Goal: Task Accomplishment & Management: Use online tool/utility

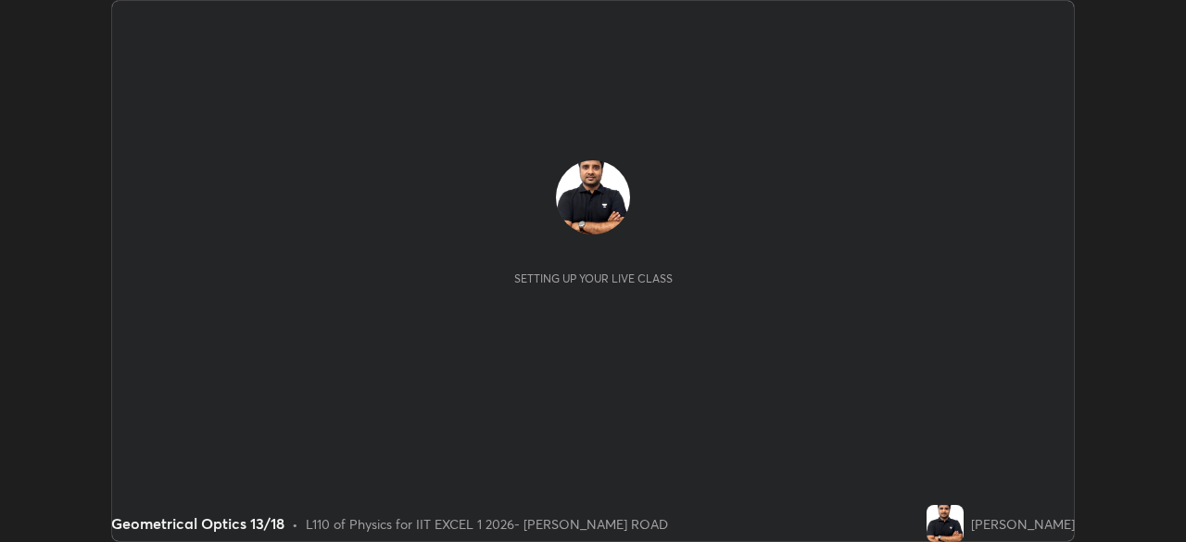
scroll to position [542, 1186]
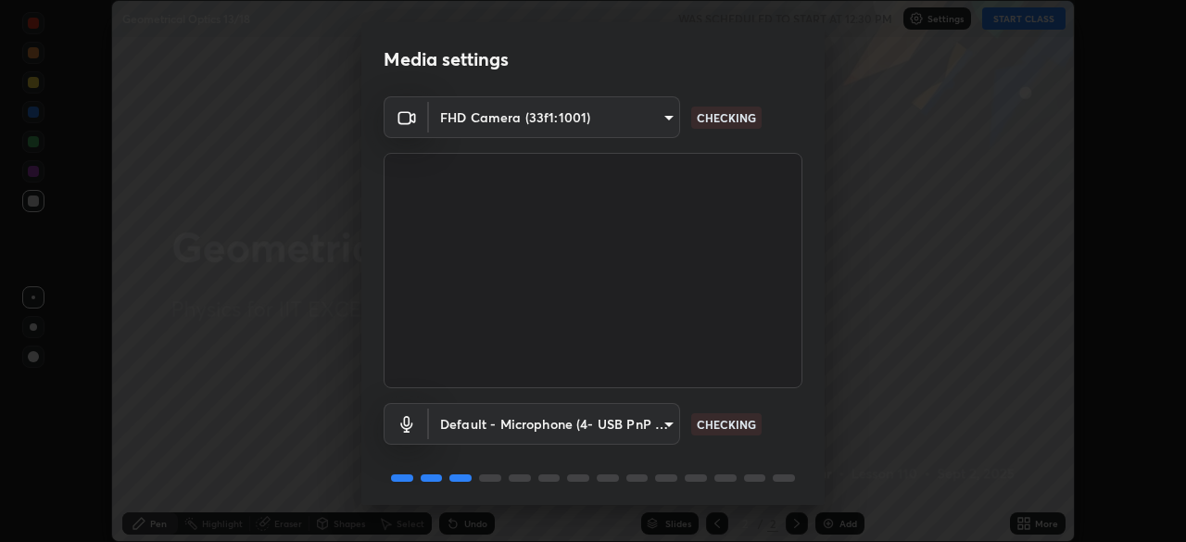
click at [797, 384] on video at bounding box center [593, 270] width 419 height 235
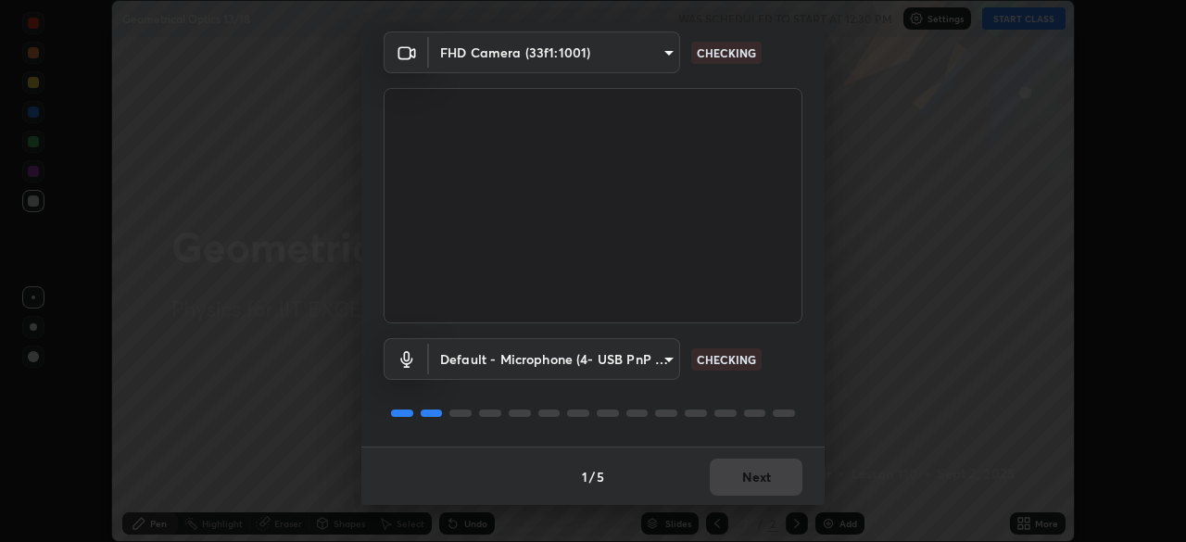
scroll to position [66, 0]
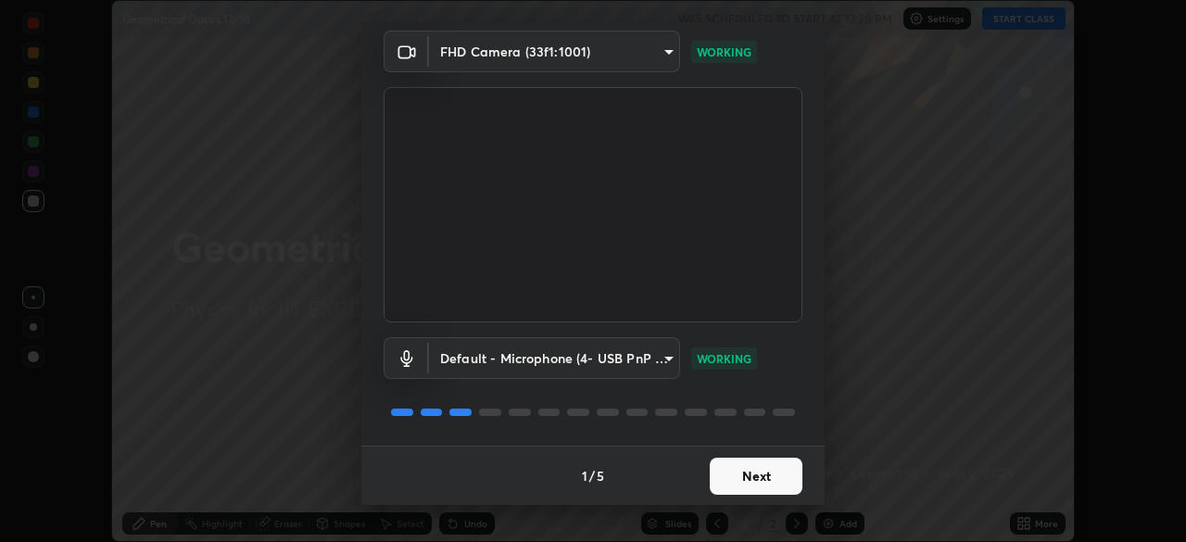
click at [759, 461] on button "Next" at bounding box center [756, 476] width 93 height 37
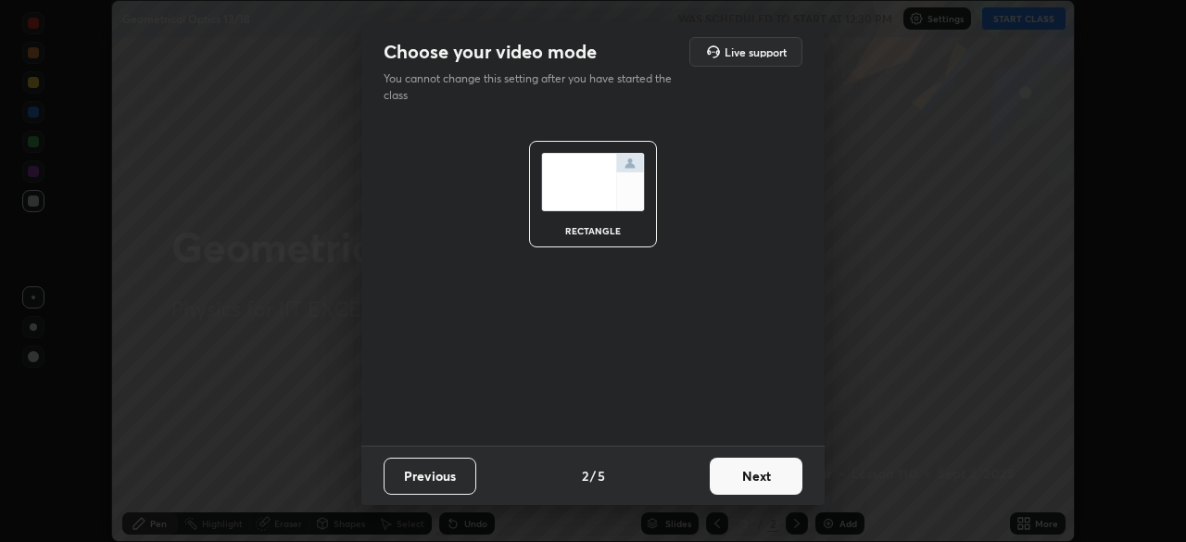
click at [763, 470] on button "Next" at bounding box center [756, 476] width 93 height 37
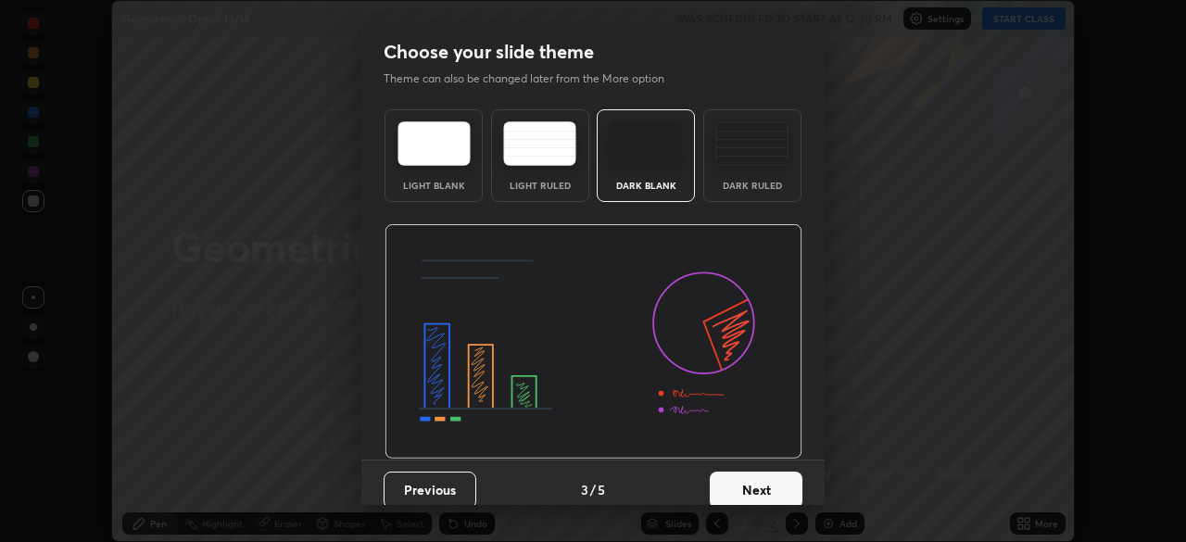
click at [764, 473] on button "Next" at bounding box center [756, 490] width 93 height 37
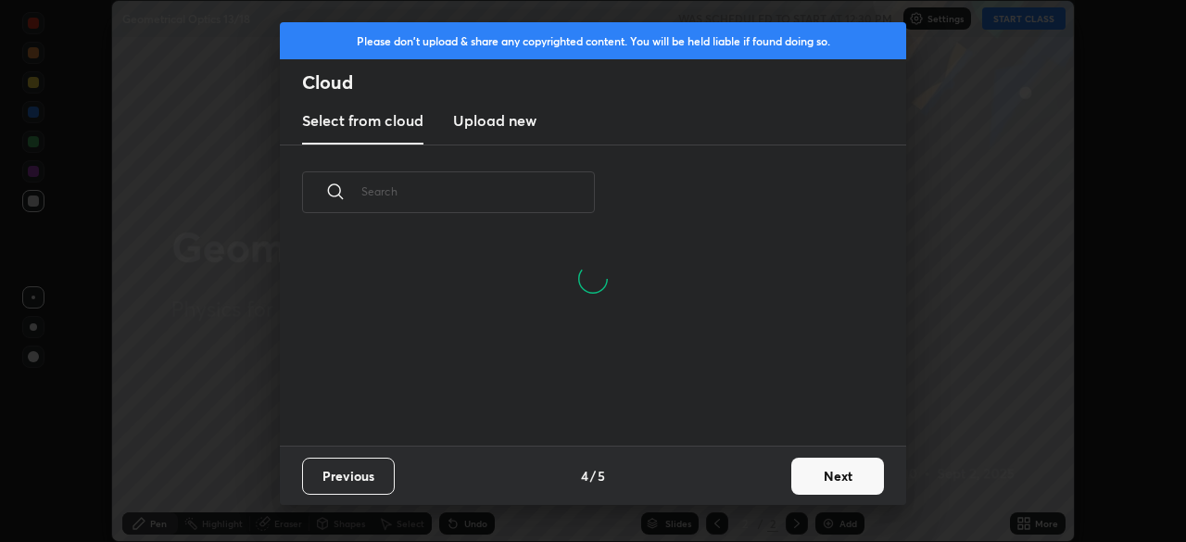
click at [808, 471] on button "Next" at bounding box center [837, 476] width 93 height 37
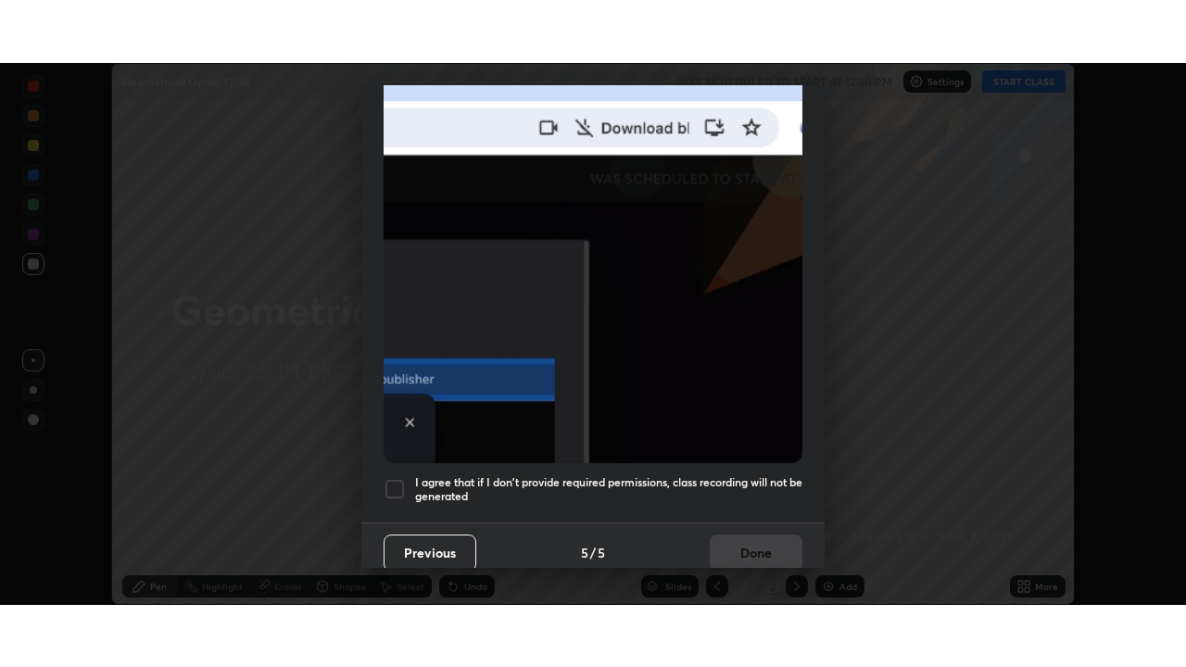
scroll to position [444, 0]
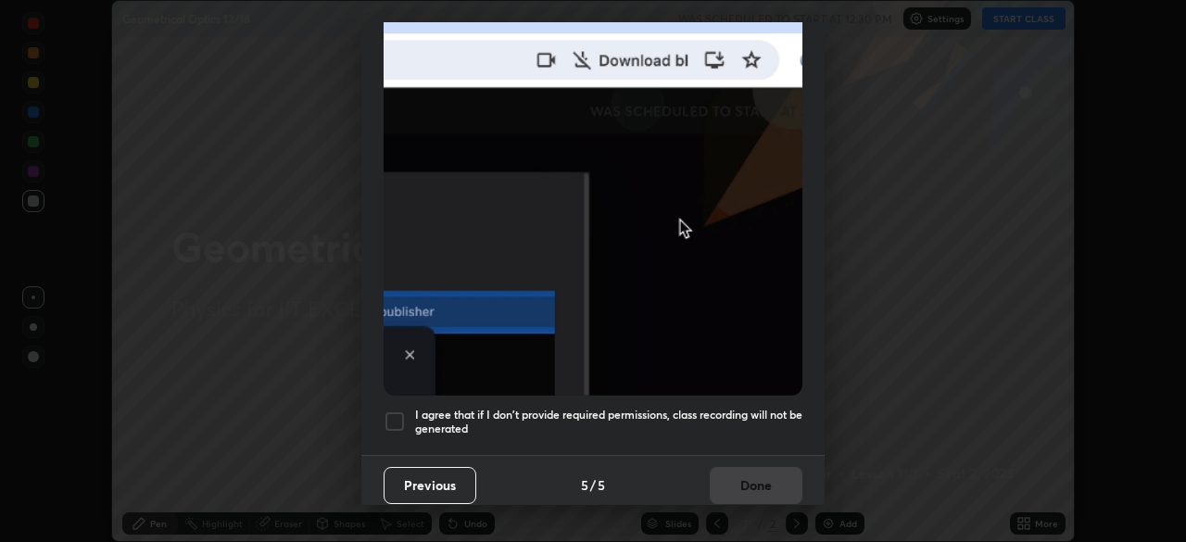
click at [772, 408] on h5 "I agree that if I don't provide required permissions, class recording will not …" at bounding box center [608, 422] width 387 height 29
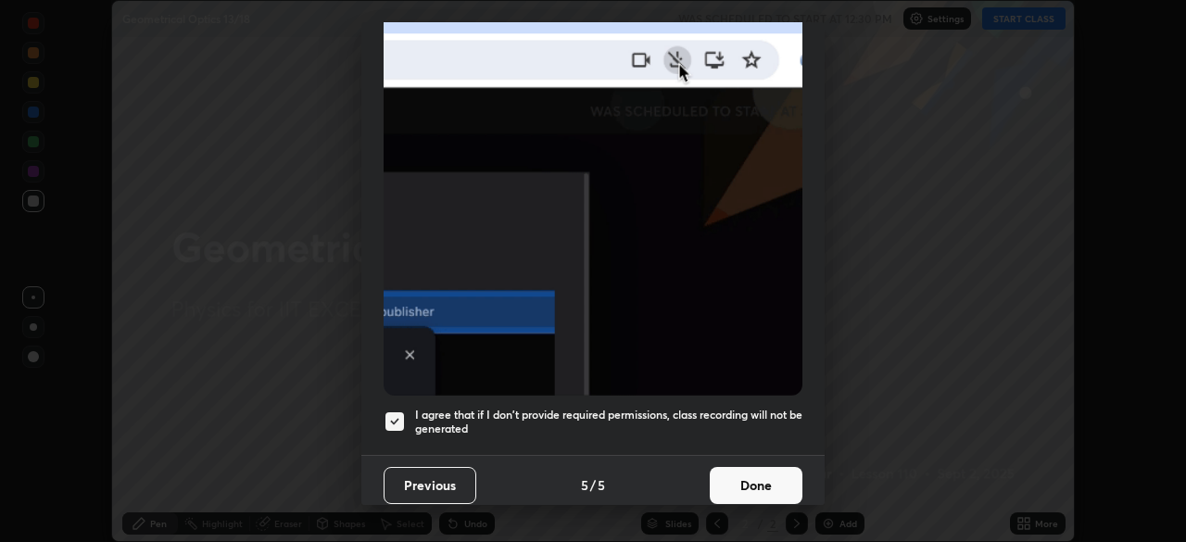
click at [766, 472] on button "Done" at bounding box center [756, 485] width 93 height 37
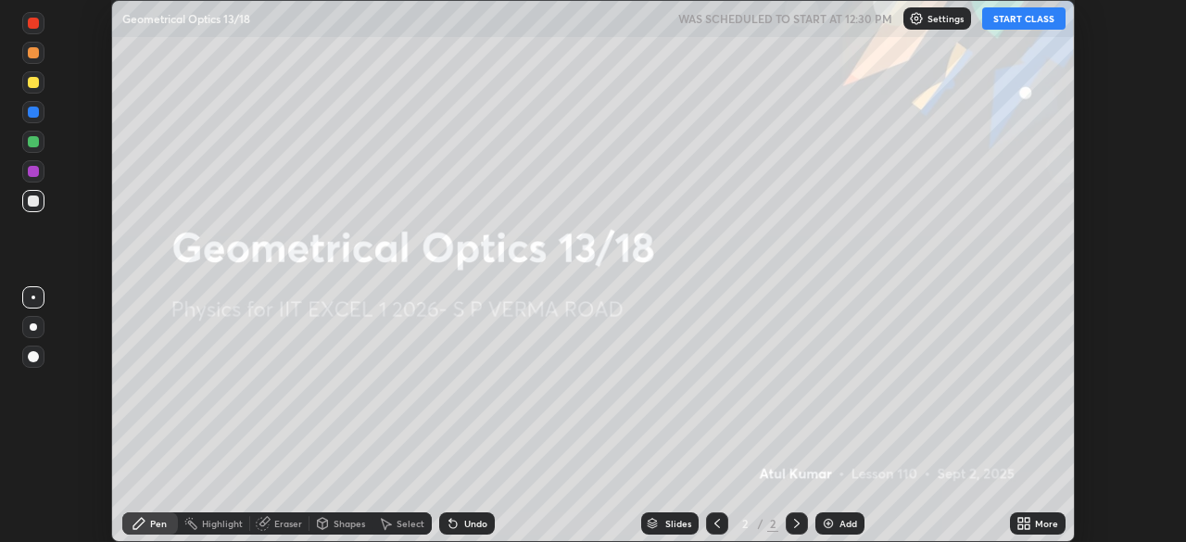
click at [1030, 21] on button "START CLASS" at bounding box center [1023, 18] width 83 height 22
click at [1019, 526] on icon at bounding box center [1020, 526] width 5 height 5
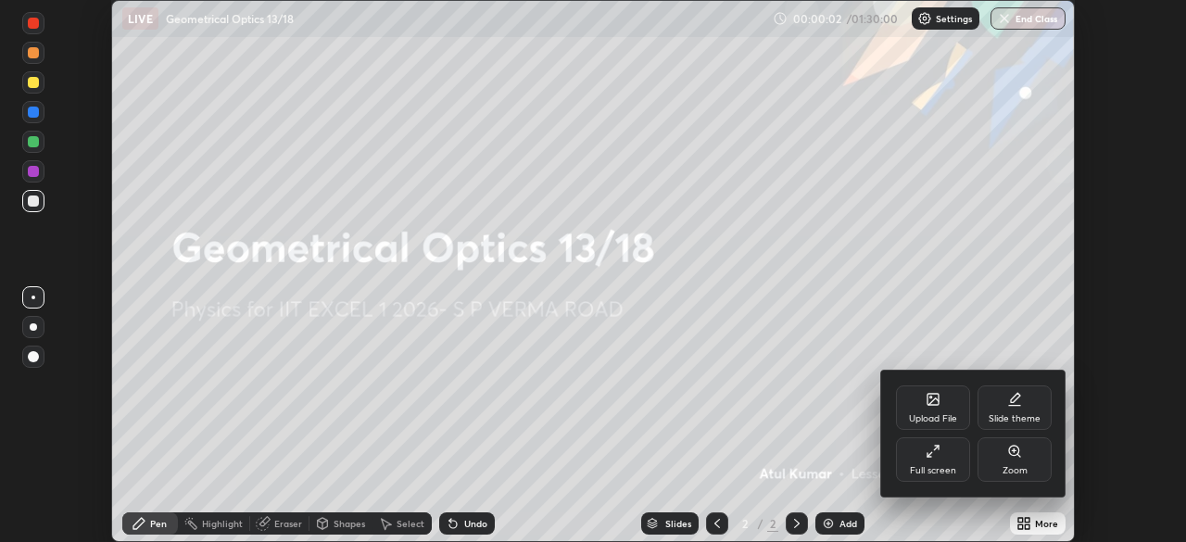
click at [954, 472] on div "Full screen" at bounding box center [933, 470] width 46 height 9
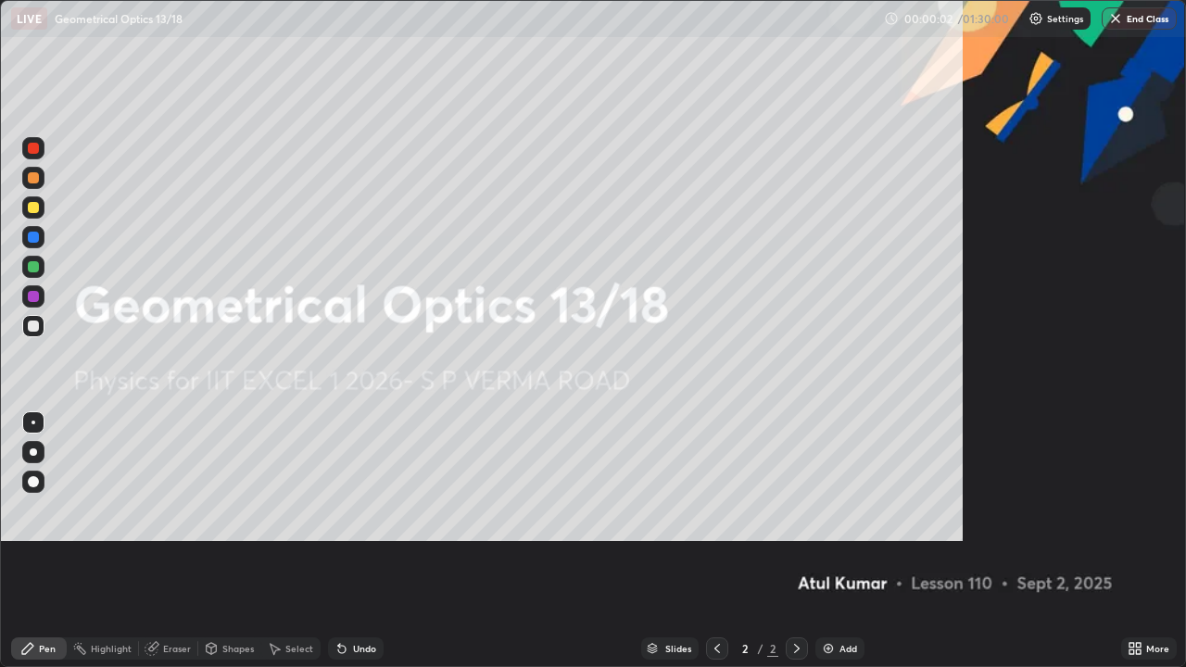
scroll to position [667, 1186]
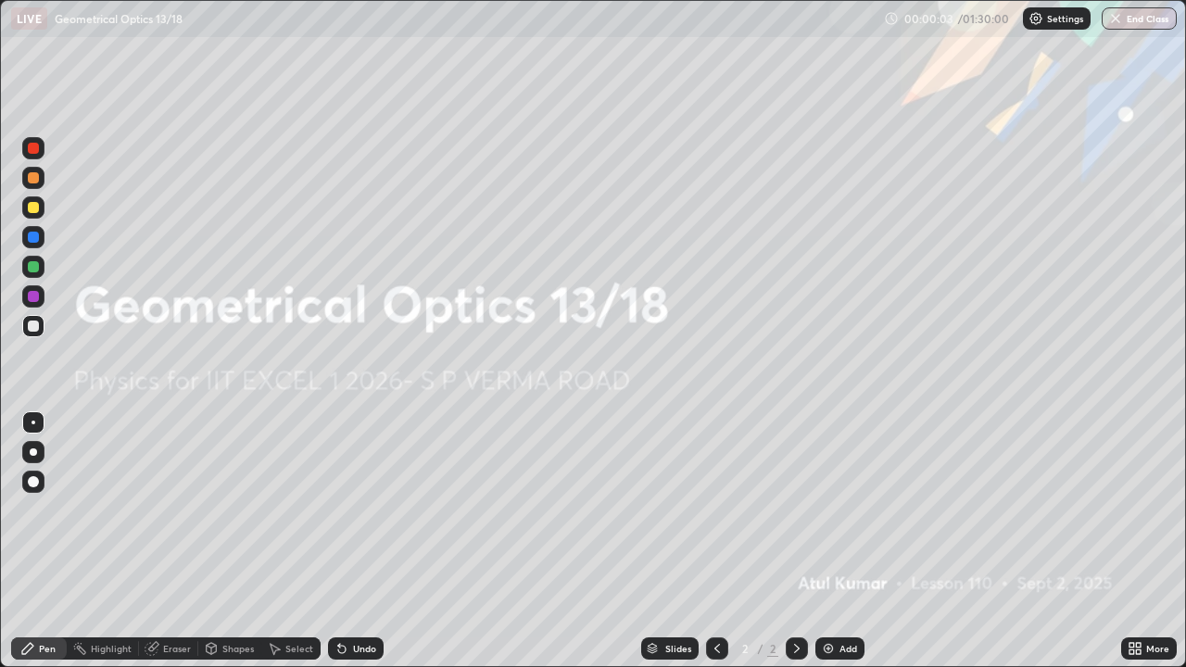
click at [845, 541] on div "Add" at bounding box center [849, 648] width 18 height 9
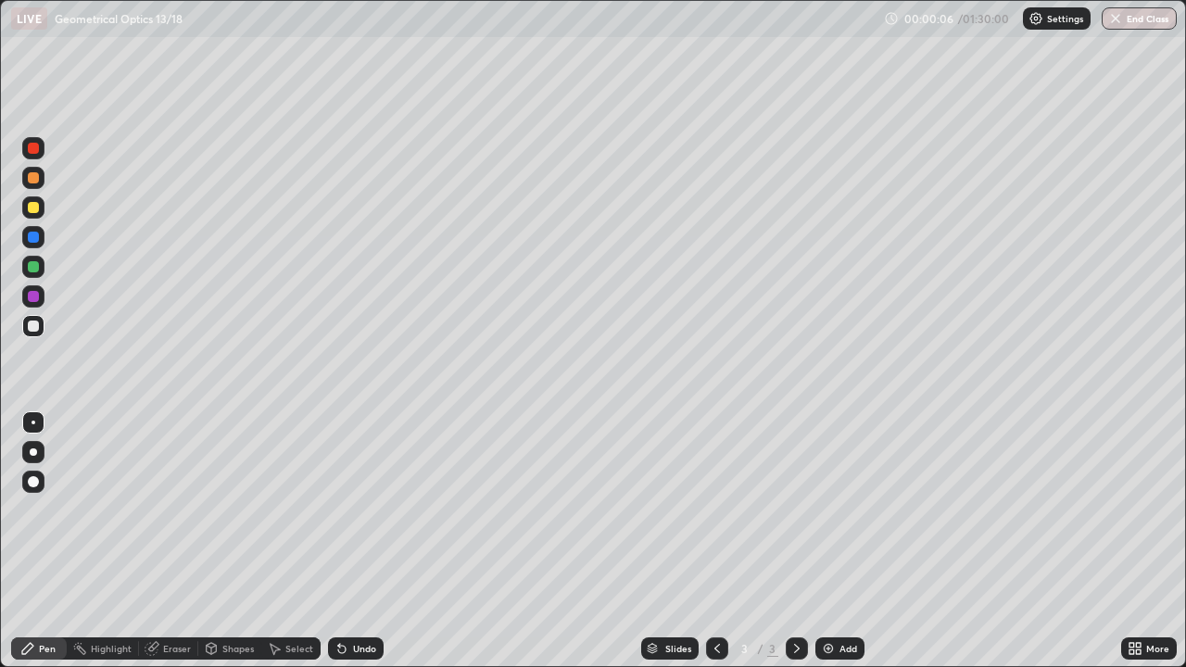
click at [42, 210] on div at bounding box center [33, 207] width 22 height 22
click at [239, 541] on div "Shapes" at bounding box center [238, 648] width 32 height 9
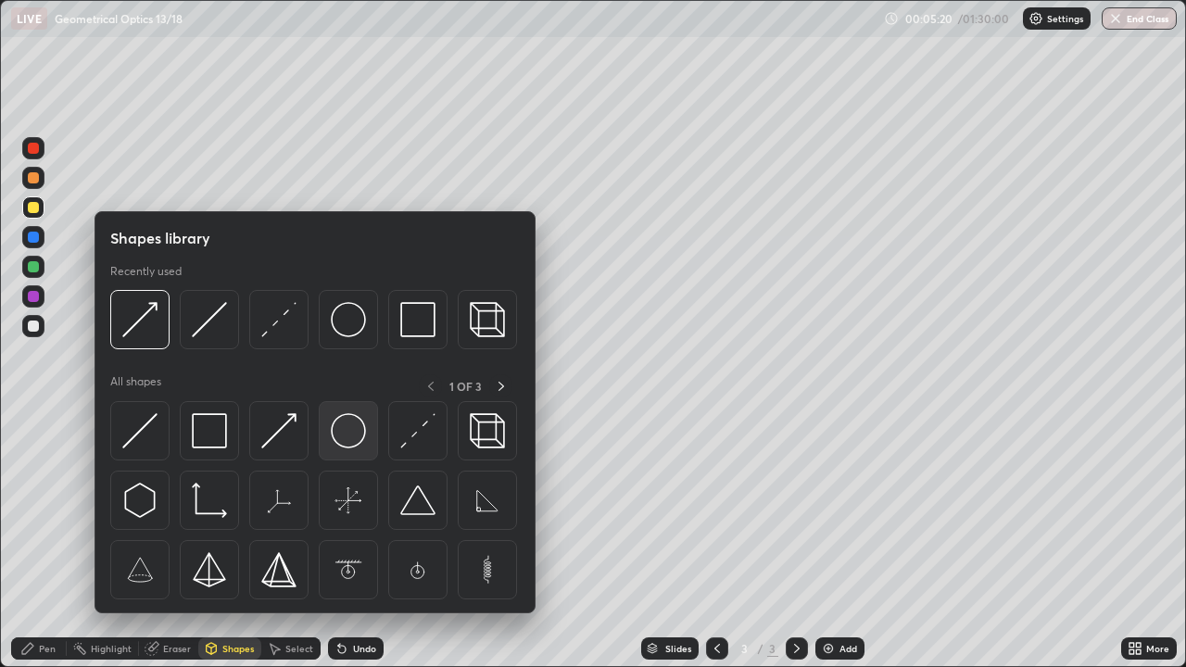
click at [350, 436] on img at bounding box center [348, 430] width 35 height 35
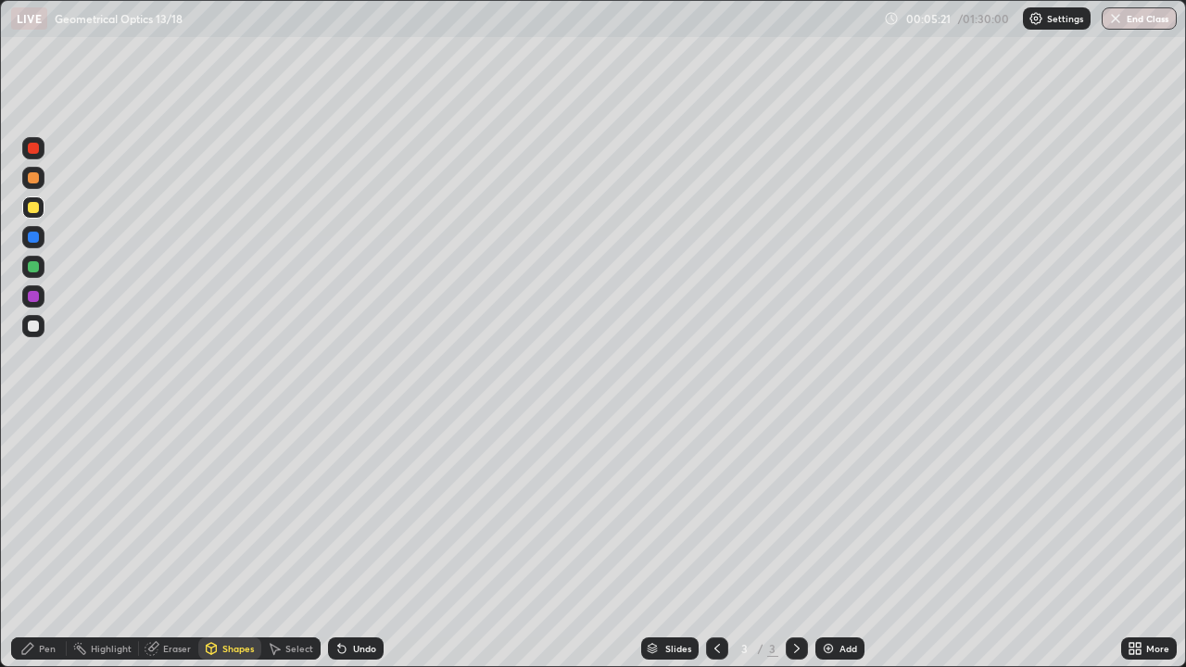
click at [36, 327] on div at bounding box center [33, 326] width 11 height 11
click at [236, 541] on div "Shapes" at bounding box center [229, 649] width 63 height 22
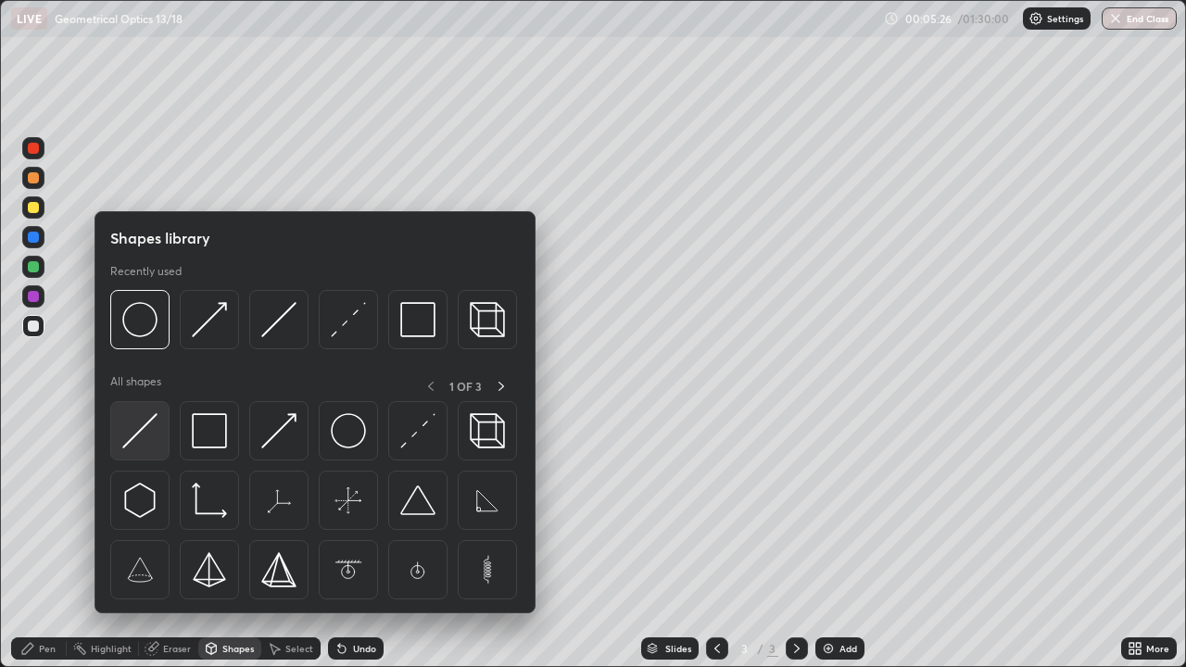
click at [157, 426] on img at bounding box center [139, 430] width 35 height 35
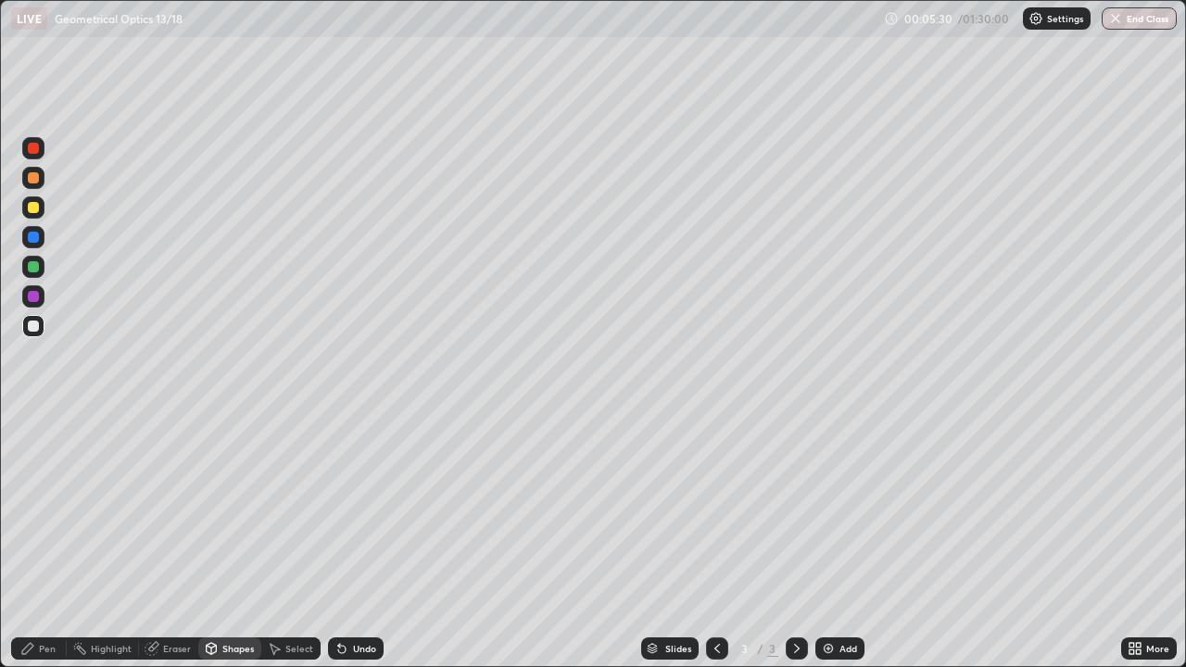
click at [234, 541] on div "Shapes" at bounding box center [229, 649] width 63 height 22
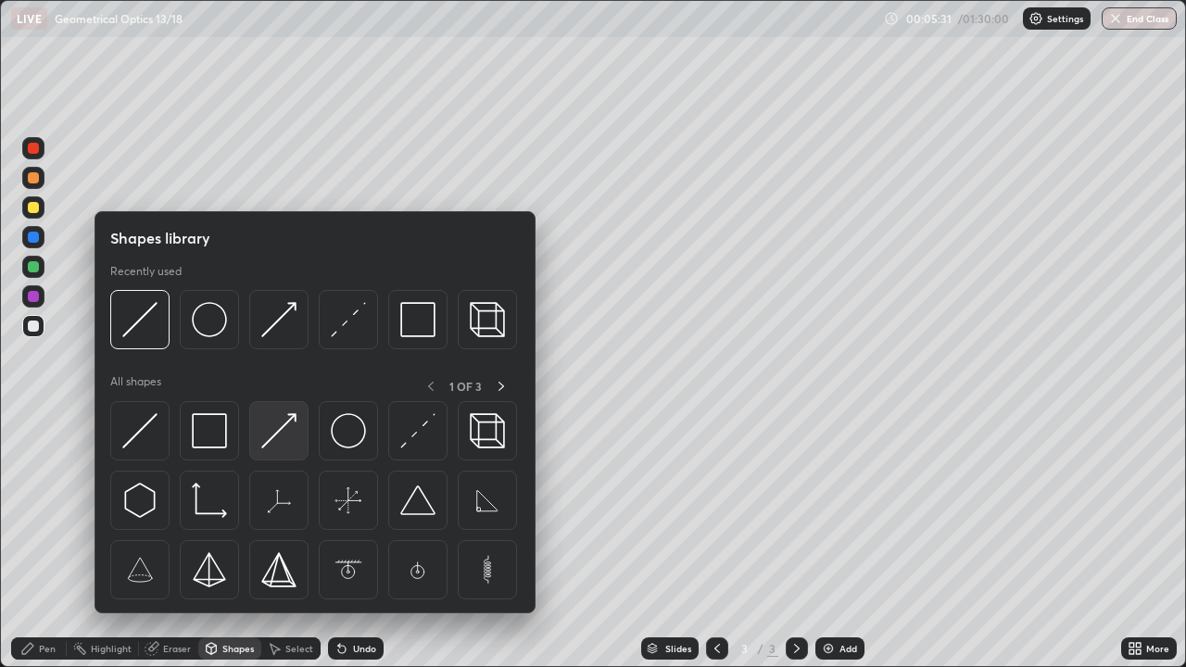
click at [288, 426] on img at bounding box center [278, 430] width 35 height 35
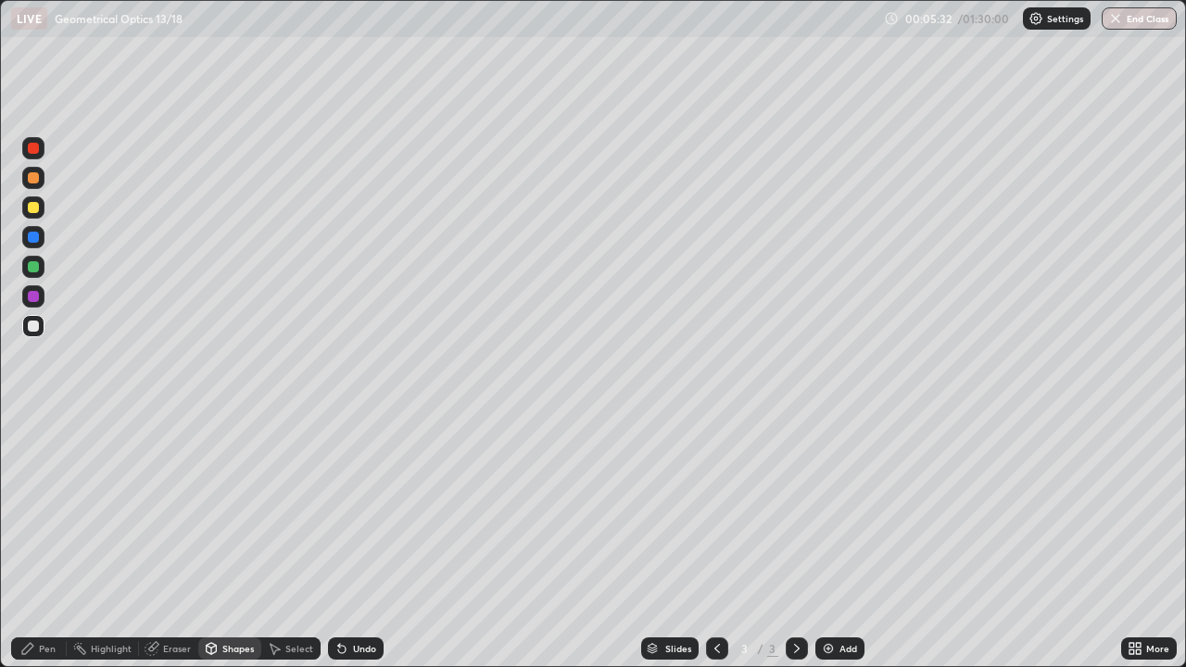
click at [41, 209] on div at bounding box center [33, 207] width 22 height 22
click at [54, 541] on div "Pen" at bounding box center [39, 649] width 56 height 22
click at [241, 541] on div "Shapes" at bounding box center [238, 648] width 32 height 9
click at [58, 541] on div "Pen" at bounding box center [39, 649] width 56 height 22
click at [34, 272] on div at bounding box center [33, 266] width 11 height 11
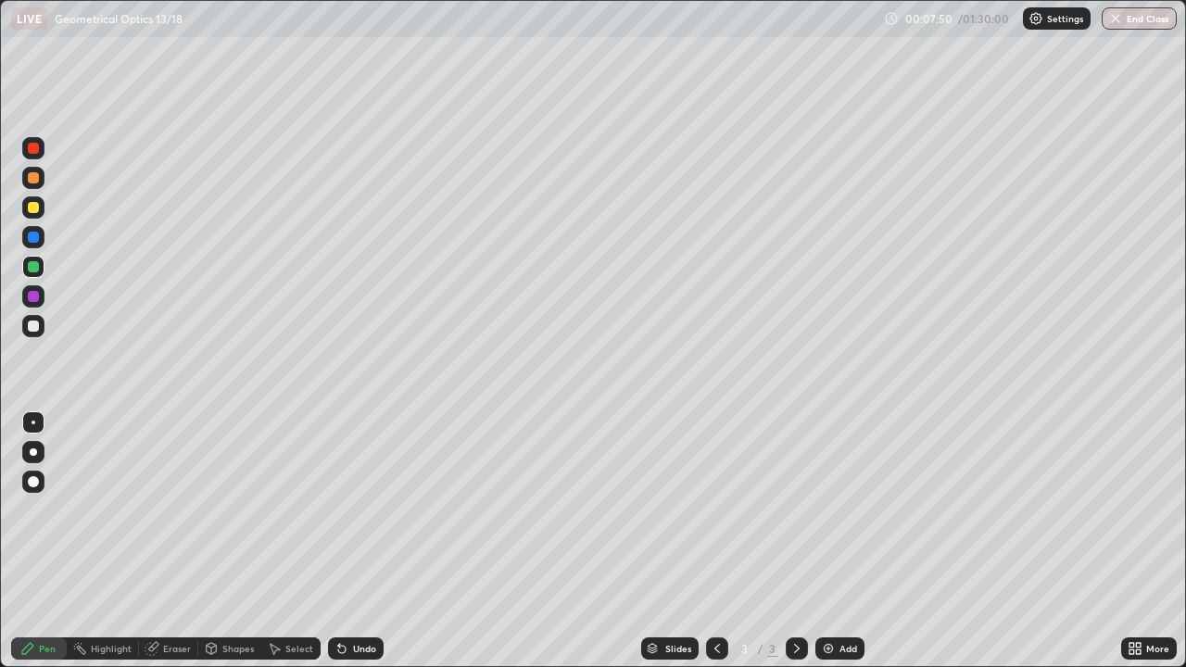
click at [213, 541] on icon at bounding box center [212, 648] width 10 height 11
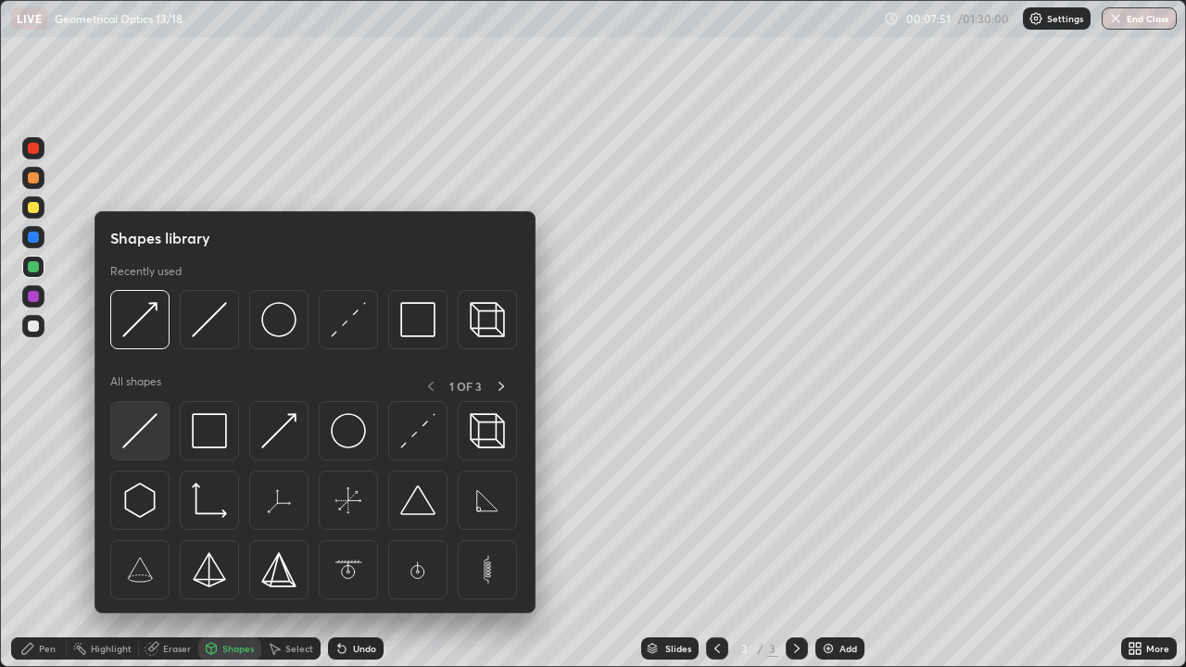
click at [140, 416] on img at bounding box center [139, 430] width 35 height 35
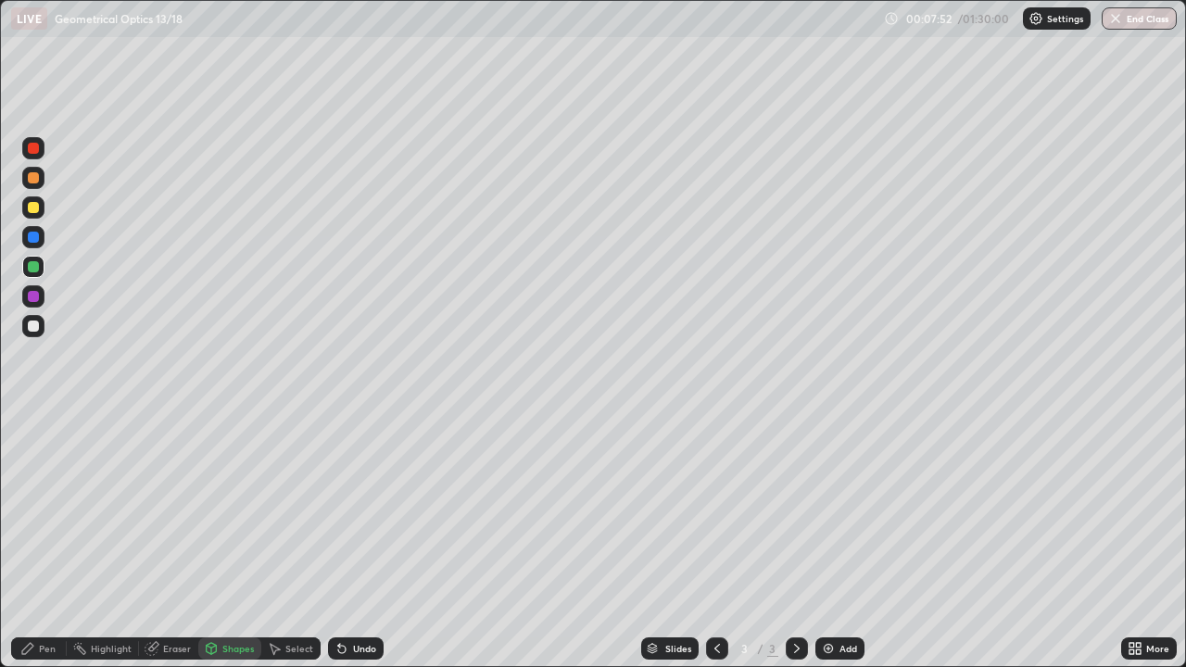
click at [35, 295] on div at bounding box center [33, 296] width 11 height 11
click at [57, 541] on div "Pen" at bounding box center [39, 649] width 56 height 22
click at [233, 541] on div "Shapes" at bounding box center [238, 648] width 32 height 9
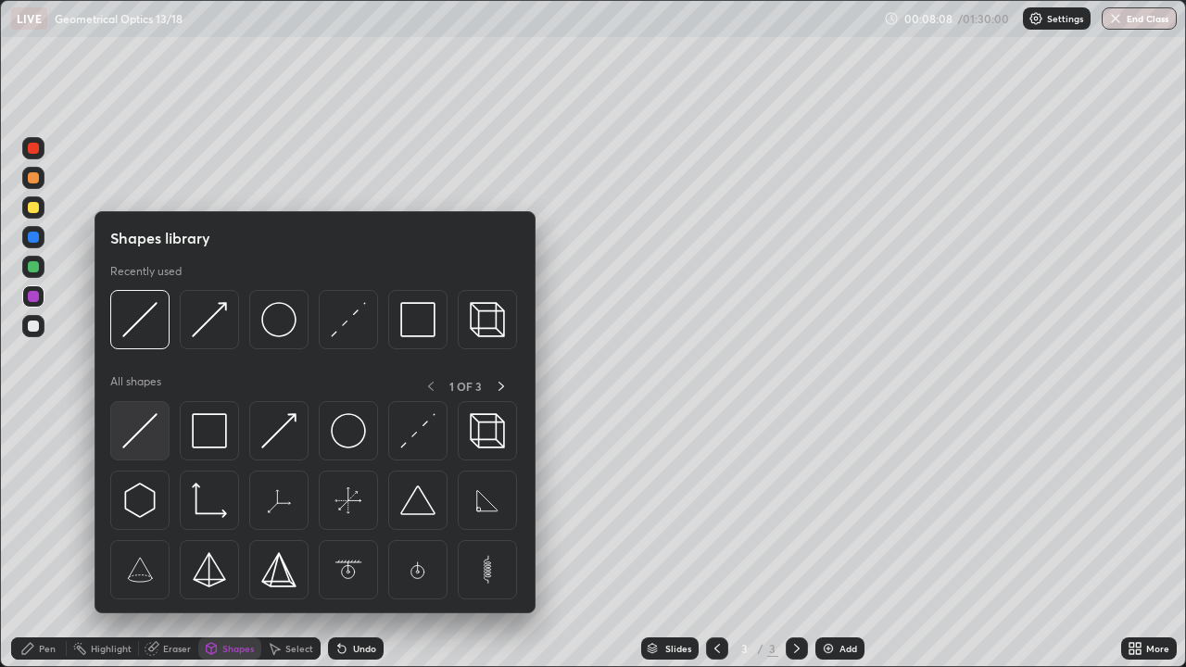
click at [148, 430] on img at bounding box center [139, 430] width 35 height 35
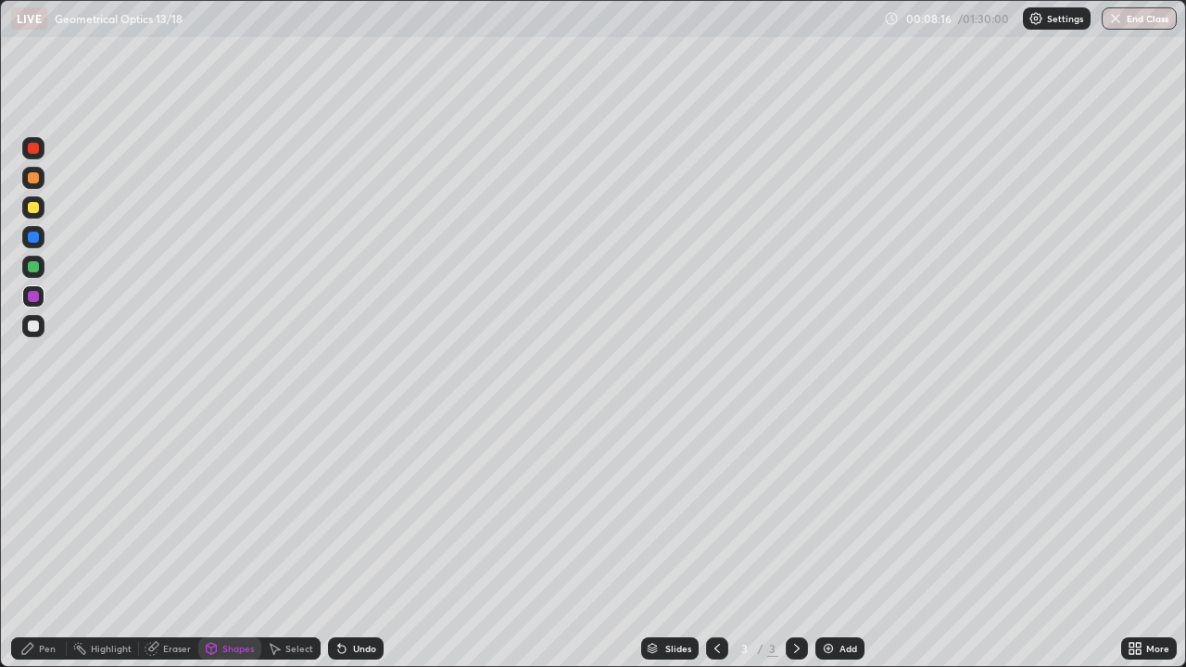
click at [224, 541] on div "Shapes" at bounding box center [229, 649] width 63 height 22
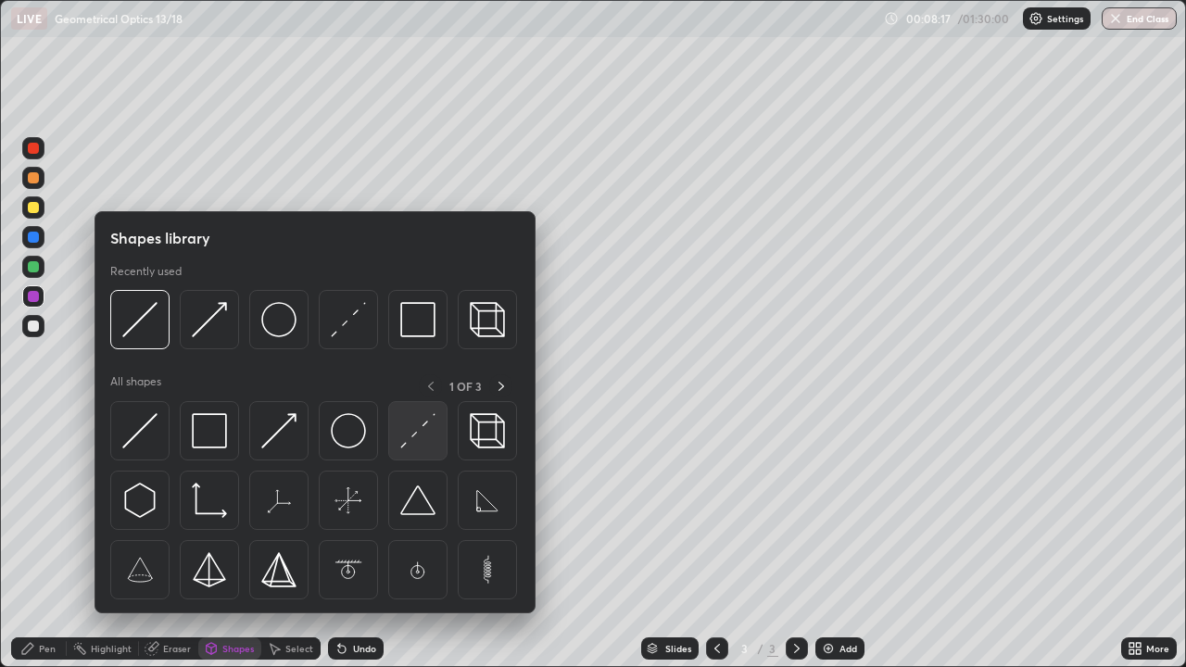
click at [412, 435] on img at bounding box center [417, 430] width 35 height 35
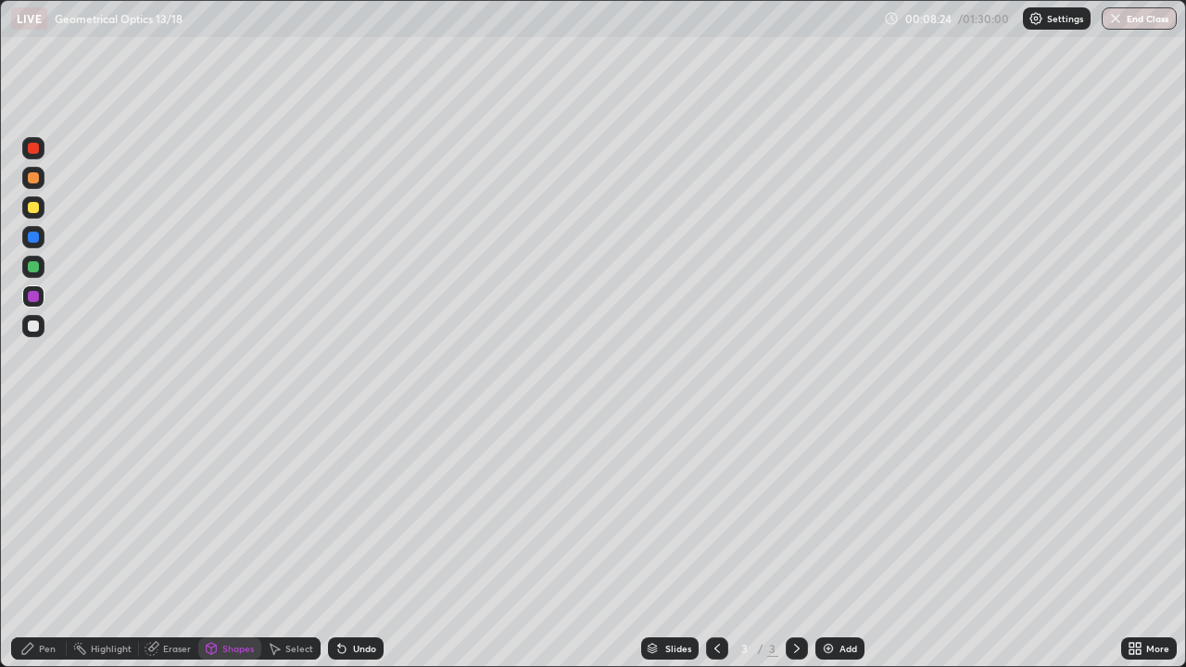
click at [225, 541] on div "Shapes" at bounding box center [238, 648] width 32 height 9
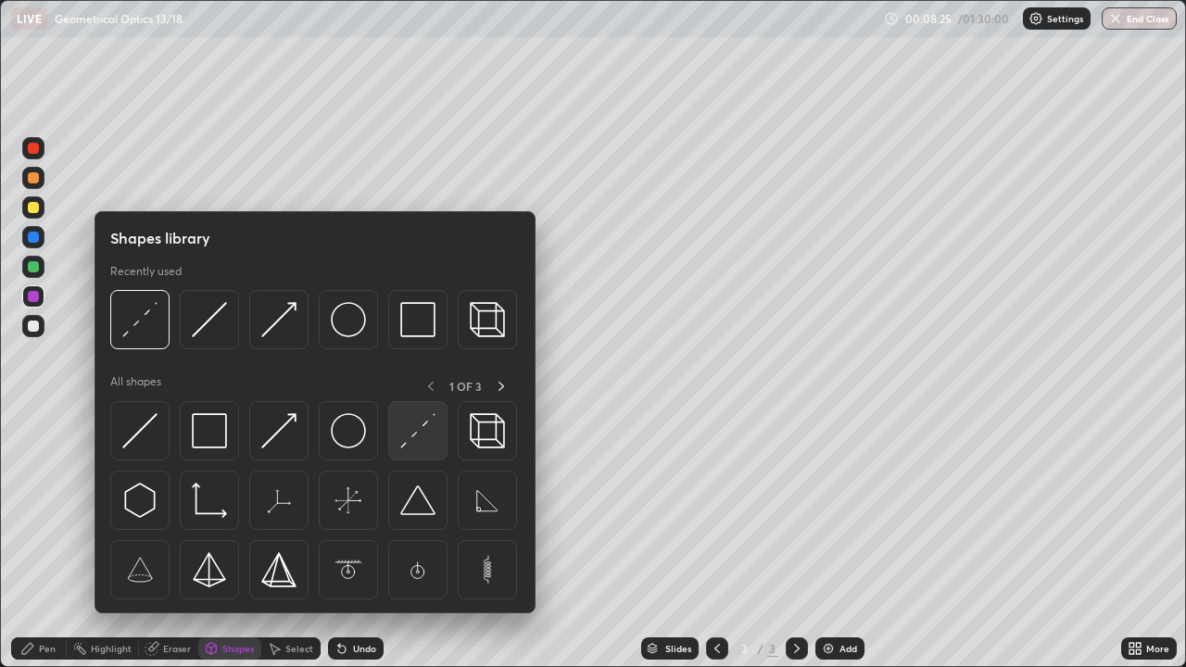
click at [406, 438] on img at bounding box center [417, 430] width 35 height 35
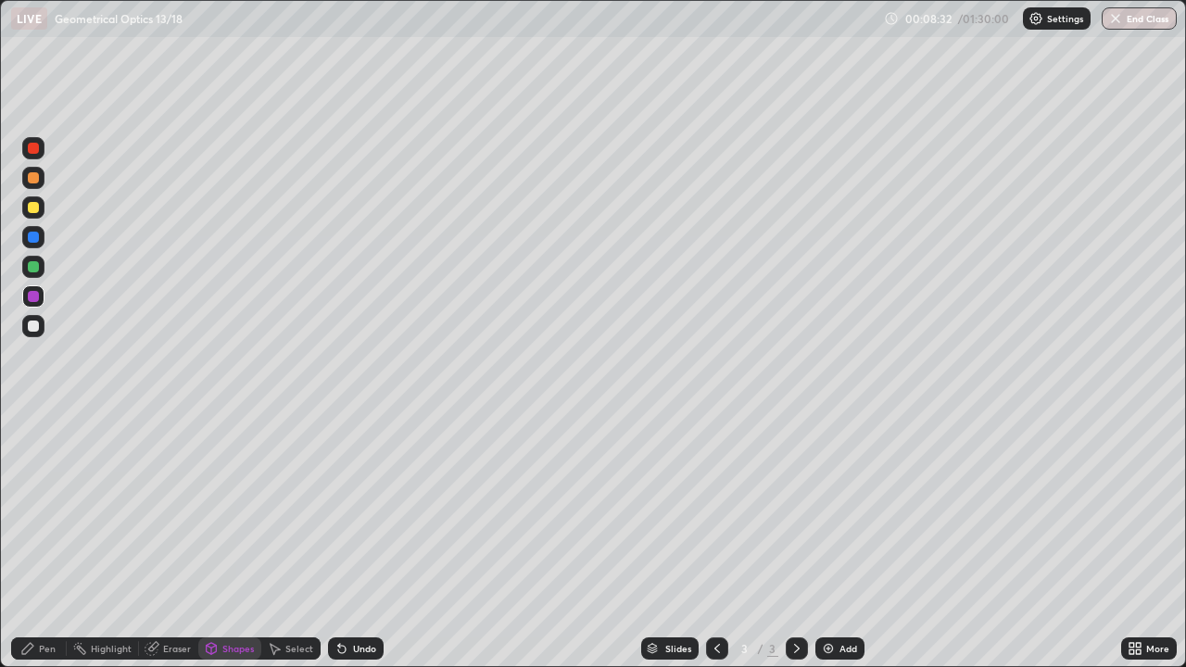
click at [242, 541] on div "Shapes" at bounding box center [229, 649] width 63 height 22
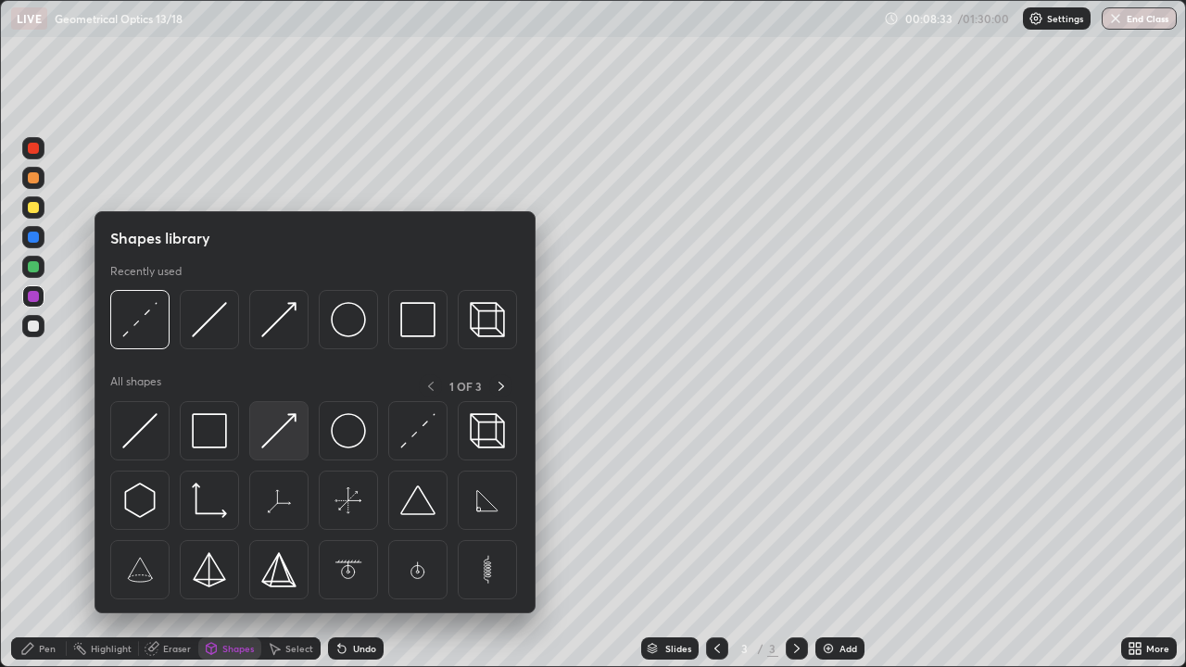
click at [285, 432] on img at bounding box center [278, 430] width 35 height 35
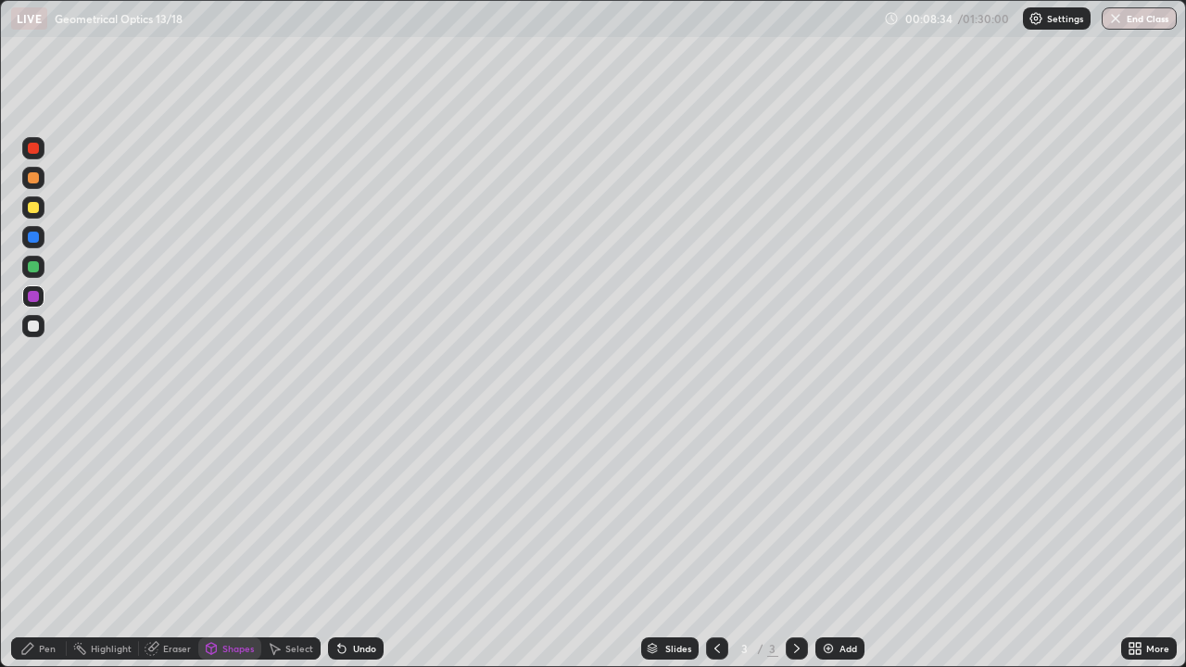
click at [33, 268] on div at bounding box center [33, 266] width 11 height 11
click at [44, 541] on div "Pen" at bounding box center [47, 648] width 17 height 9
click at [34, 330] on div at bounding box center [33, 326] width 11 height 11
click at [38, 209] on div at bounding box center [33, 207] width 11 height 11
click at [41, 541] on div "Pen" at bounding box center [47, 648] width 17 height 9
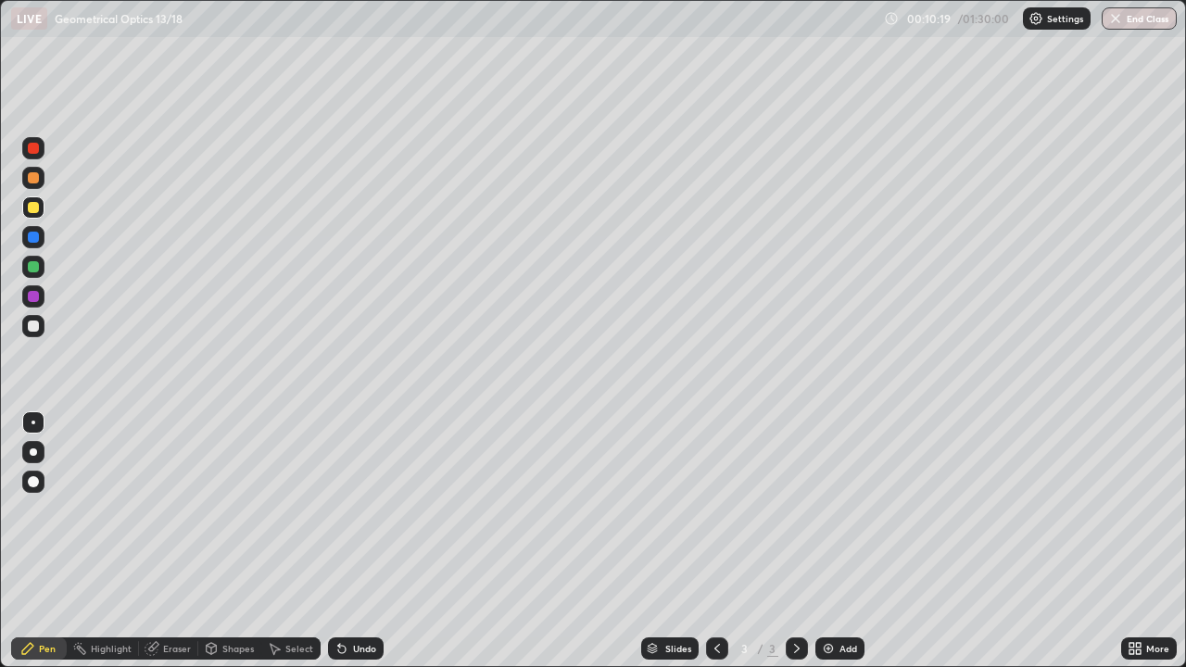
click at [167, 541] on div "Eraser" at bounding box center [168, 649] width 59 height 22
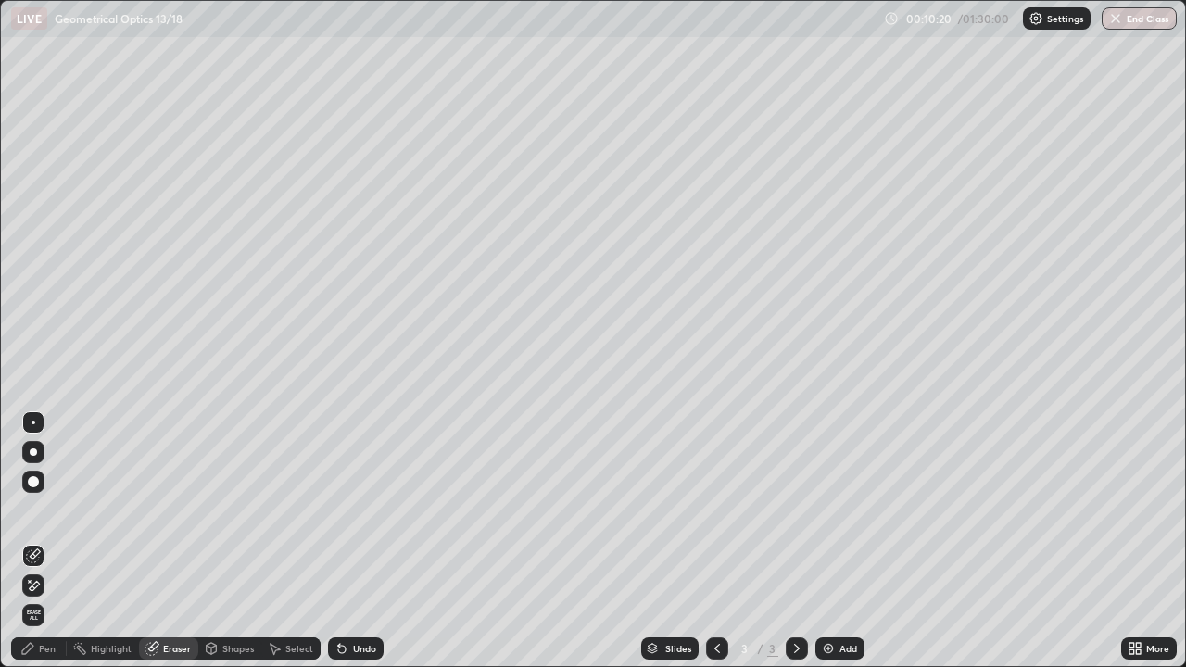
click at [40, 421] on div at bounding box center [33, 422] width 22 height 22
click at [59, 541] on div "Pen" at bounding box center [39, 649] width 56 height 22
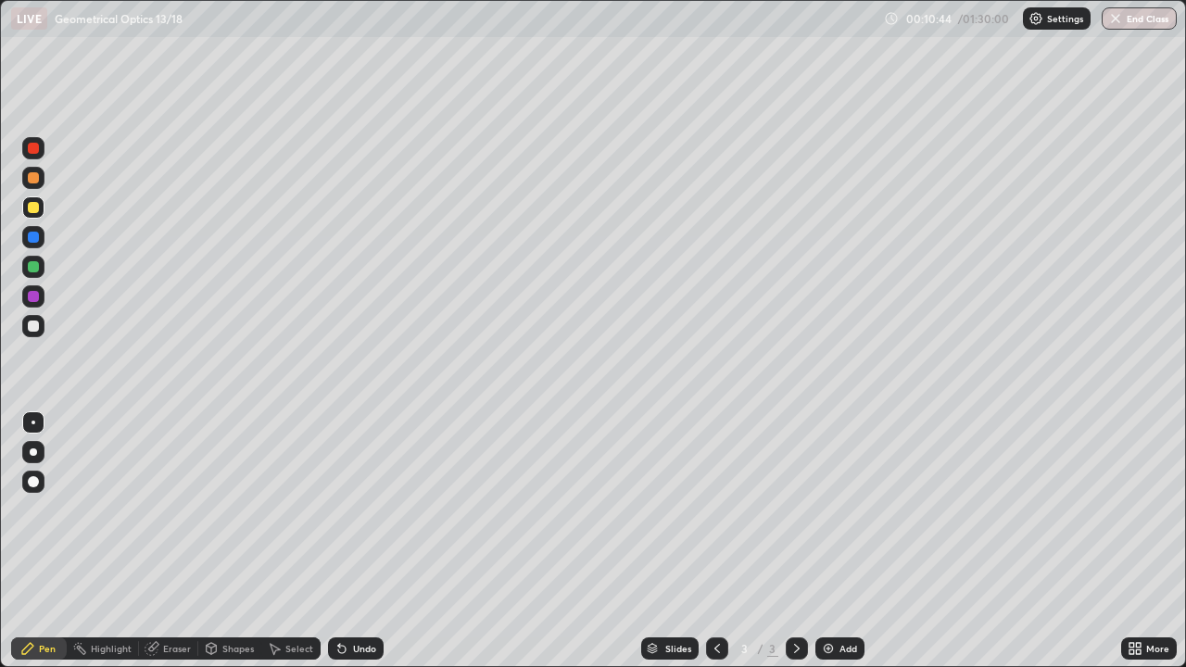
click at [166, 541] on div "Eraser" at bounding box center [177, 648] width 28 height 9
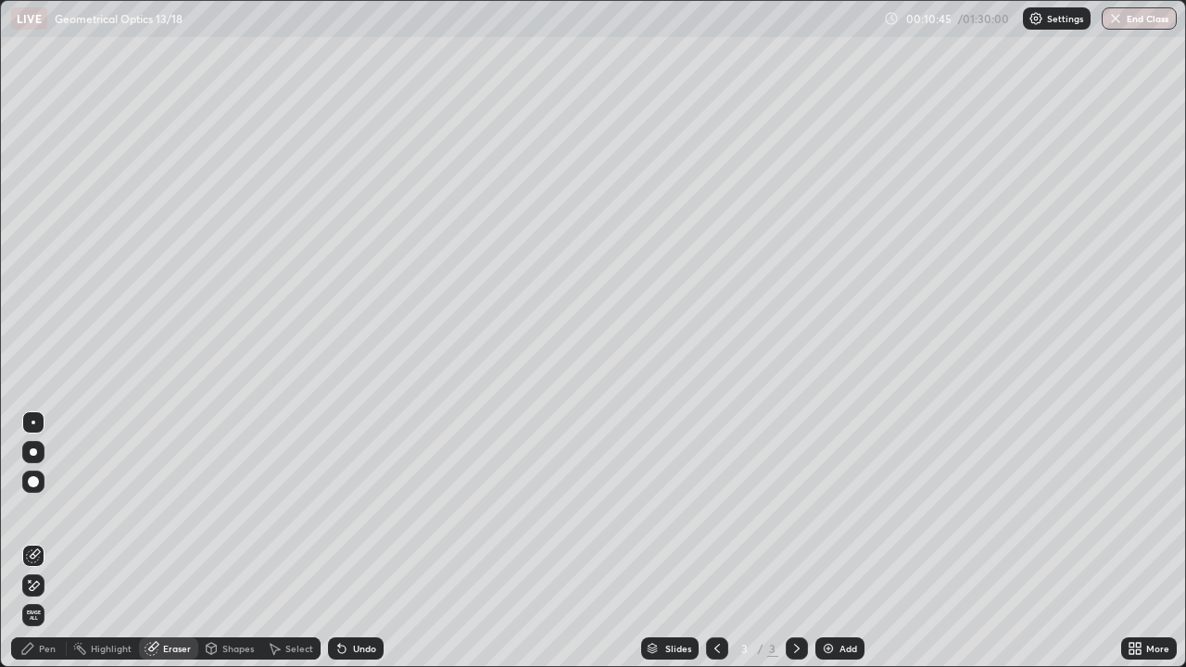
click at [33, 422] on div at bounding box center [34, 423] width 4 height 4
click at [44, 541] on div "Pen" at bounding box center [47, 648] width 17 height 9
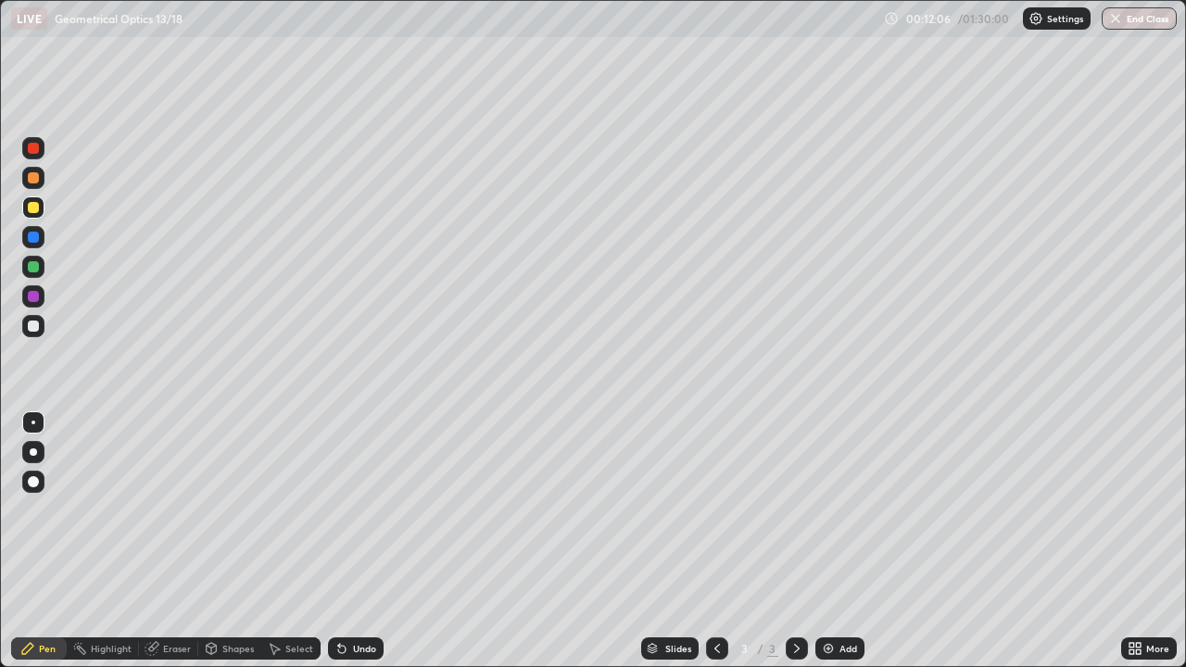
click at [837, 541] on div "Add" at bounding box center [839, 649] width 49 height 22
click at [242, 541] on div "Shapes" at bounding box center [229, 649] width 63 height 22
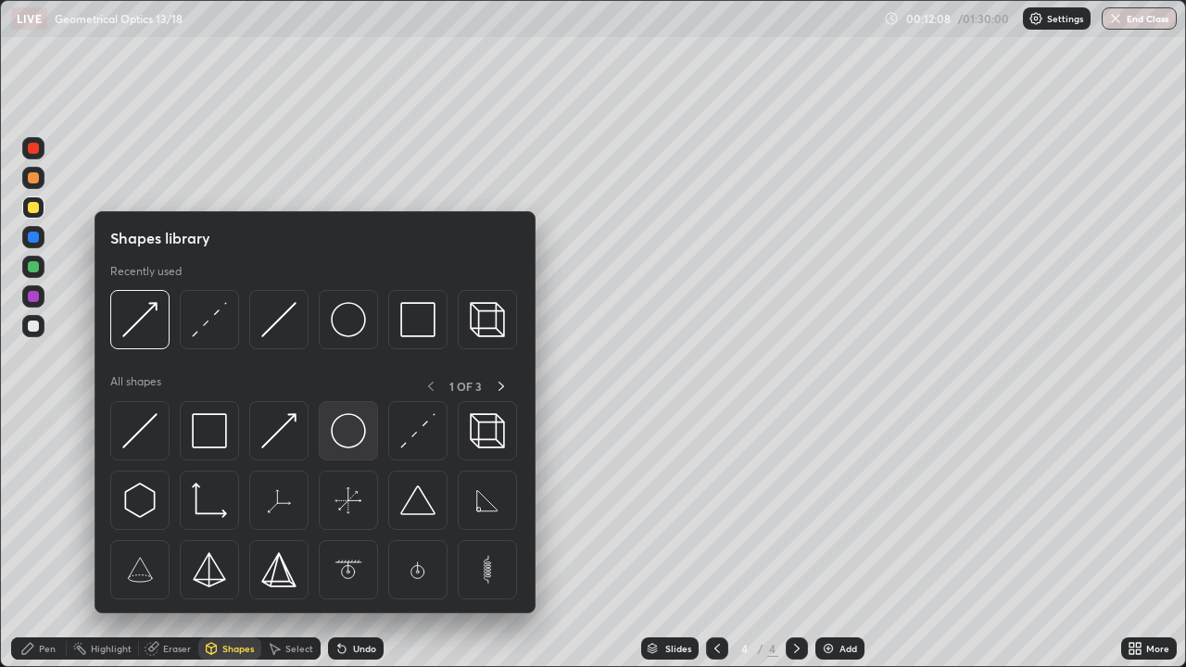
click at [343, 436] on img at bounding box center [348, 430] width 35 height 35
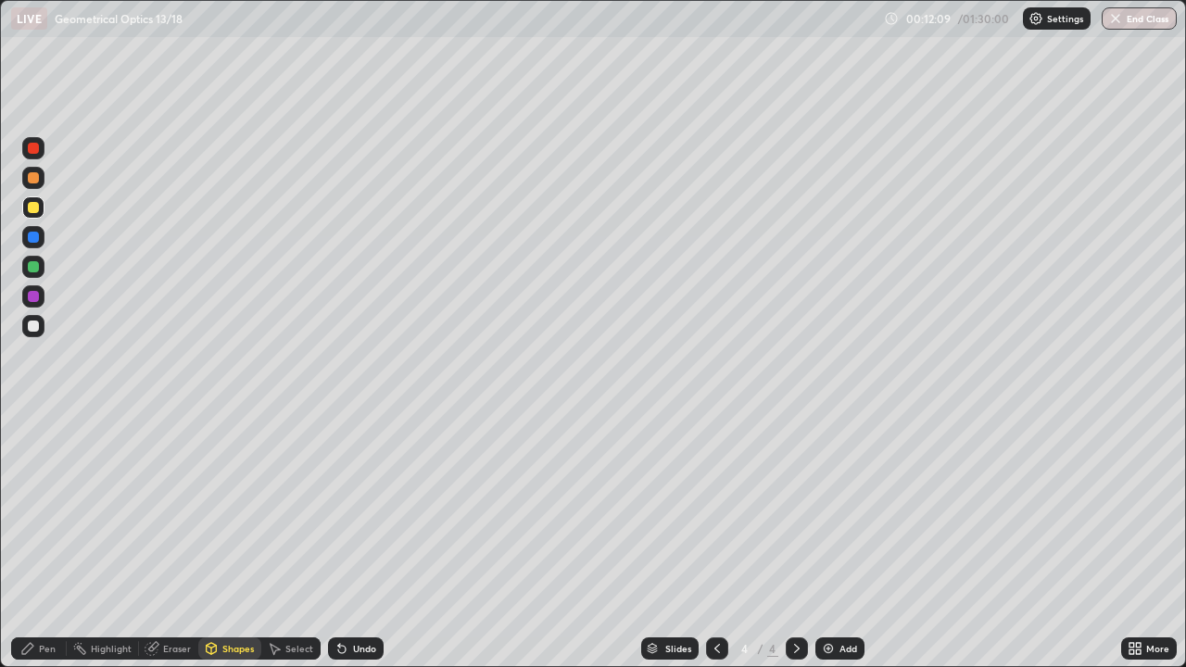
click at [42, 328] on div at bounding box center [33, 326] width 22 height 22
click at [224, 541] on div "Shapes" at bounding box center [238, 648] width 32 height 9
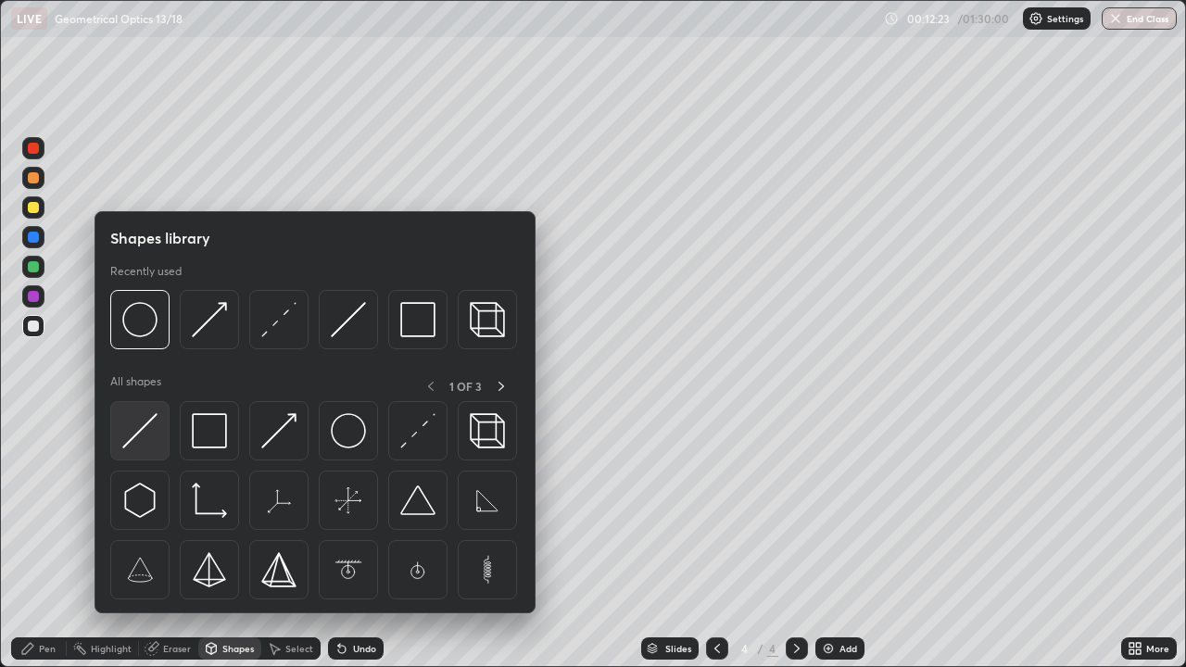
click at [155, 432] on img at bounding box center [139, 430] width 35 height 35
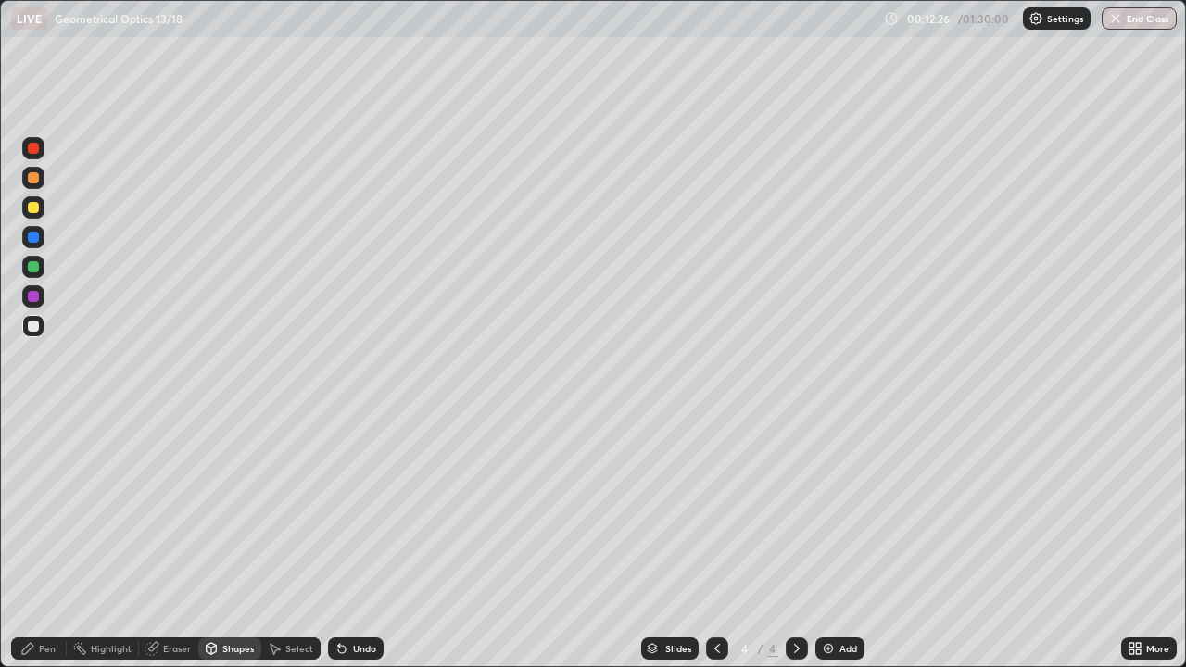
click at [207, 541] on div "Shapes" at bounding box center [229, 649] width 63 height 22
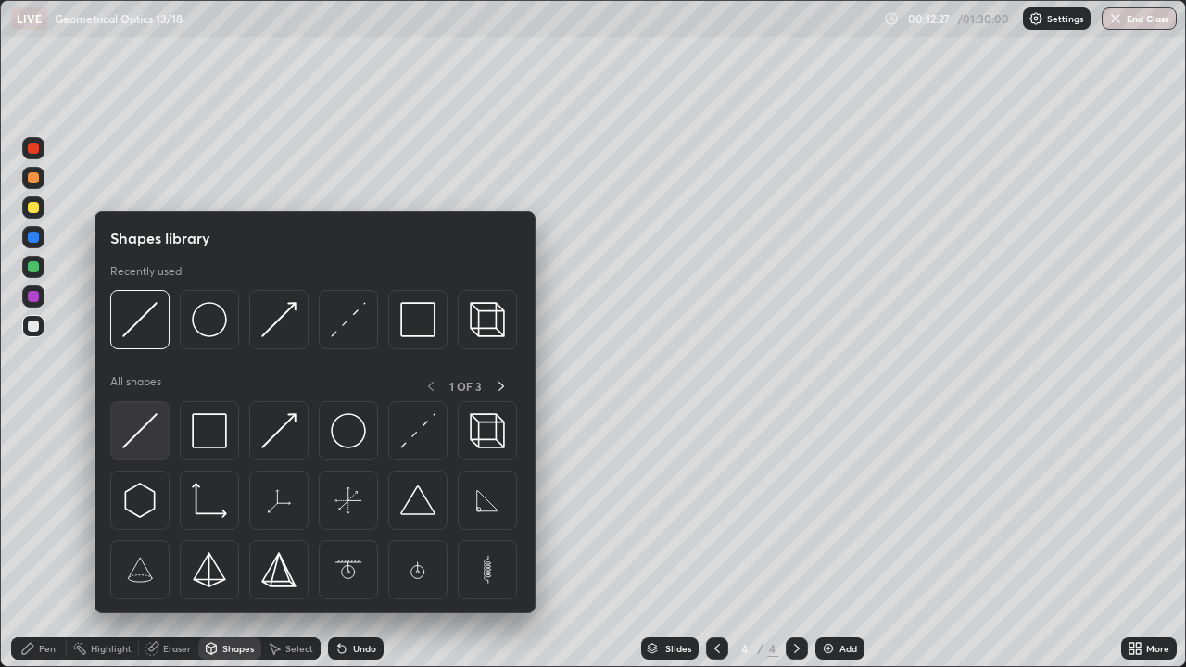
click at [142, 424] on img at bounding box center [139, 430] width 35 height 35
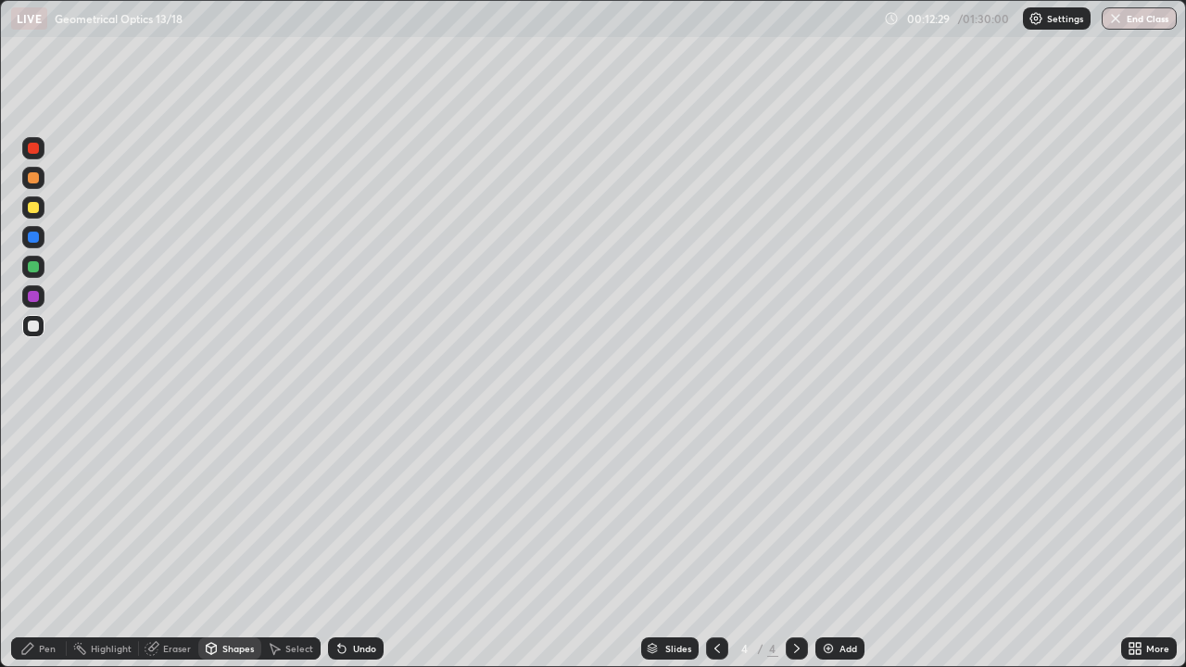
click at [42, 297] on div at bounding box center [33, 296] width 22 height 22
click at [356, 541] on div "Undo" at bounding box center [364, 648] width 23 height 9
click at [36, 264] on div at bounding box center [33, 266] width 11 height 11
click at [352, 541] on div "Undo" at bounding box center [356, 649] width 56 height 22
click at [34, 541] on icon at bounding box center [27, 648] width 15 height 15
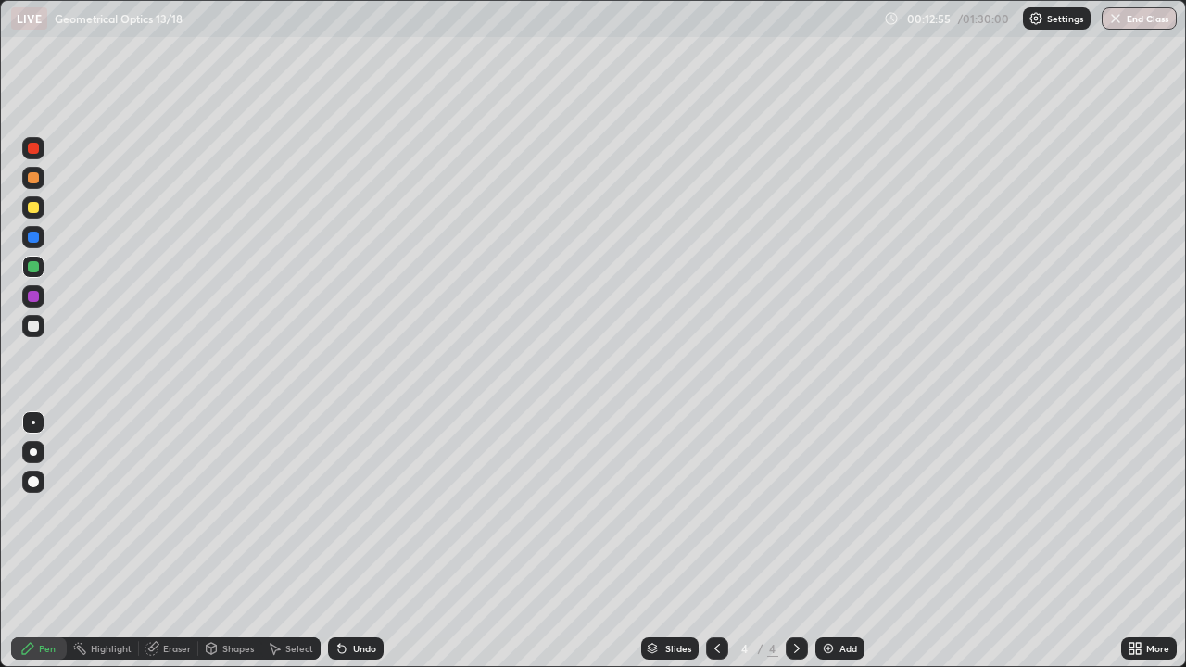
click at [32, 211] on div at bounding box center [33, 207] width 11 height 11
click at [228, 541] on div "Shapes" at bounding box center [229, 649] width 63 height 22
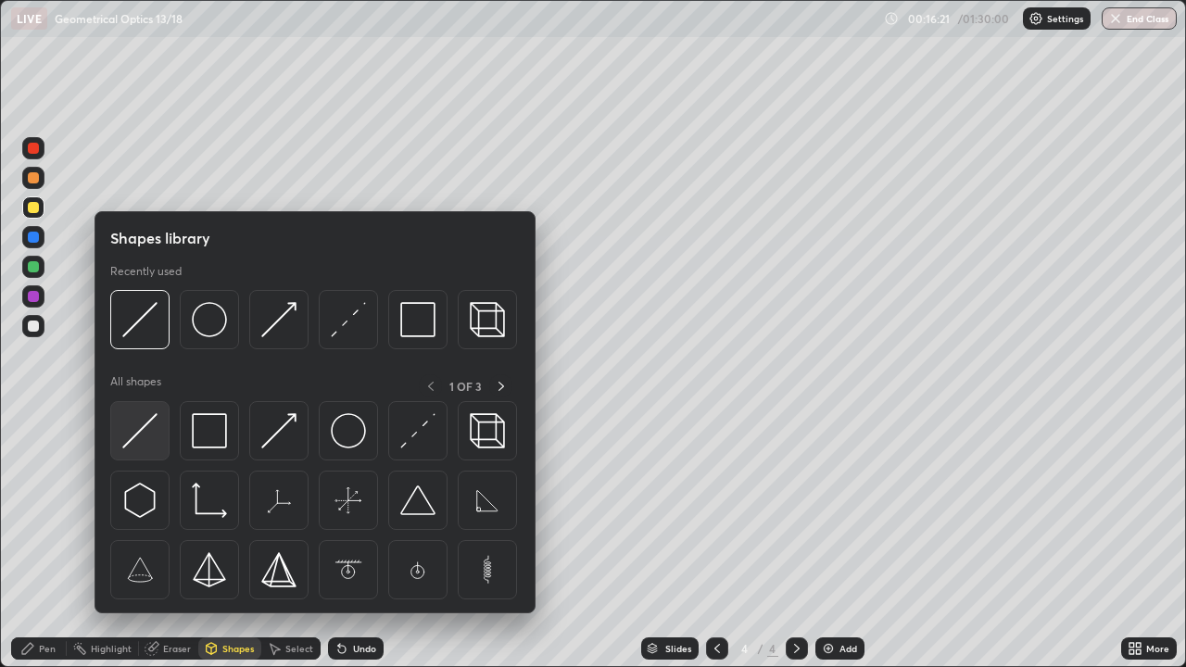
click at [145, 421] on img at bounding box center [139, 430] width 35 height 35
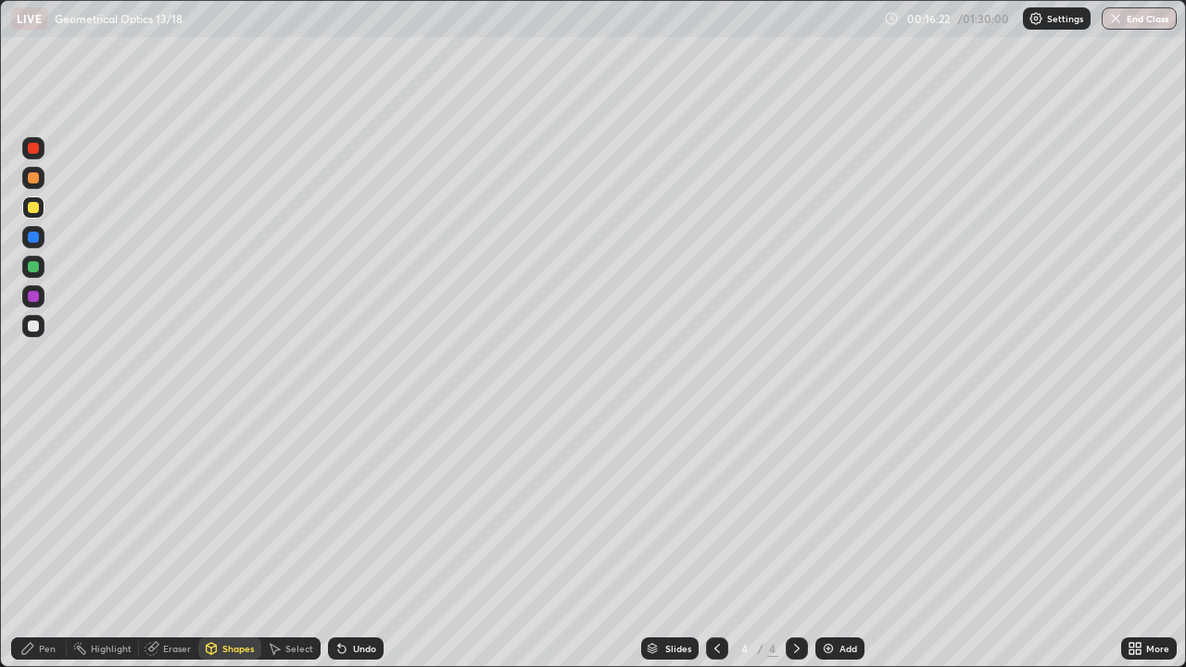
click at [40, 295] on div at bounding box center [33, 296] width 22 height 22
click at [45, 541] on div "Pen" at bounding box center [39, 649] width 56 height 22
click at [34, 267] on div at bounding box center [33, 266] width 11 height 11
click at [42, 205] on div at bounding box center [33, 207] width 22 height 22
click at [228, 541] on div "Shapes" at bounding box center [238, 648] width 32 height 9
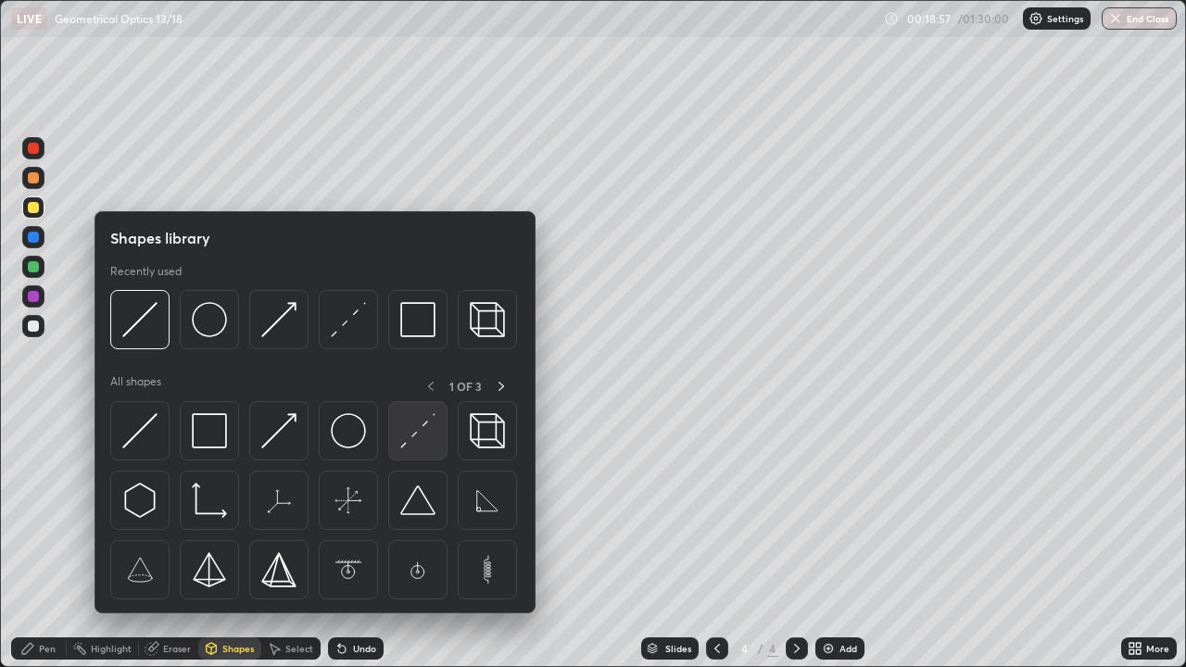
click at [410, 441] on img at bounding box center [417, 430] width 35 height 35
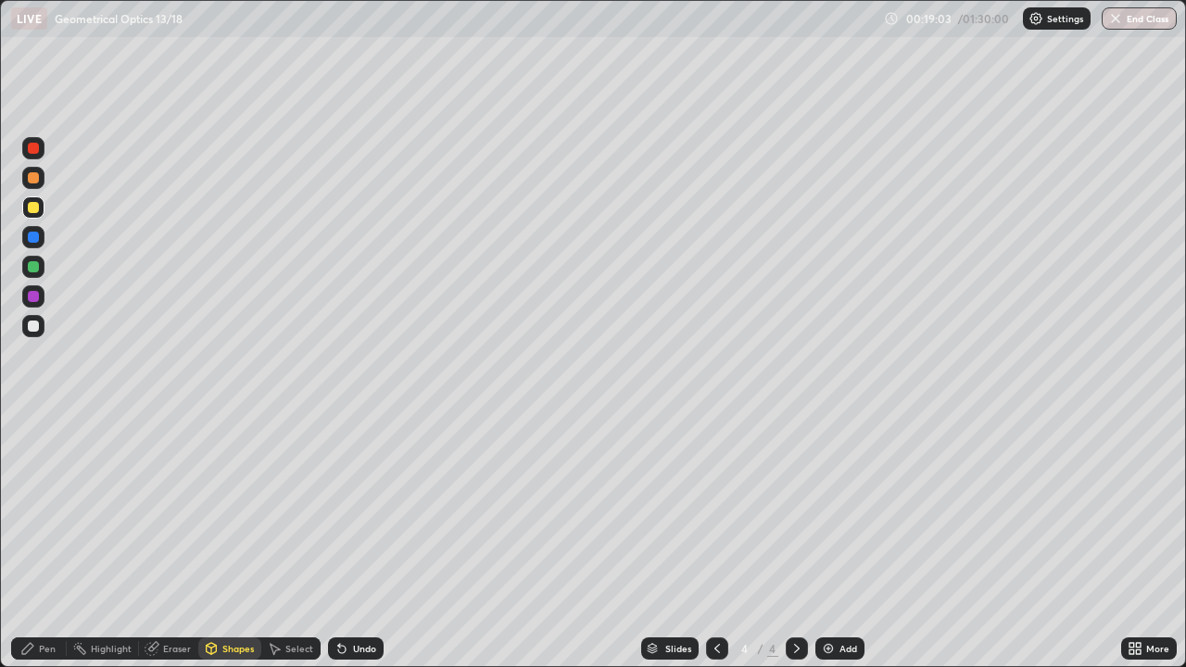
click at [355, 541] on div "Undo" at bounding box center [364, 648] width 23 height 9
click at [231, 541] on div "Shapes" at bounding box center [229, 649] width 63 height 22
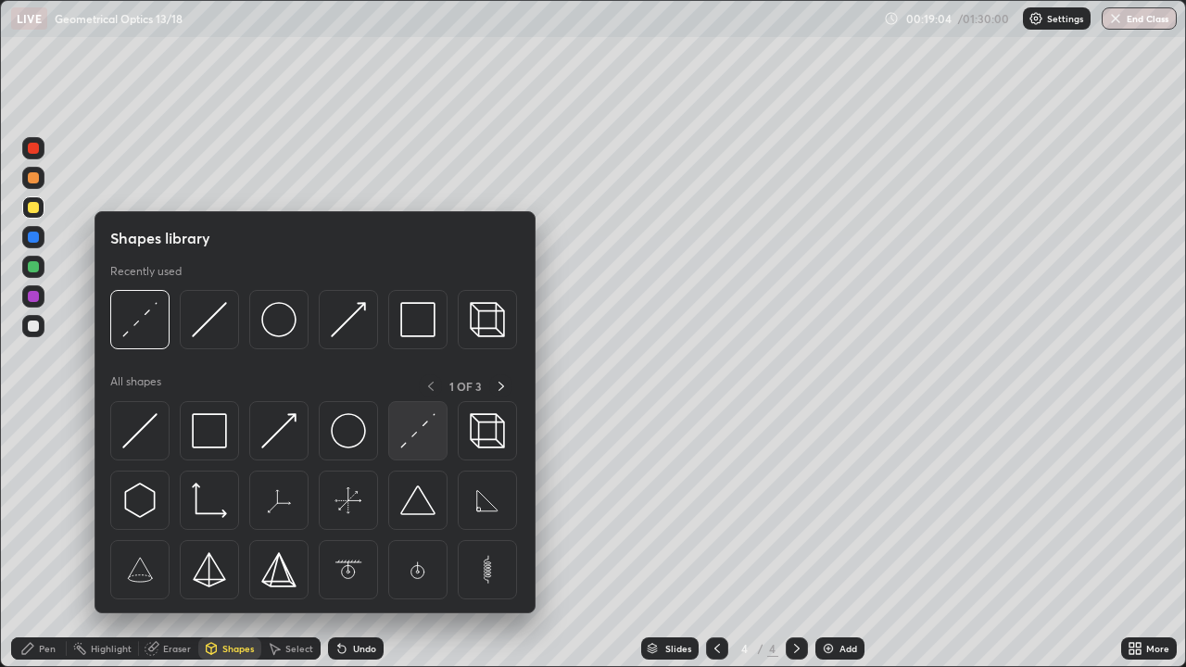
click at [421, 446] on img at bounding box center [417, 430] width 35 height 35
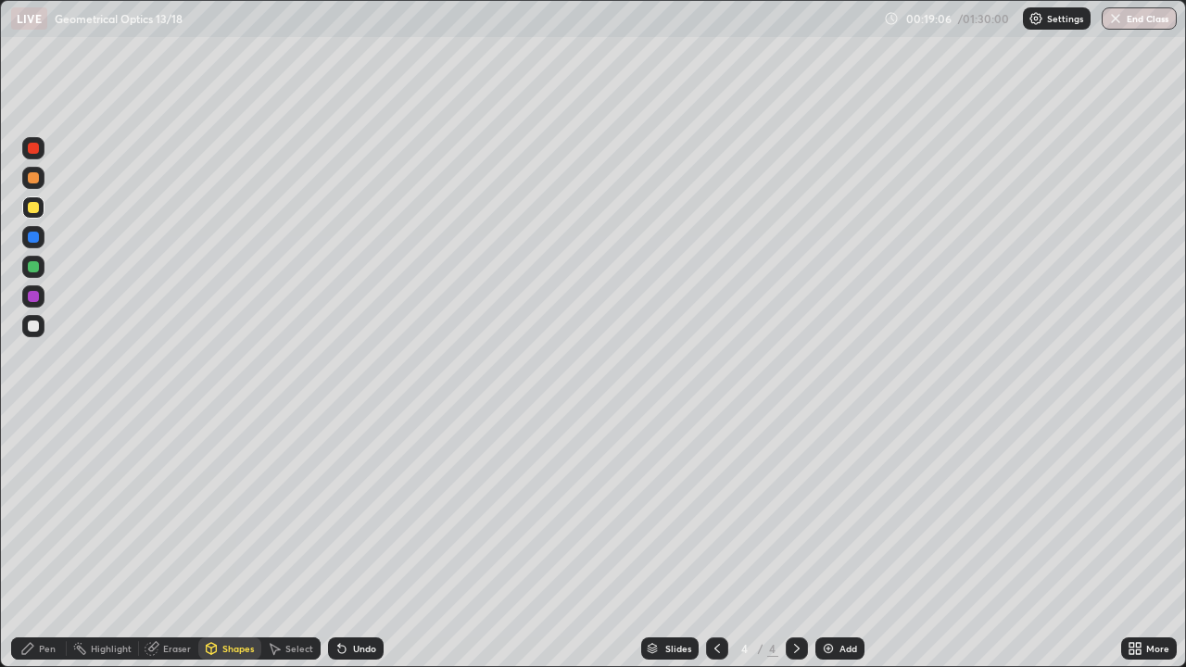
click at [44, 239] on div at bounding box center [33, 237] width 22 height 22
click at [225, 541] on div "Shapes" at bounding box center [229, 649] width 63 height 22
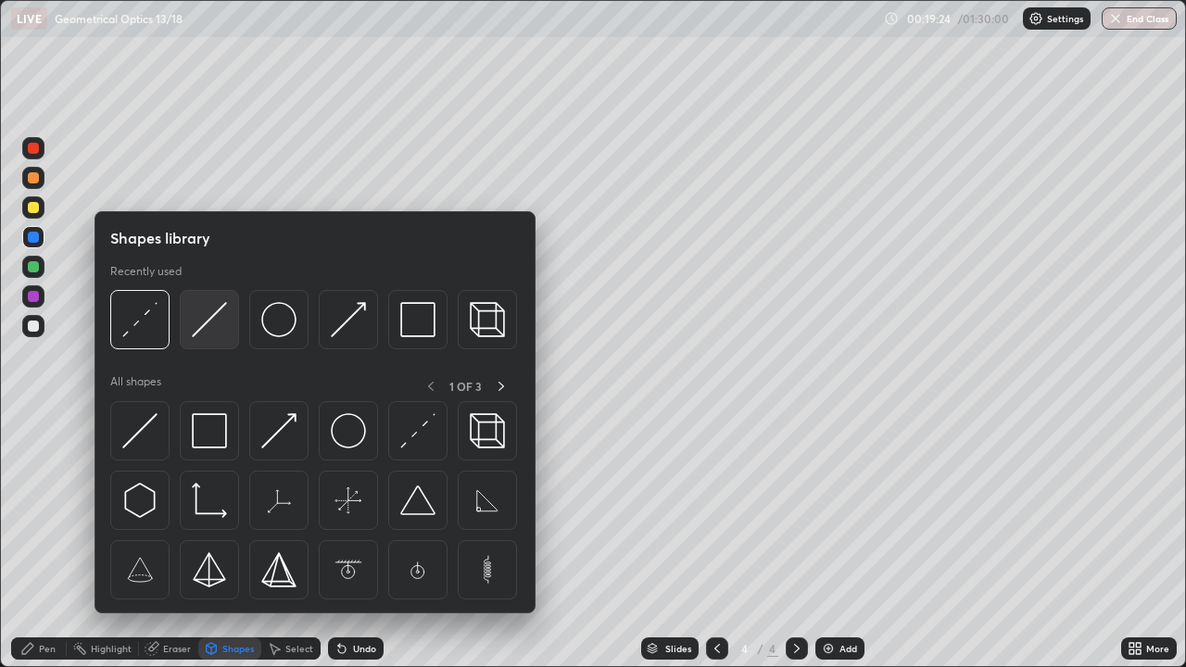
click at [208, 326] on img at bounding box center [209, 319] width 35 height 35
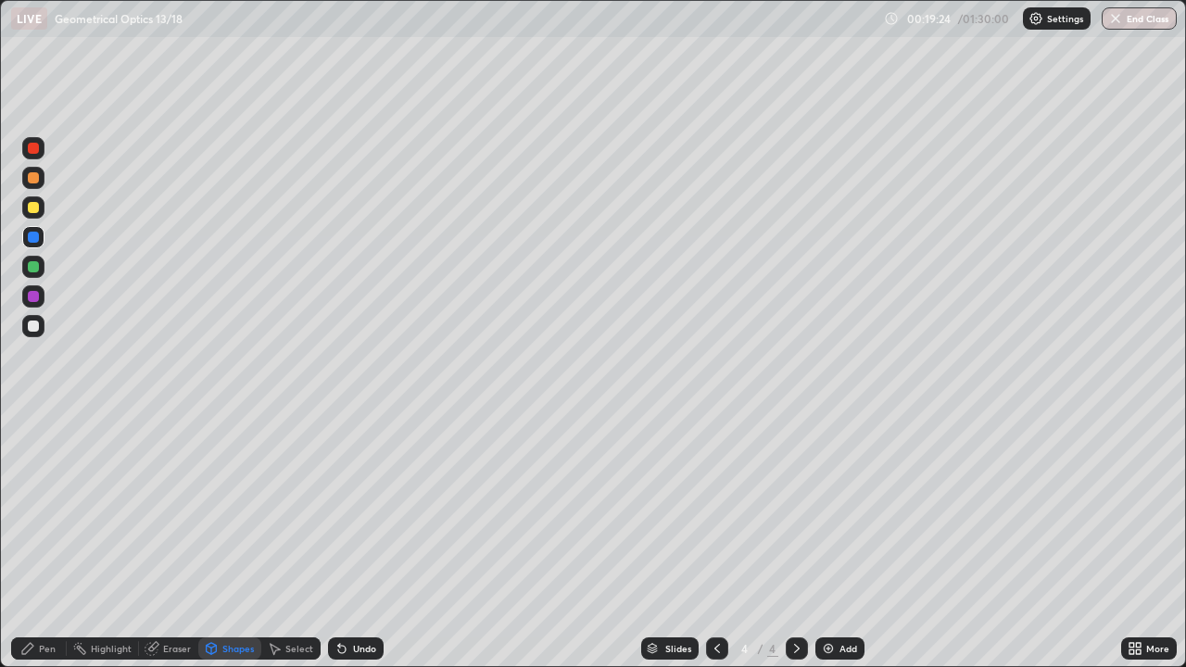
click at [40, 296] on div at bounding box center [33, 296] width 22 height 22
click at [359, 541] on div "Undo" at bounding box center [356, 649] width 56 height 22
click at [362, 541] on div "Undo" at bounding box center [356, 649] width 56 height 22
click at [239, 541] on div "Shapes" at bounding box center [229, 649] width 63 height 22
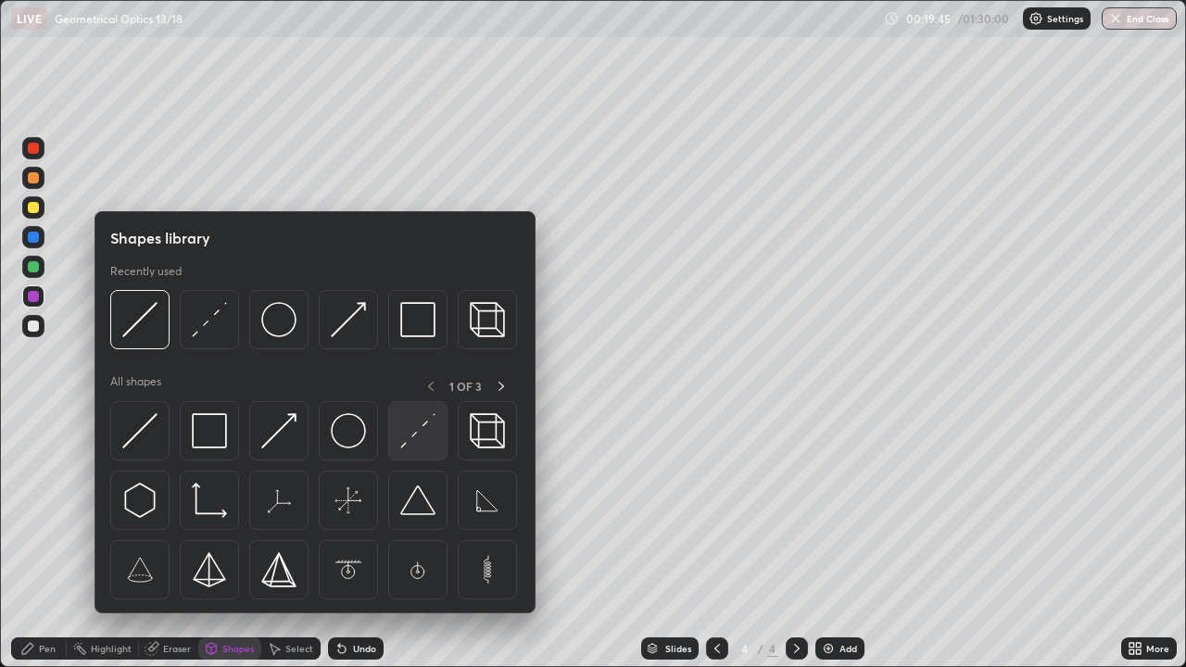
click at [414, 439] on img at bounding box center [417, 430] width 35 height 35
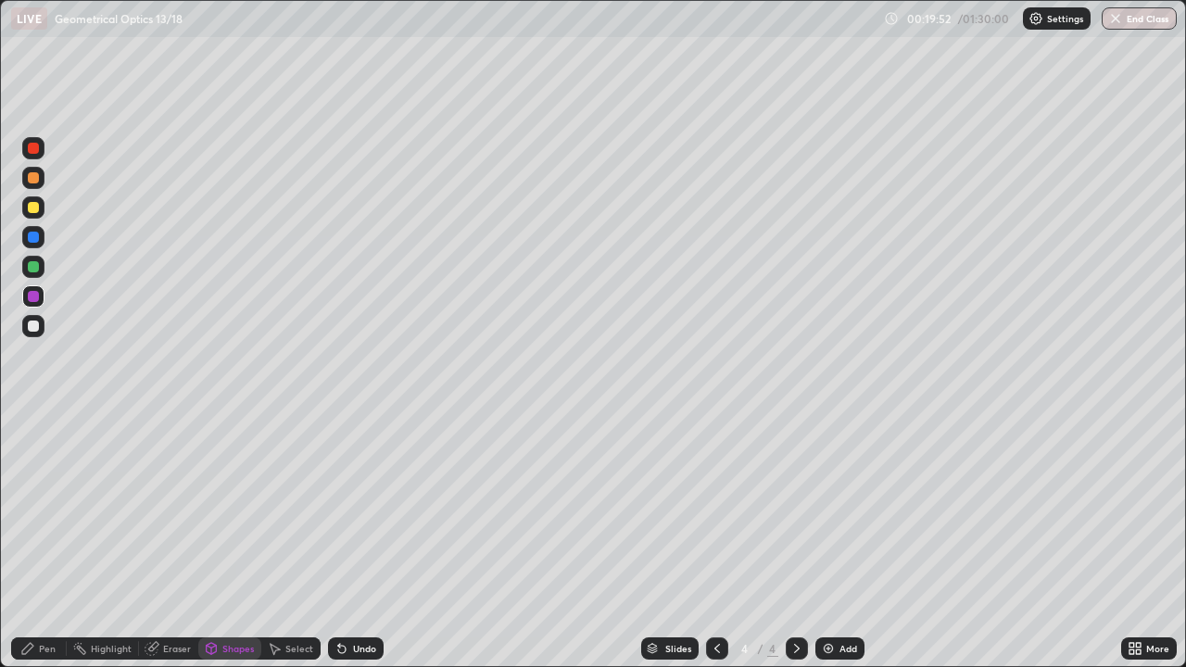
click at [61, 541] on div "Pen" at bounding box center [39, 649] width 56 height 22
click at [36, 266] on div at bounding box center [33, 266] width 11 height 11
click at [34, 148] on div at bounding box center [33, 148] width 11 height 11
click at [42, 541] on div "Pen" at bounding box center [47, 648] width 17 height 9
click at [32, 328] on div at bounding box center [33, 326] width 11 height 11
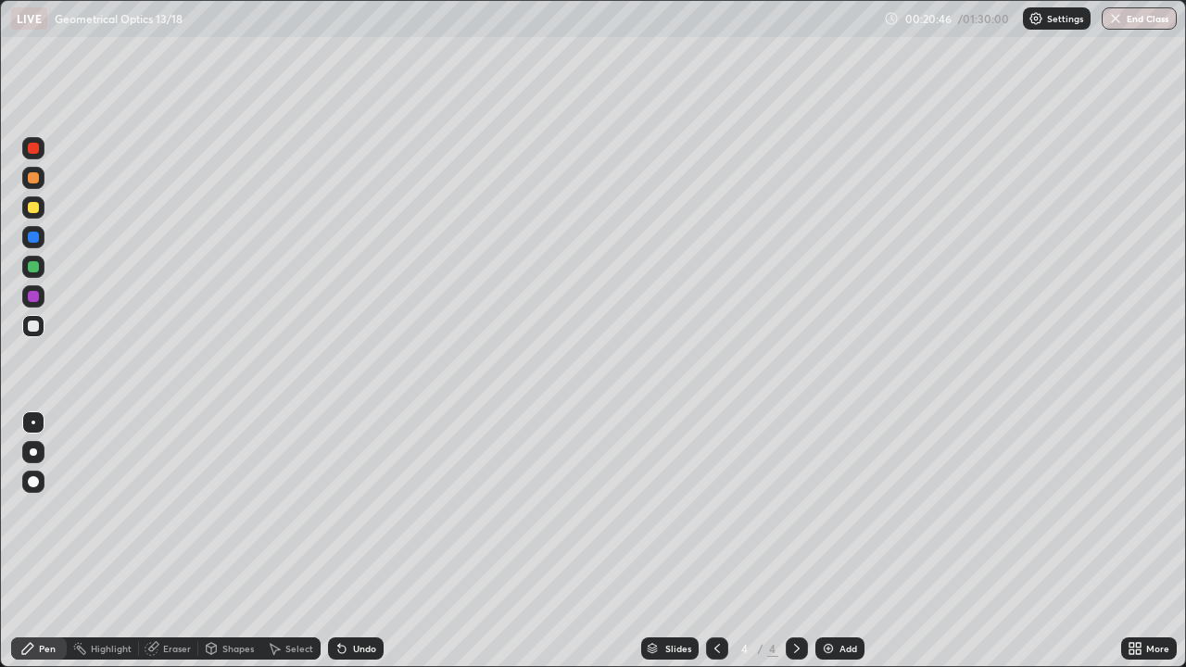
click at [37, 150] on div at bounding box center [33, 148] width 11 height 11
click at [828, 541] on img at bounding box center [828, 648] width 15 height 15
click at [229, 541] on div "Shapes" at bounding box center [229, 649] width 63 height 22
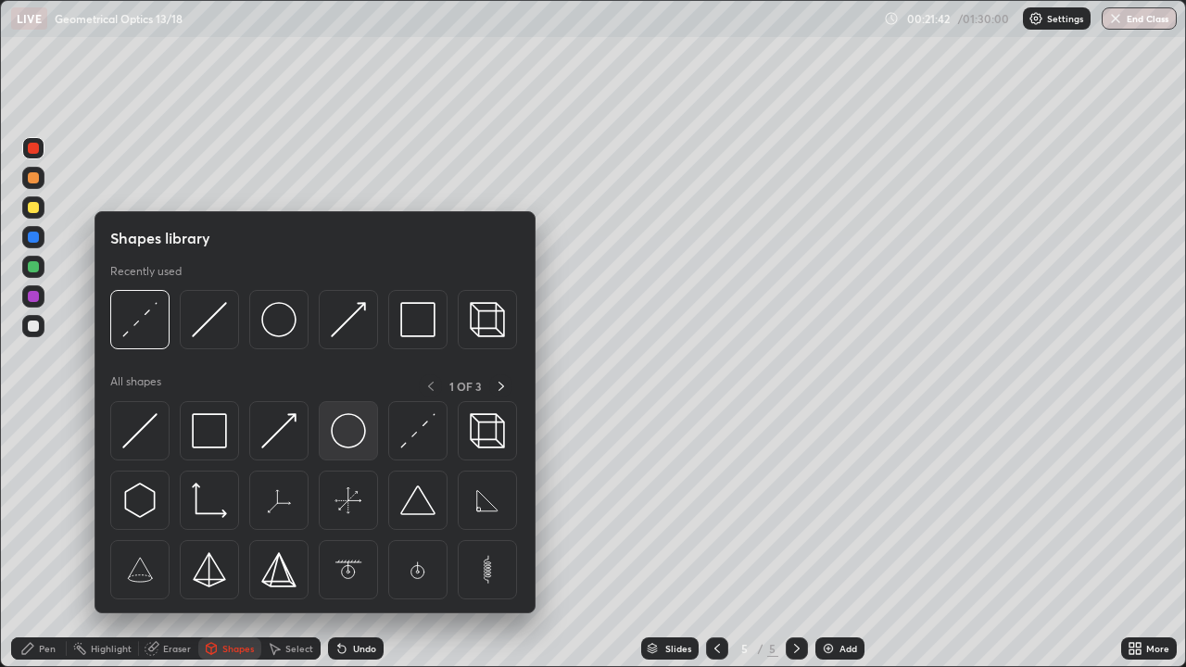
click at [351, 434] on img at bounding box center [348, 430] width 35 height 35
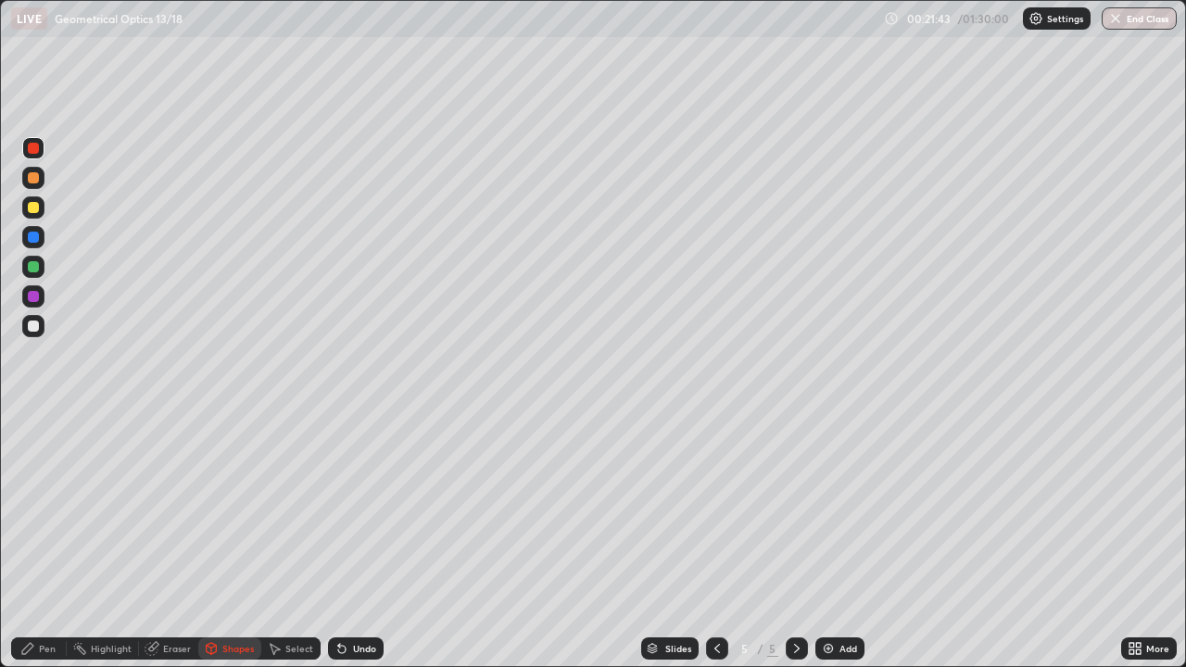
click at [40, 328] on div at bounding box center [33, 326] width 22 height 22
click at [365, 541] on div "Undo" at bounding box center [364, 648] width 23 height 9
click at [237, 541] on div "Shapes" at bounding box center [229, 649] width 63 height 22
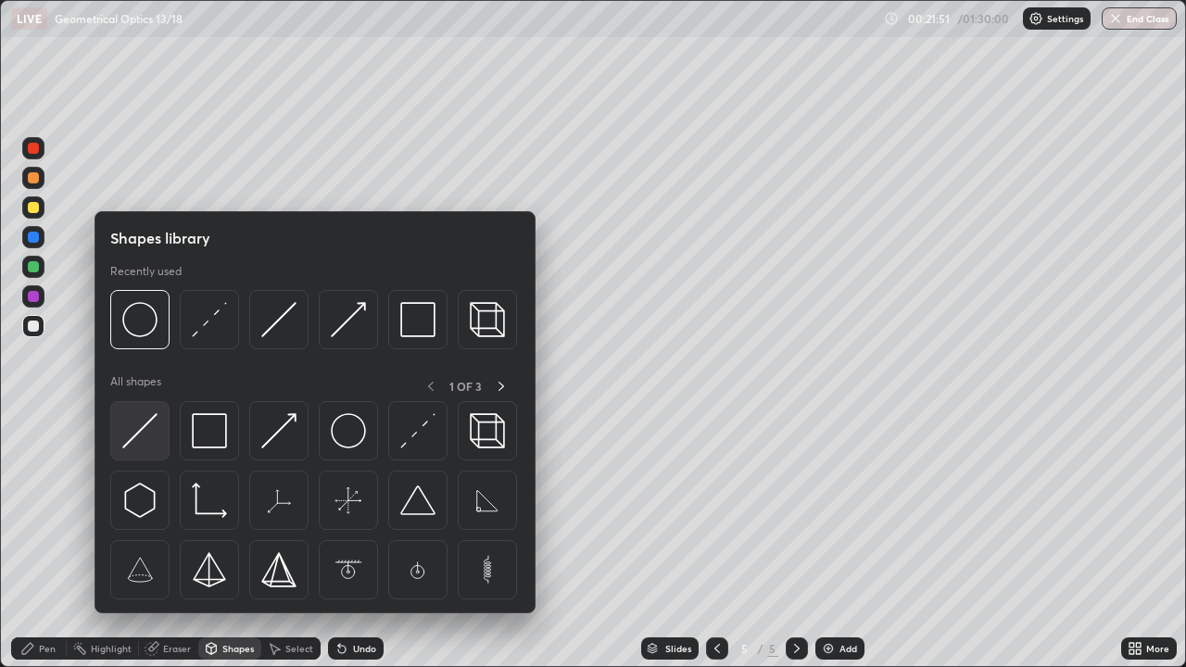
click at [153, 423] on img at bounding box center [139, 430] width 35 height 35
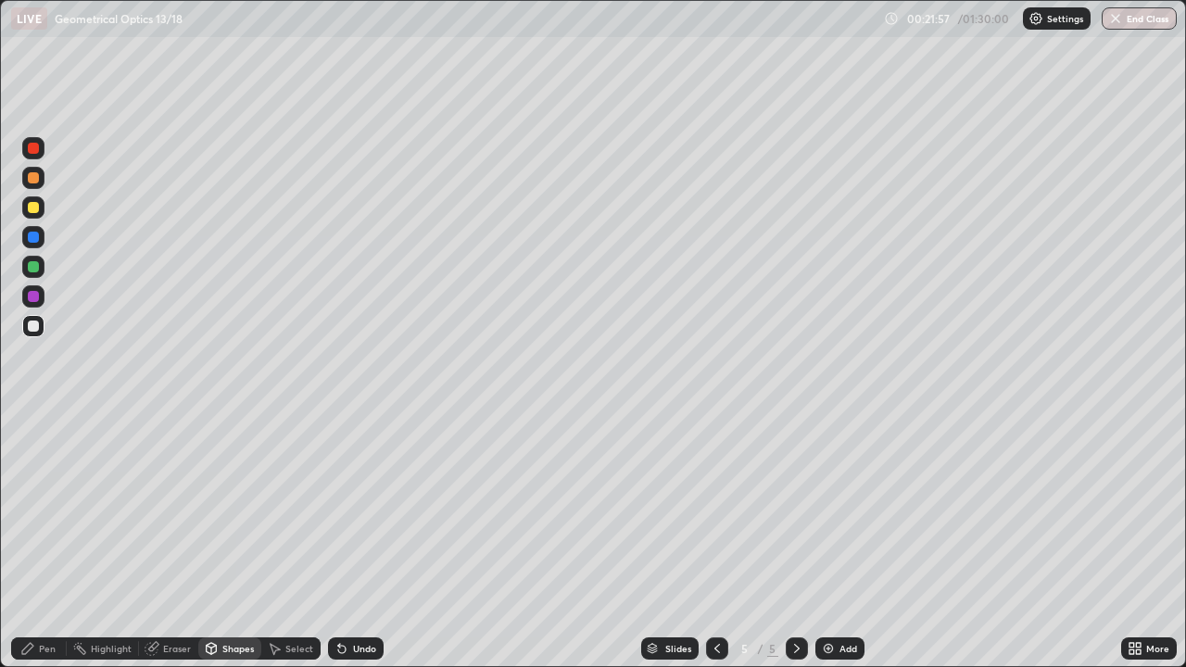
click at [223, 541] on div "Shapes" at bounding box center [229, 649] width 63 height 22
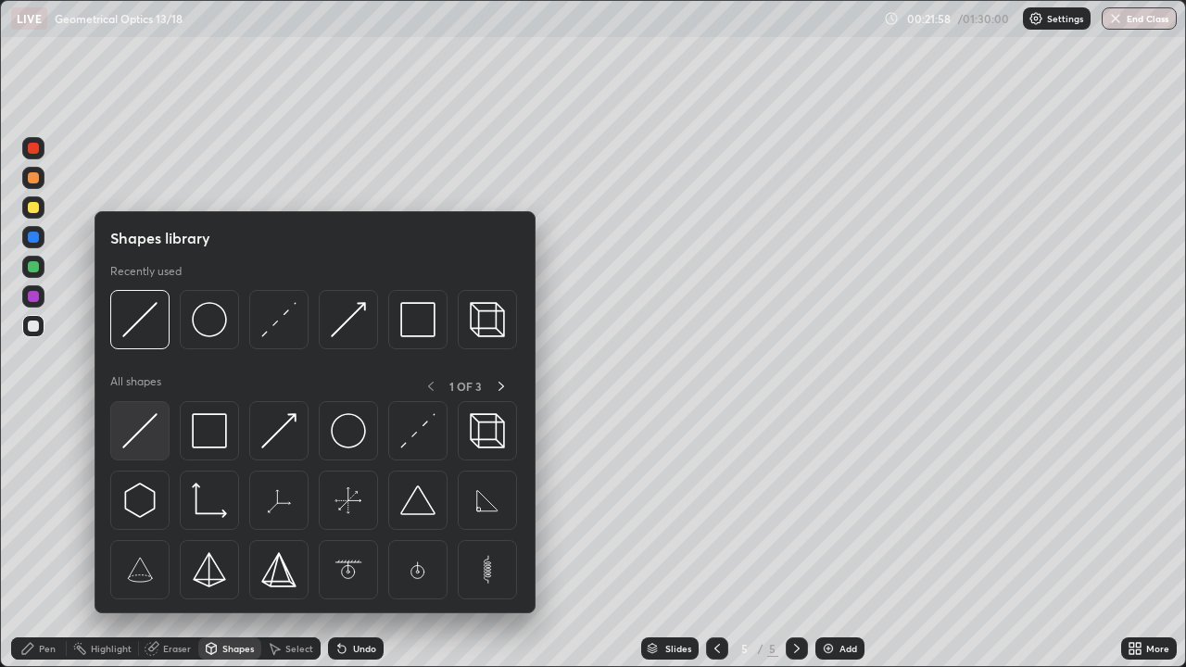
click at [140, 423] on img at bounding box center [139, 430] width 35 height 35
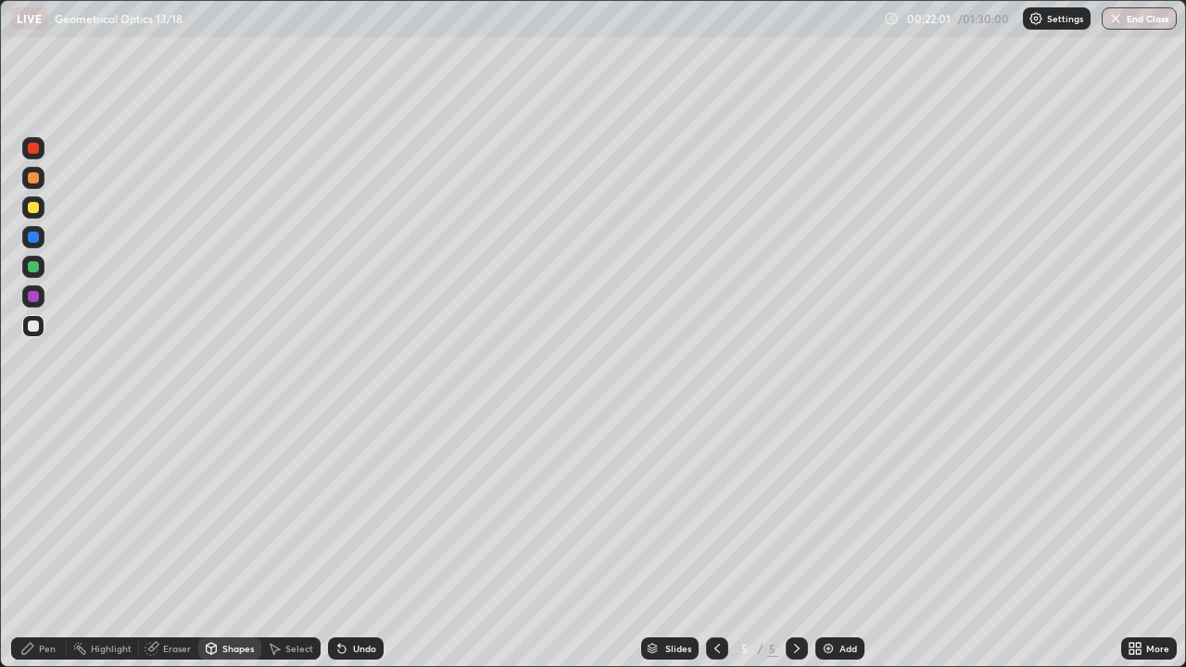
click at [34, 267] on div at bounding box center [33, 266] width 11 height 11
click at [49, 541] on div "Pen" at bounding box center [39, 649] width 56 height 22
click at [38, 212] on div at bounding box center [33, 207] width 22 height 22
click at [231, 541] on div "Shapes" at bounding box center [238, 648] width 32 height 9
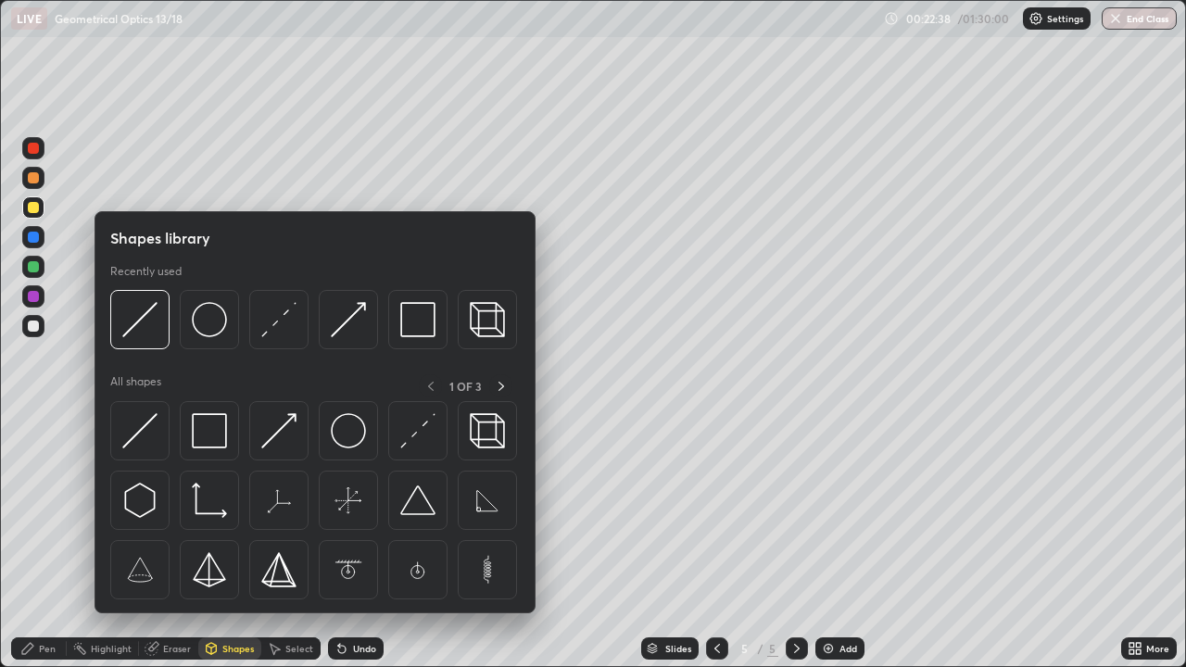
click at [38, 208] on div at bounding box center [33, 207] width 11 height 11
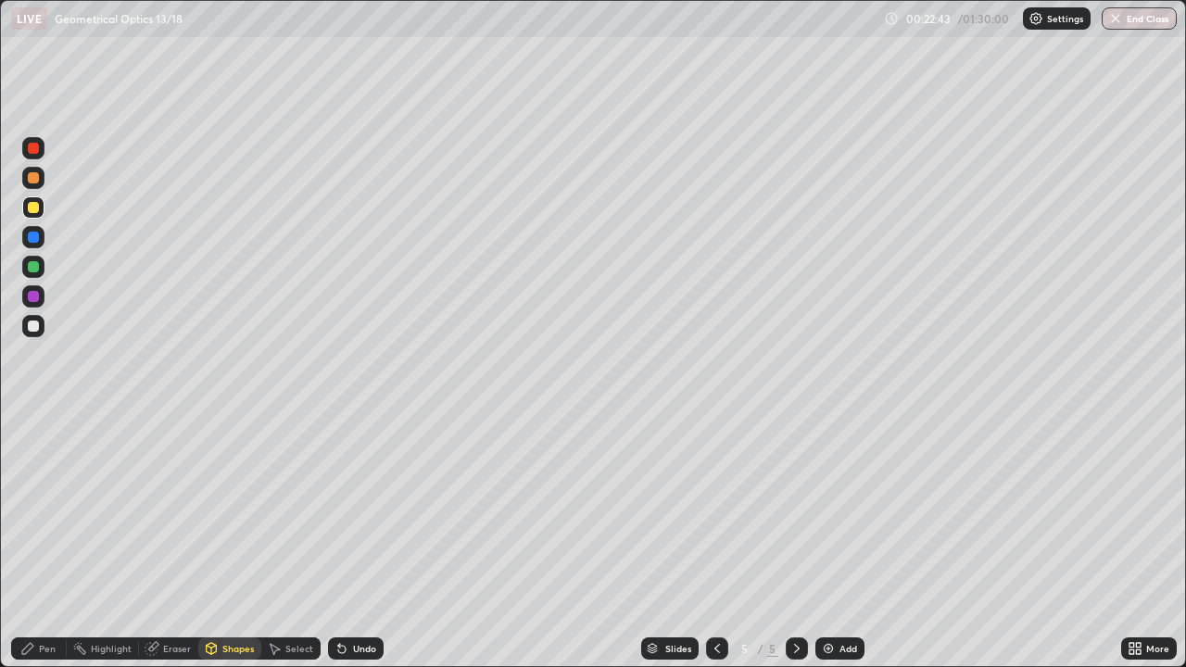
click at [221, 541] on div "Shapes" at bounding box center [229, 649] width 63 height 22
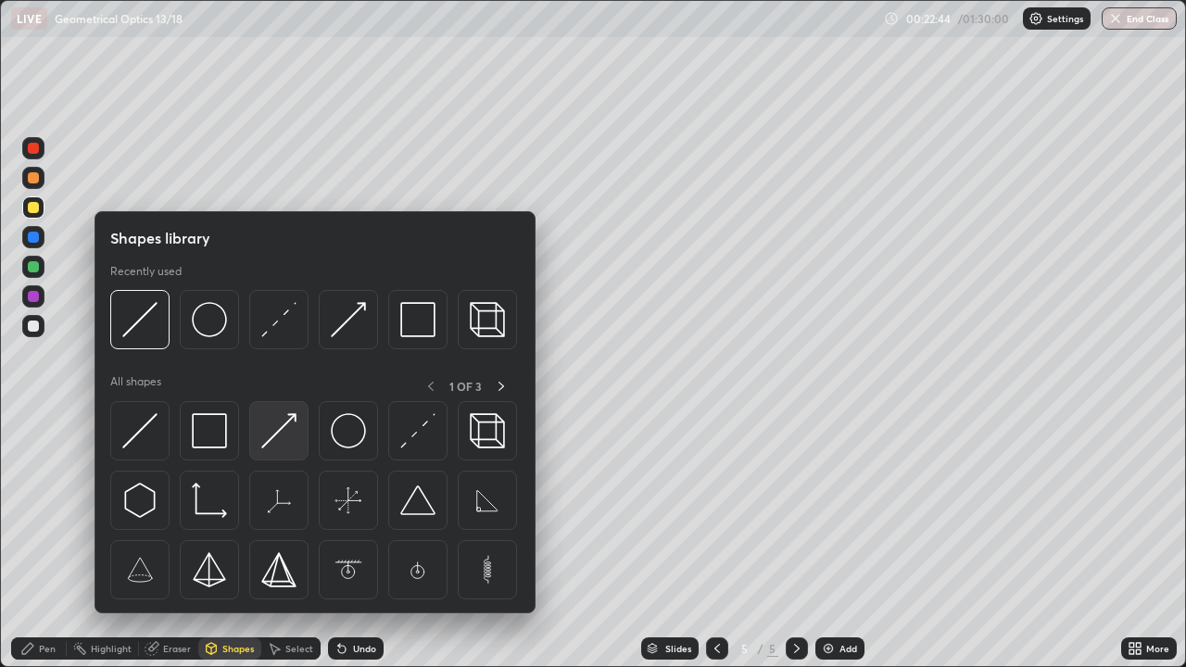
click at [286, 425] on img at bounding box center [278, 430] width 35 height 35
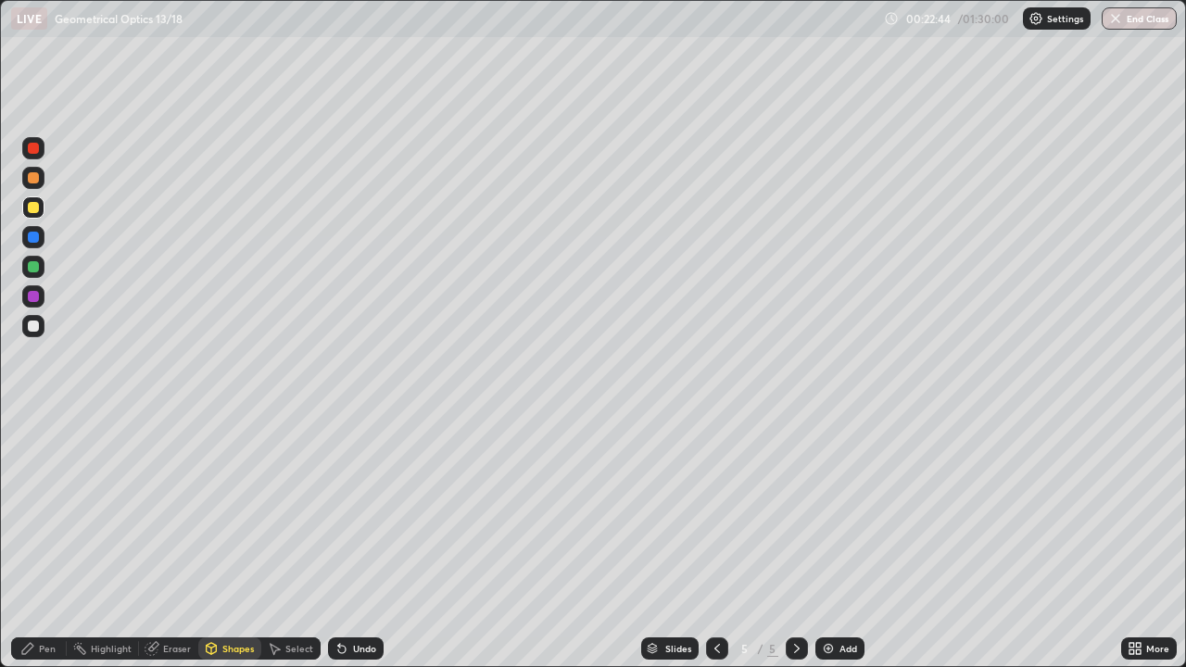
click at [40, 322] on div at bounding box center [33, 326] width 22 height 22
click at [41, 541] on div "Pen" at bounding box center [47, 648] width 17 height 9
click at [226, 541] on div "Shapes" at bounding box center [238, 648] width 32 height 9
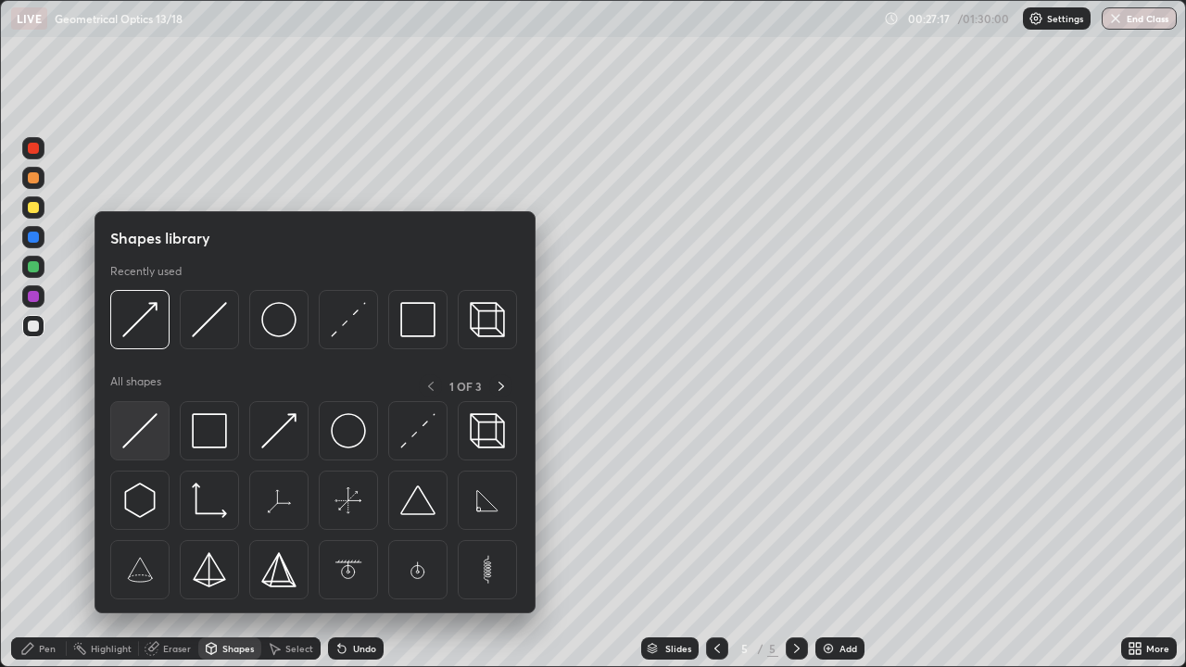
click at [141, 427] on img at bounding box center [139, 430] width 35 height 35
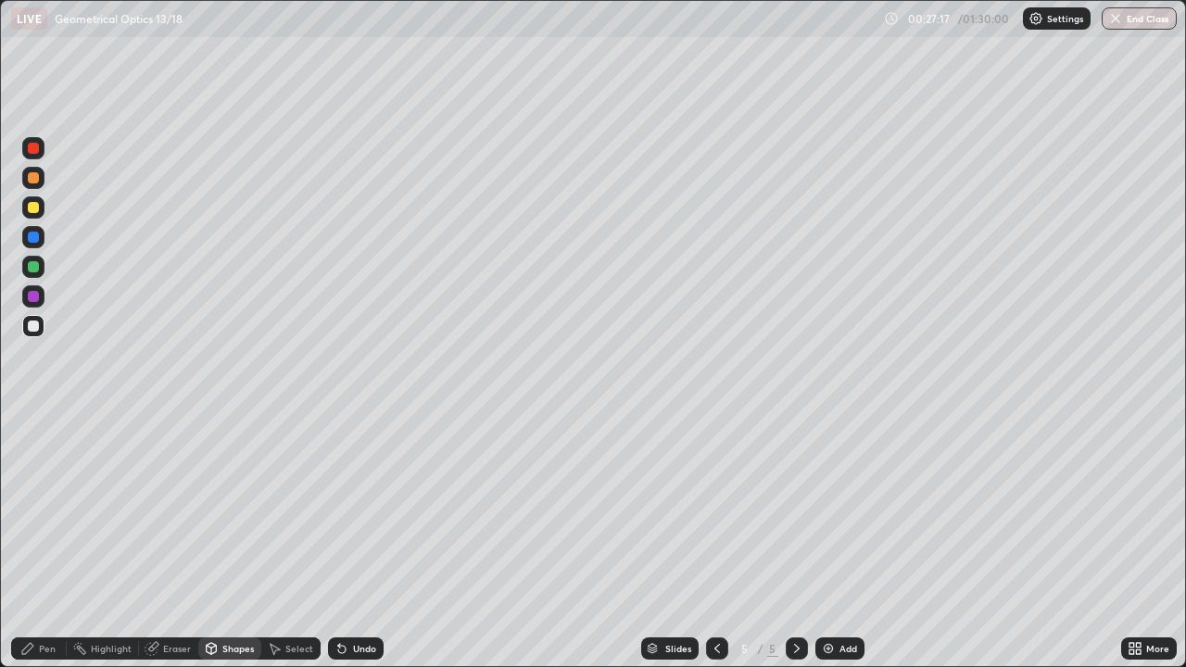
click at [40, 298] on div at bounding box center [33, 296] width 22 height 22
click at [37, 209] on div at bounding box center [33, 207] width 11 height 11
click at [338, 541] on icon at bounding box center [339, 645] width 2 height 2
click at [47, 541] on div "Pen" at bounding box center [47, 648] width 17 height 9
click at [32, 185] on div at bounding box center [33, 178] width 22 height 22
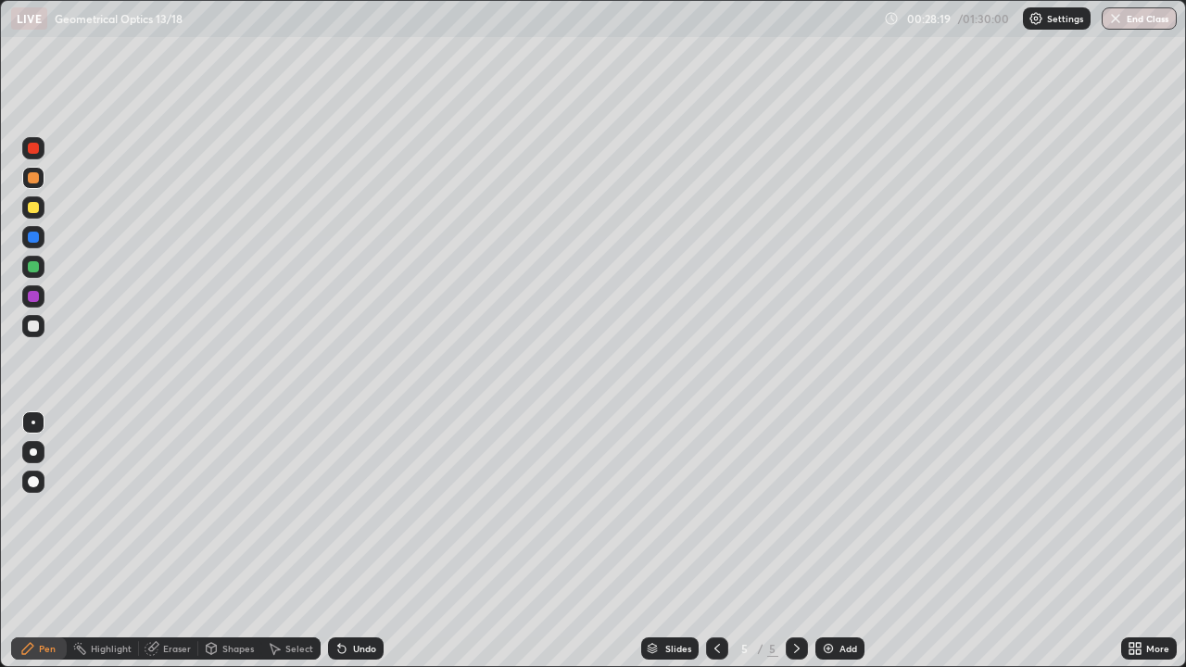
click at [353, 541] on div "Undo" at bounding box center [364, 648] width 23 height 9
click at [359, 541] on div "Undo" at bounding box center [364, 648] width 23 height 9
click at [220, 541] on div "Shapes" at bounding box center [229, 649] width 63 height 22
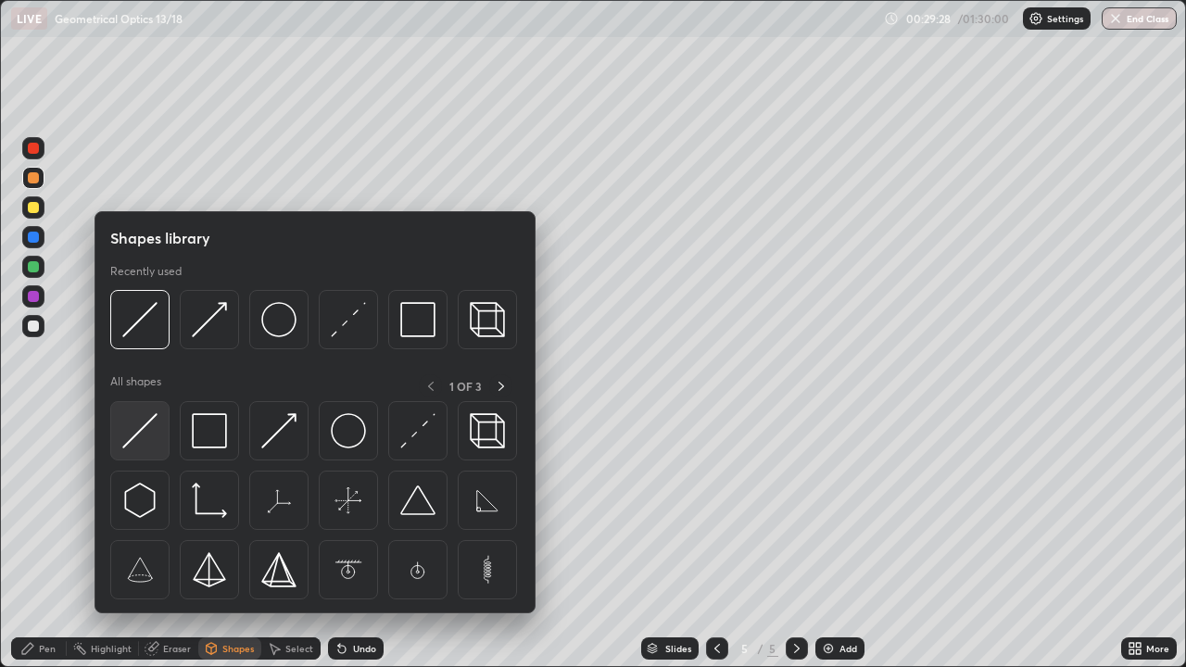
click at [144, 429] on img at bounding box center [139, 430] width 35 height 35
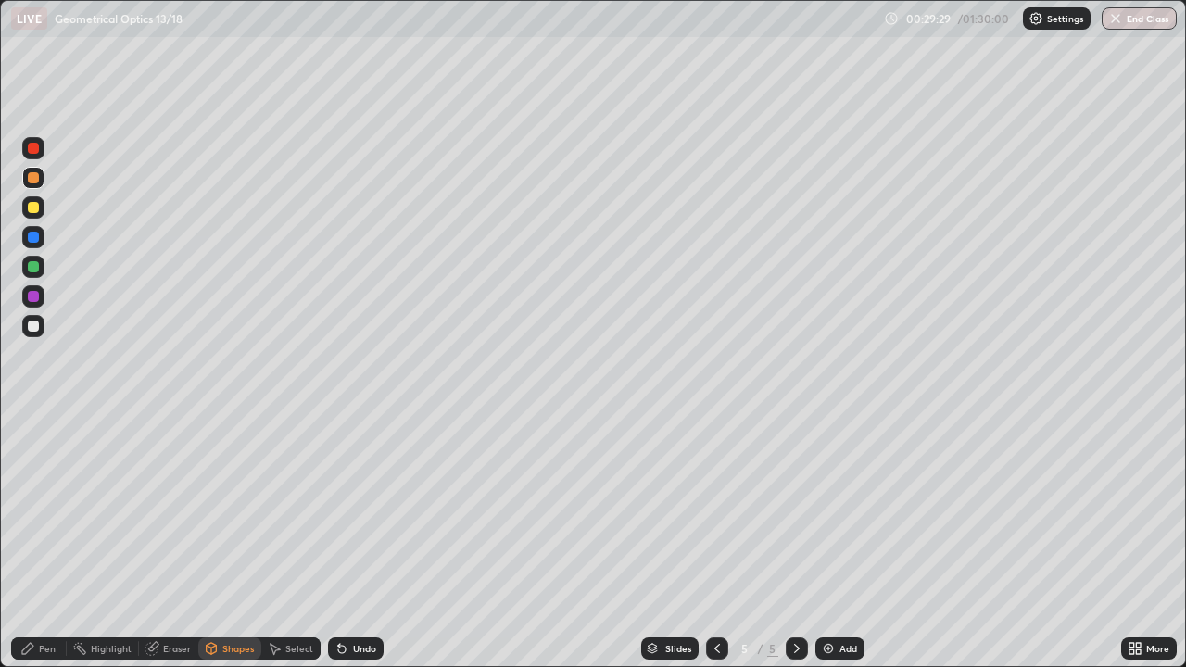
click at [37, 300] on div at bounding box center [33, 296] width 11 height 11
click at [38, 207] on div at bounding box center [33, 207] width 11 height 11
click at [347, 541] on div "Undo" at bounding box center [356, 649] width 56 height 22
click at [50, 541] on div "Pen" at bounding box center [47, 648] width 17 height 9
click at [41, 541] on div "Pen" at bounding box center [47, 648] width 17 height 9
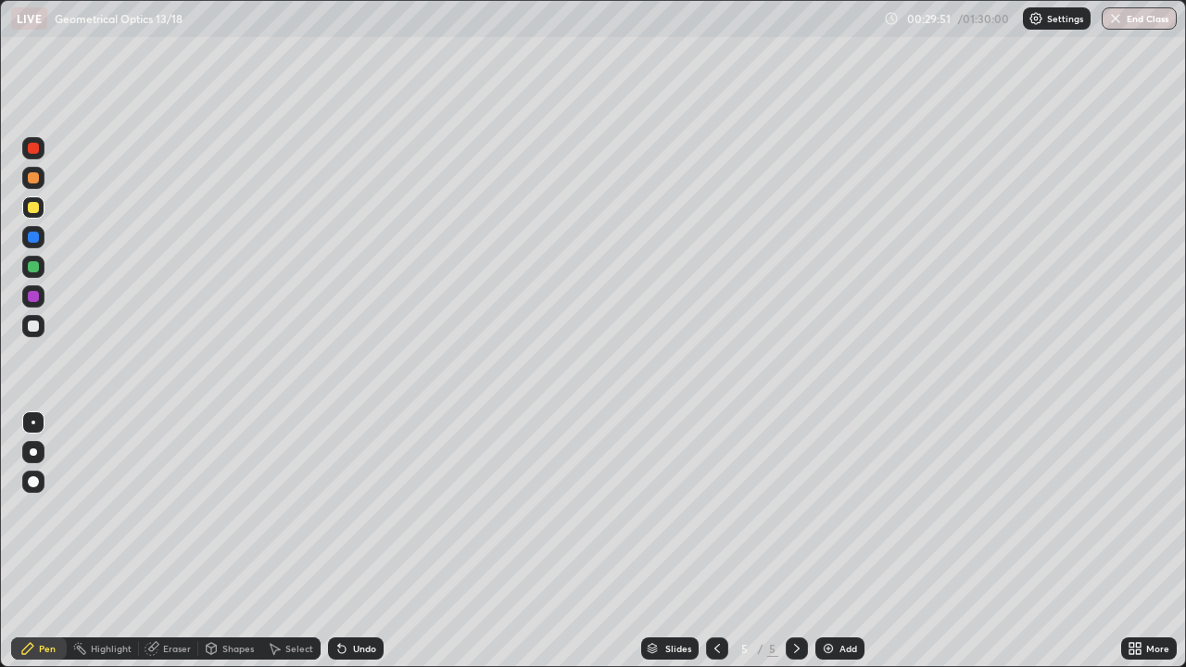
click at [31, 178] on div at bounding box center [33, 177] width 11 height 11
click at [358, 541] on div "Undo" at bounding box center [364, 648] width 23 height 9
click at [353, 541] on div "Undo" at bounding box center [356, 649] width 56 height 22
click at [40, 297] on div at bounding box center [33, 296] width 22 height 22
click at [238, 541] on div "Shapes" at bounding box center [229, 649] width 63 height 22
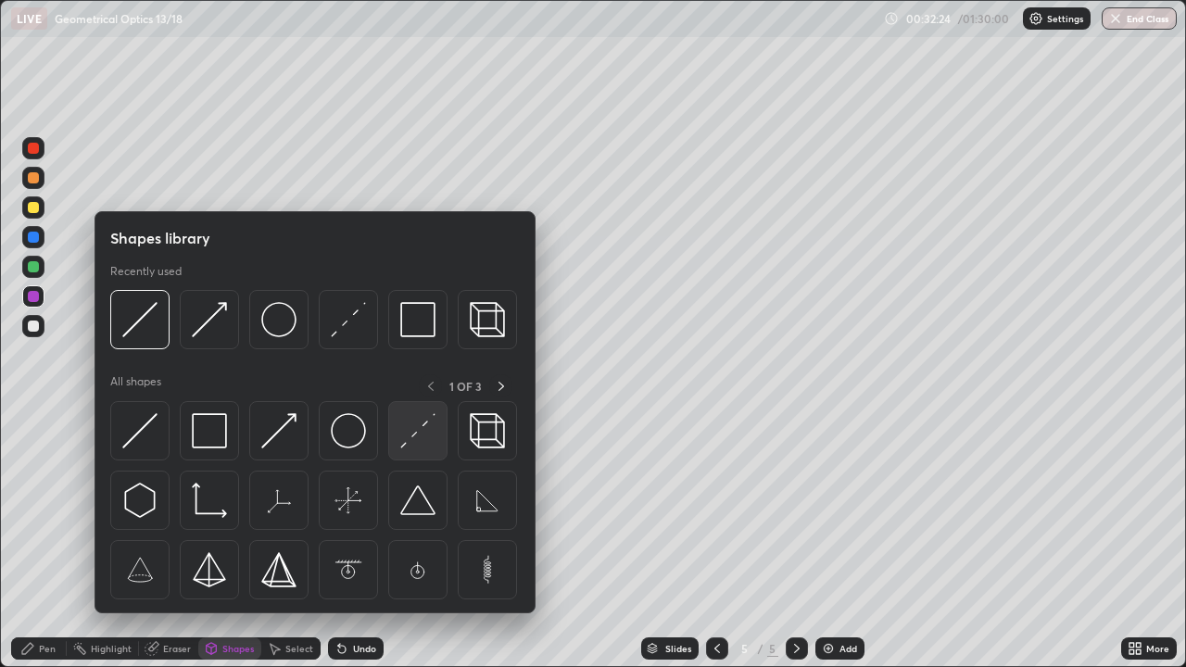
click at [407, 433] on img at bounding box center [417, 430] width 35 height 35
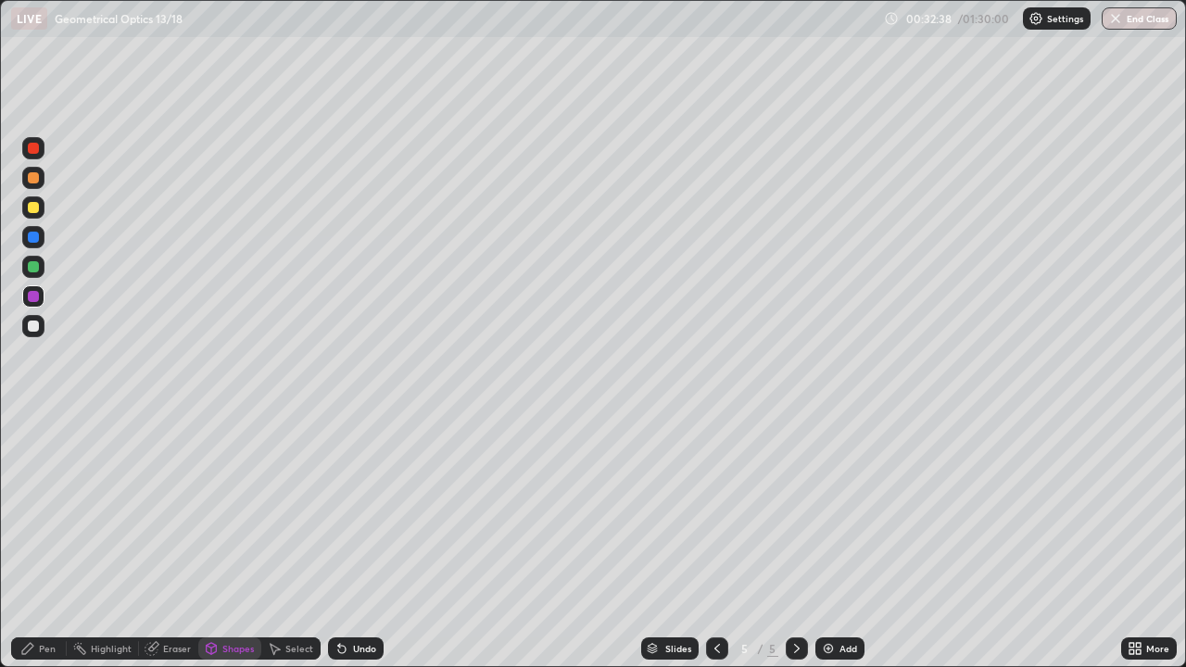
click at [222, 541] on div "Shapes" at bounding box center [238, 648] width 32 height 9
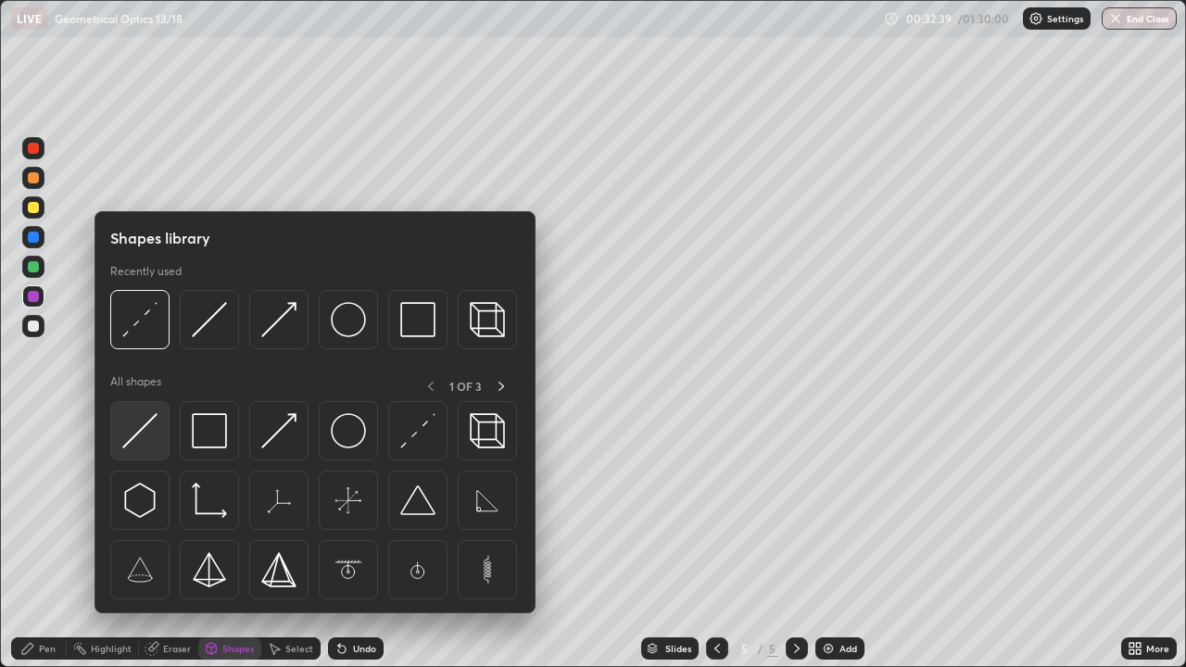
click at [151, 428] on img at bounding box center [139, 430] width 35 height 35
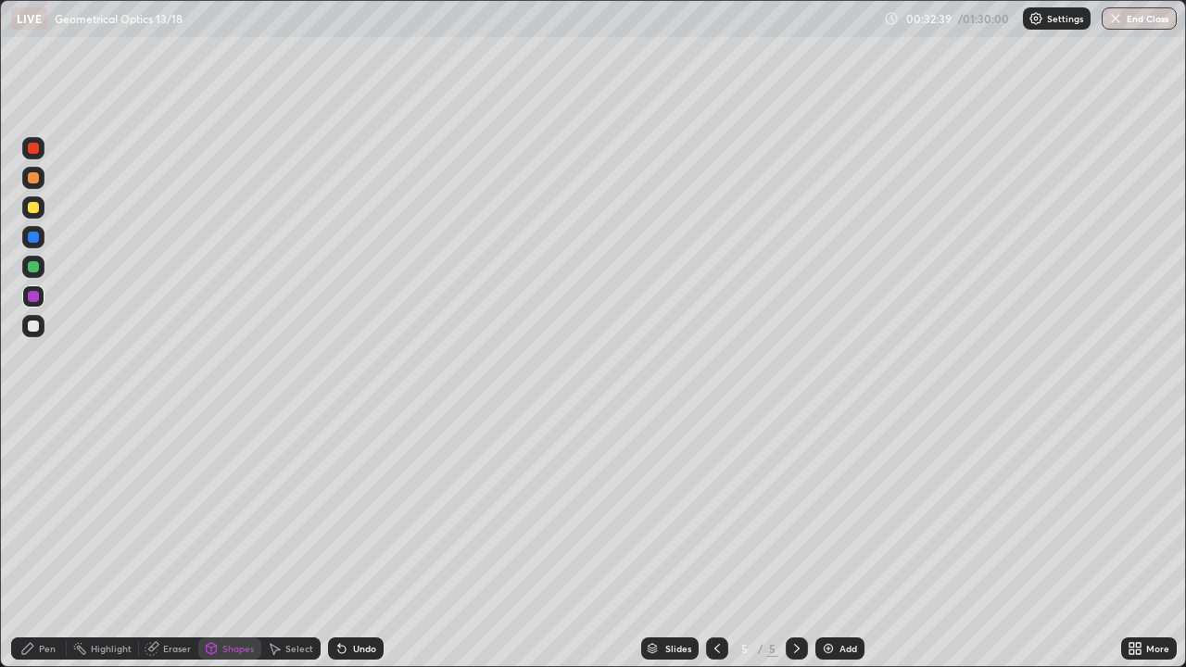
click at [40, 298] on div at bounding box center [33, 296] width 22 height 22
click at [38, 207] on div at bounding box center [33, 207] width 11 height 11
click at [357, 541] on div "Undo" at bounding box center [356, 649] width 56 height 22
click at [50, 541] on div "Pen" at bounding box center [39, 649] width 56 height 22
click at [34, 150] on div at bounding box center [33, 148] width 11 height 11
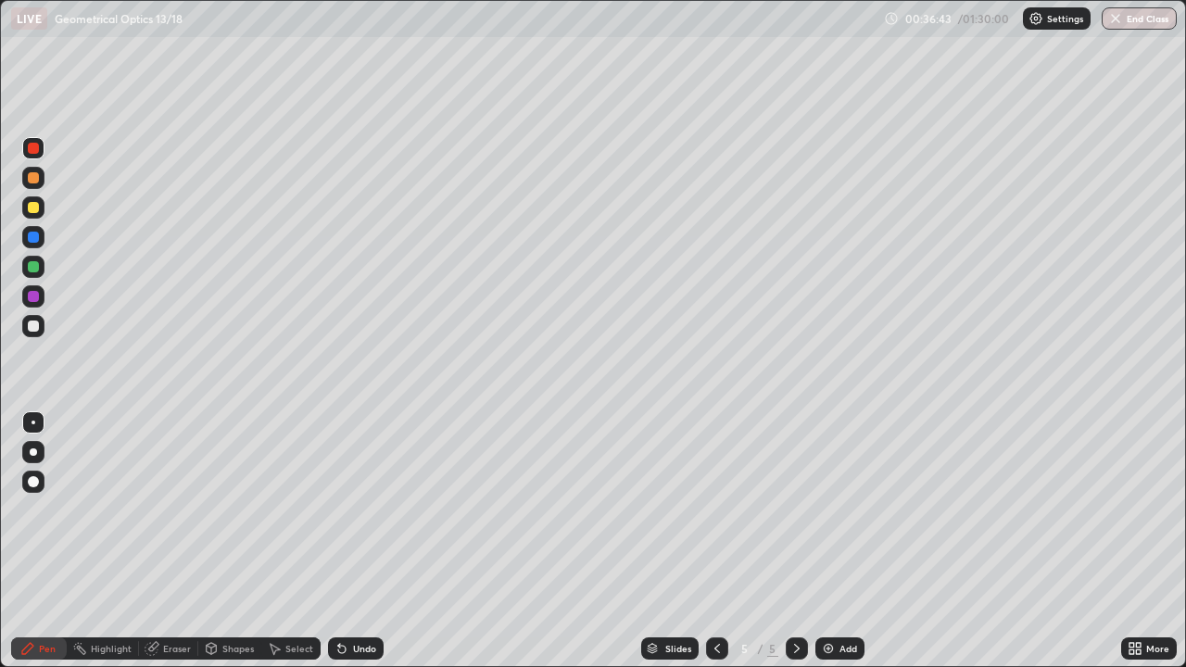
click at [841, 541] on div "Add" at bounding box center [849, 648] width 18 height 9
click at [237, 541] on div "Shapes" at bounding box center [238, 648] width 32 height 9
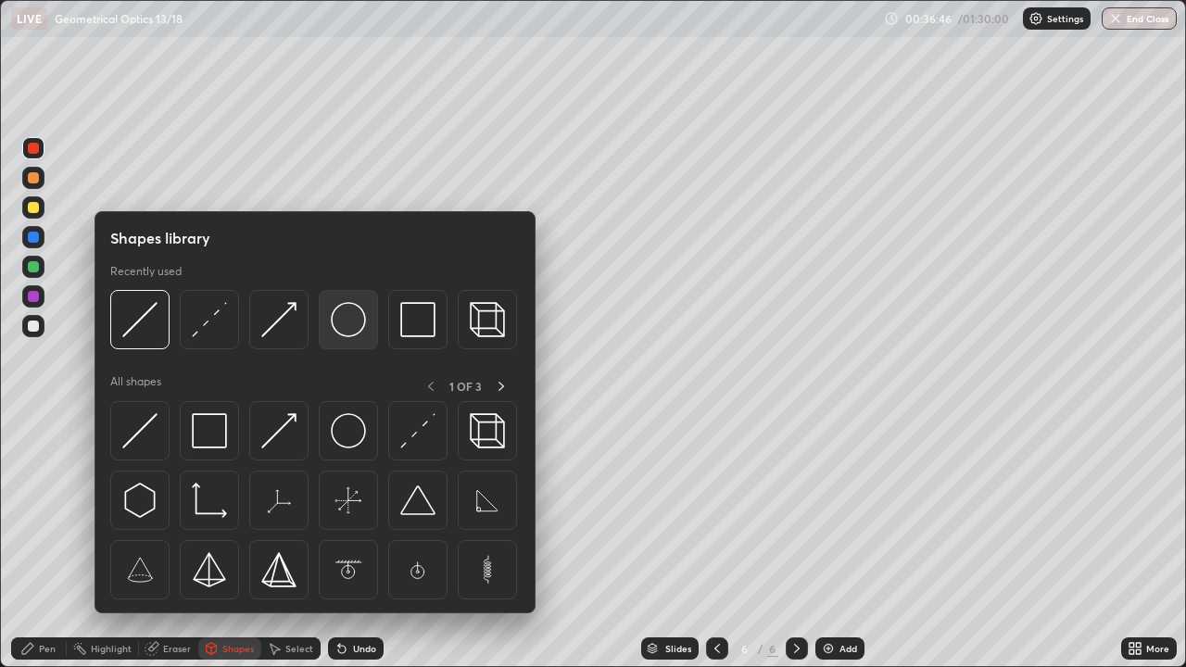
click at [345, 328] on img at bounding box center [348, 319] width 35 height 35
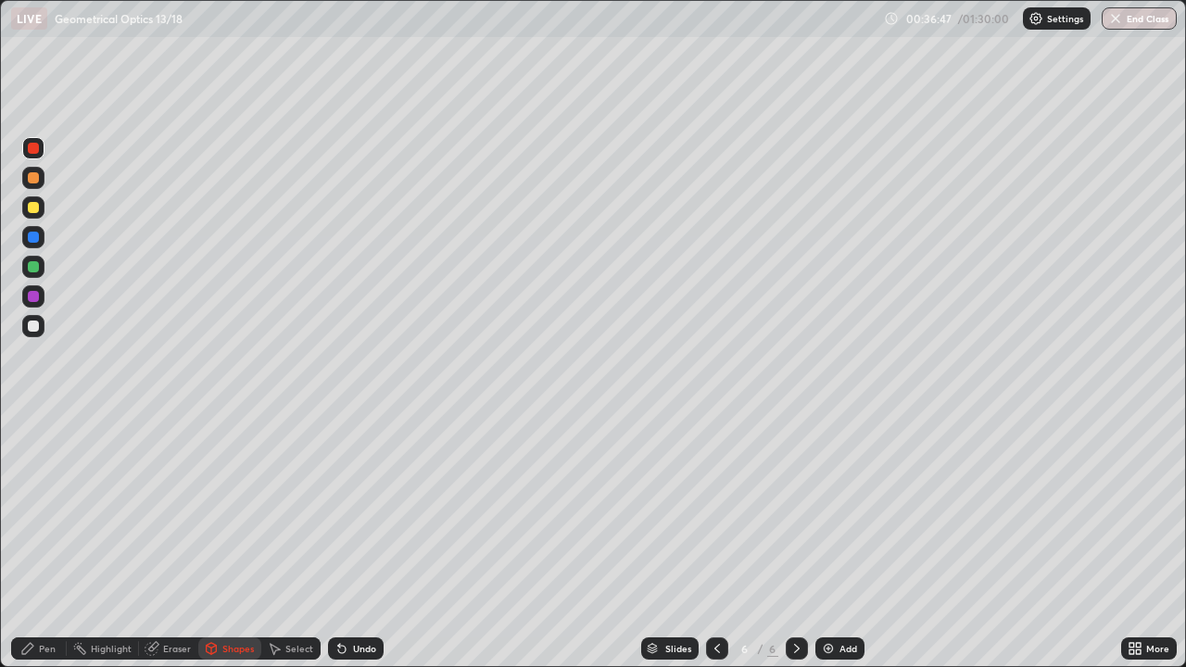
click at [33, 325] on div at bounding box center [33, 326] width 11 height 11
click at [235, 541] on div "Shapes" at bounding box center [238, 648] width 32 height 9
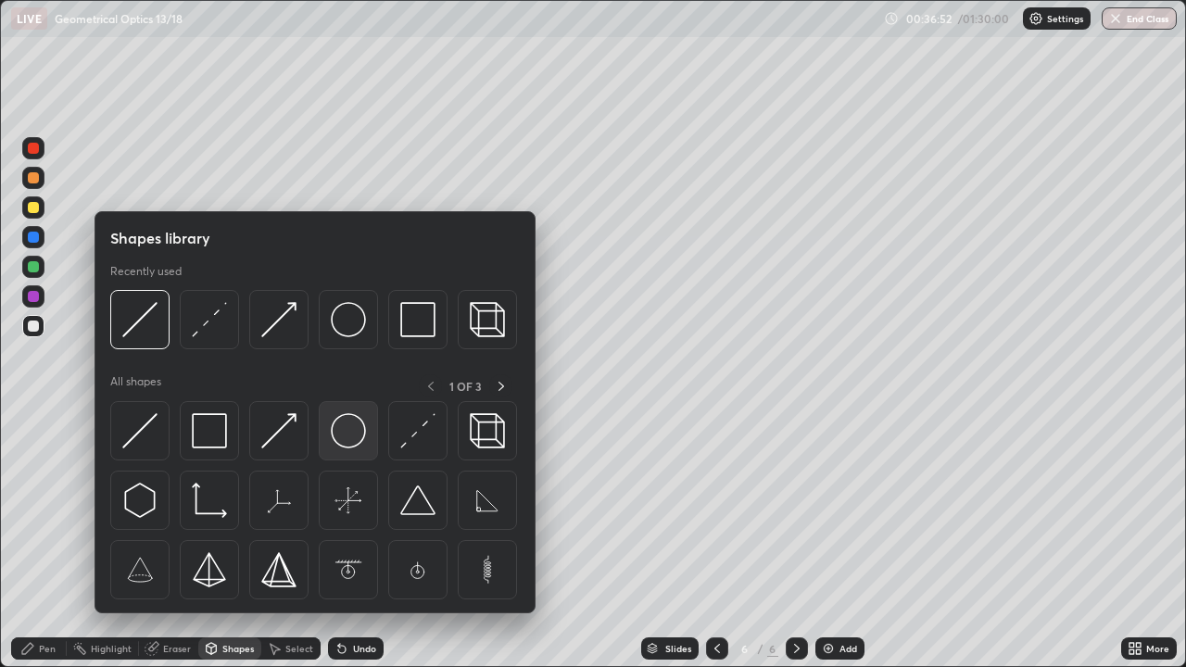
click at [350, 423] on img at bounding box center [348, 430] width 35 height 35
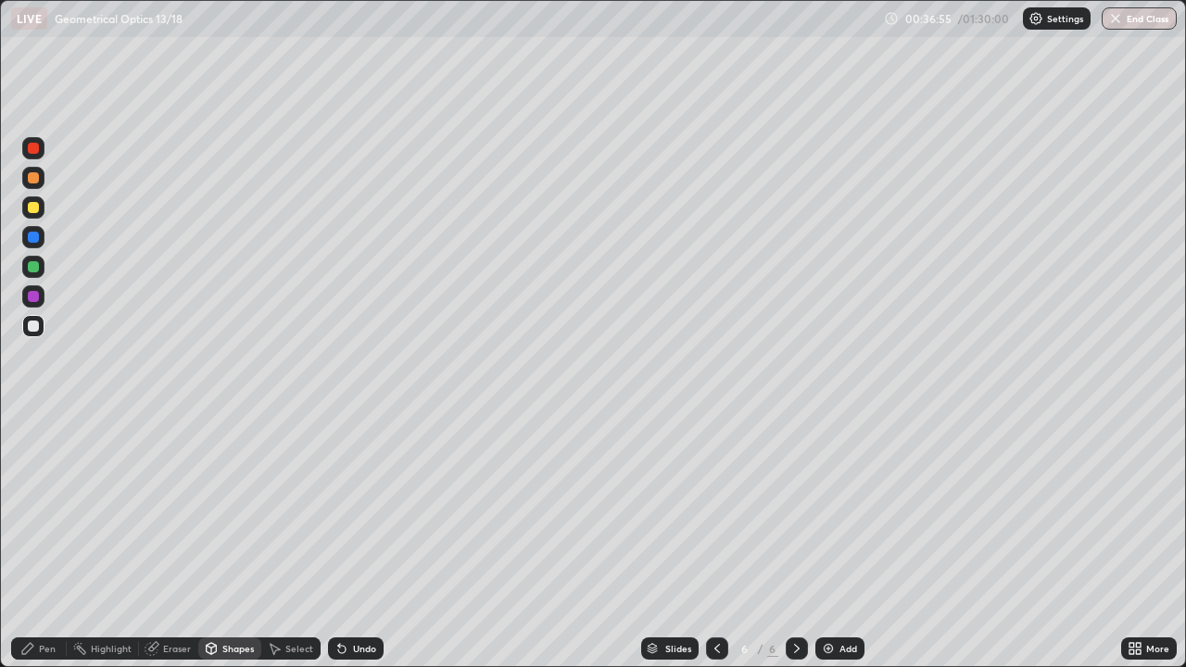
click at [236, 541] on div "Shapes" at bounding box center [229, 649] width 63 height 22
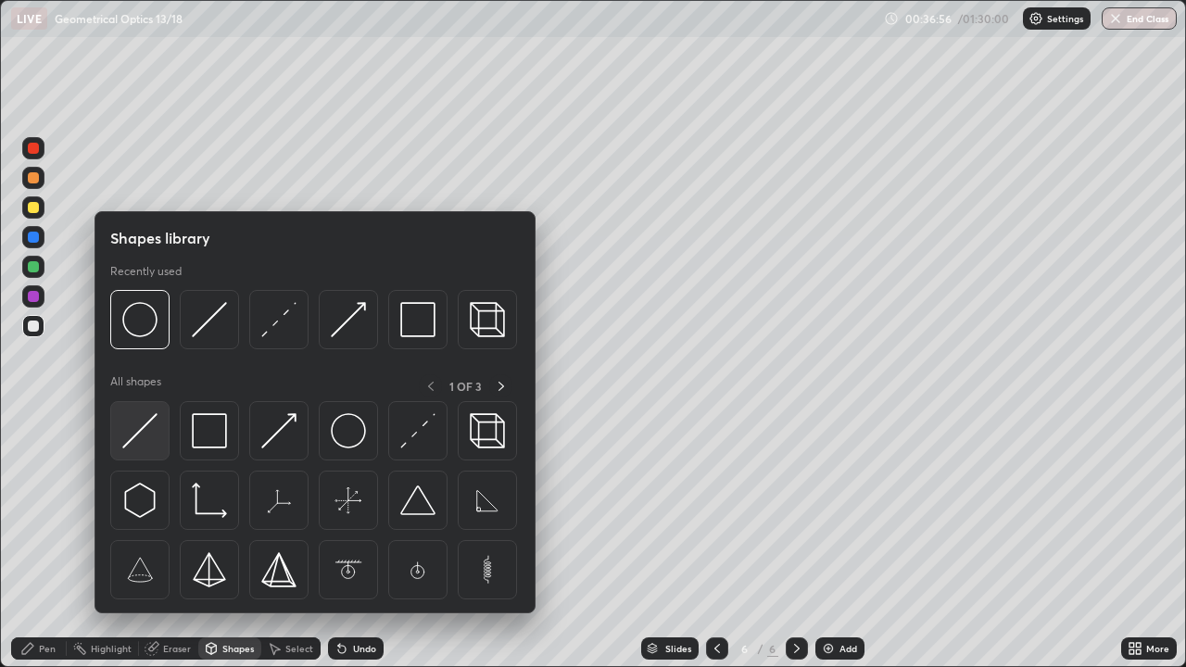
click at [158, 423] on img at bounding box center [139, 430] width 35 height 35
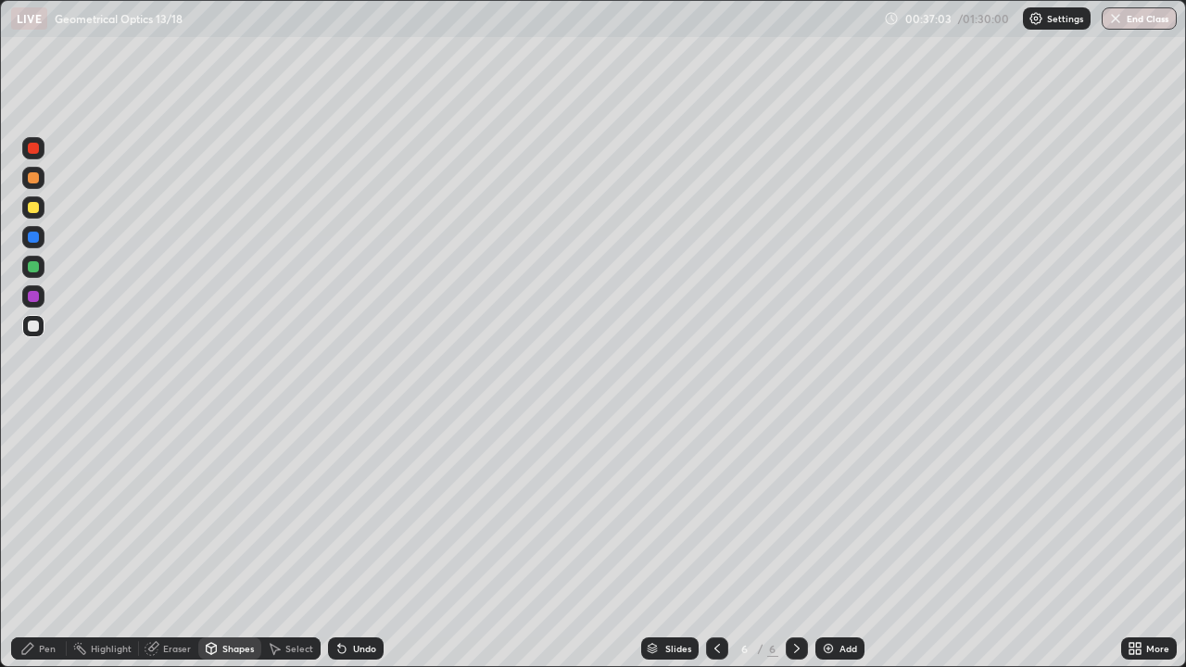
click at [177, 541] on div "Eraser" at bounding box center [177, 648] width 28 height 9
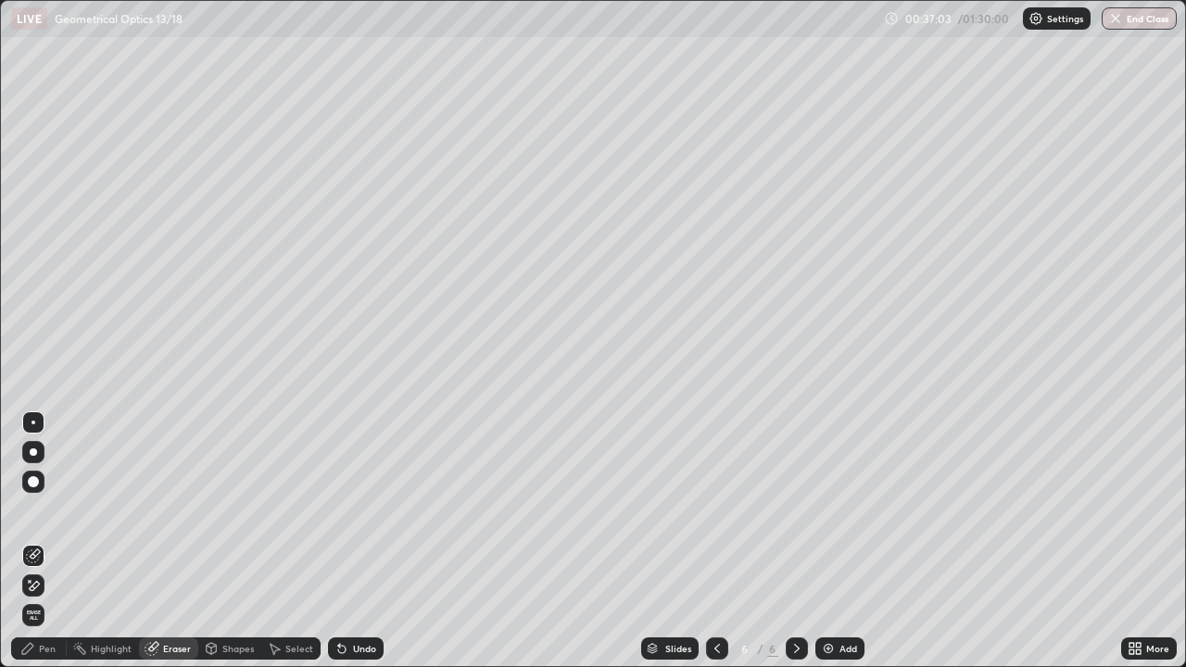
click at [33, 423] on div at bounding box center [34, 423] width 4 height 4
click at [235, 541] on div "Shapes" at bounding box center [238, 648] width 32 height 9
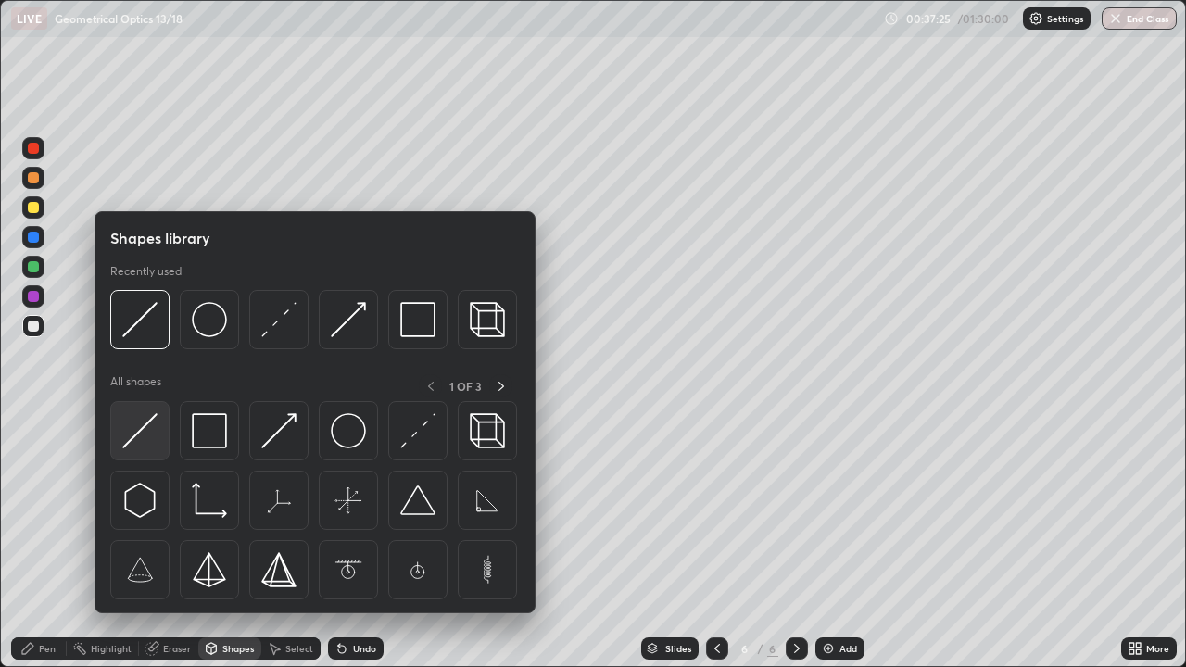
click at [148, 432] on img at bounding box center [139, 430] width 35 height 35
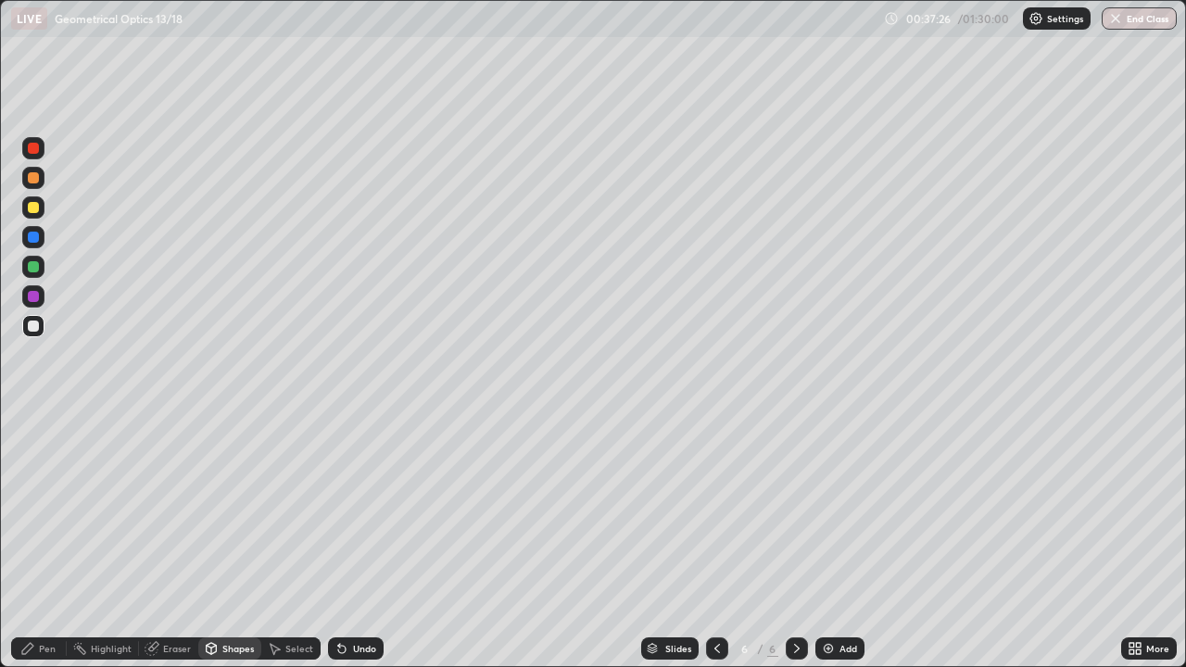
click at [44, 541] on div "Pen" at bounding box center [47, 648] width 17 height 9
click at [218, 541] on div "Shapes" at bounding box center [229, 649] width 63 height 22
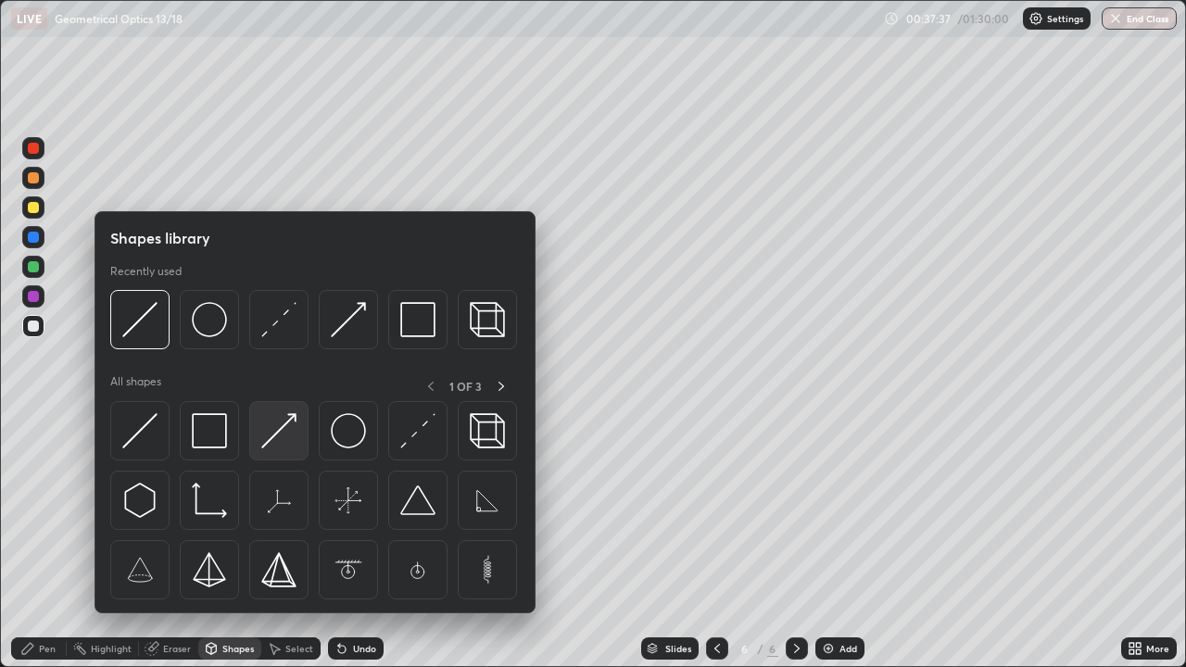
click at [282, 431] on img at bounding box center [278, 430] width 35 height 35
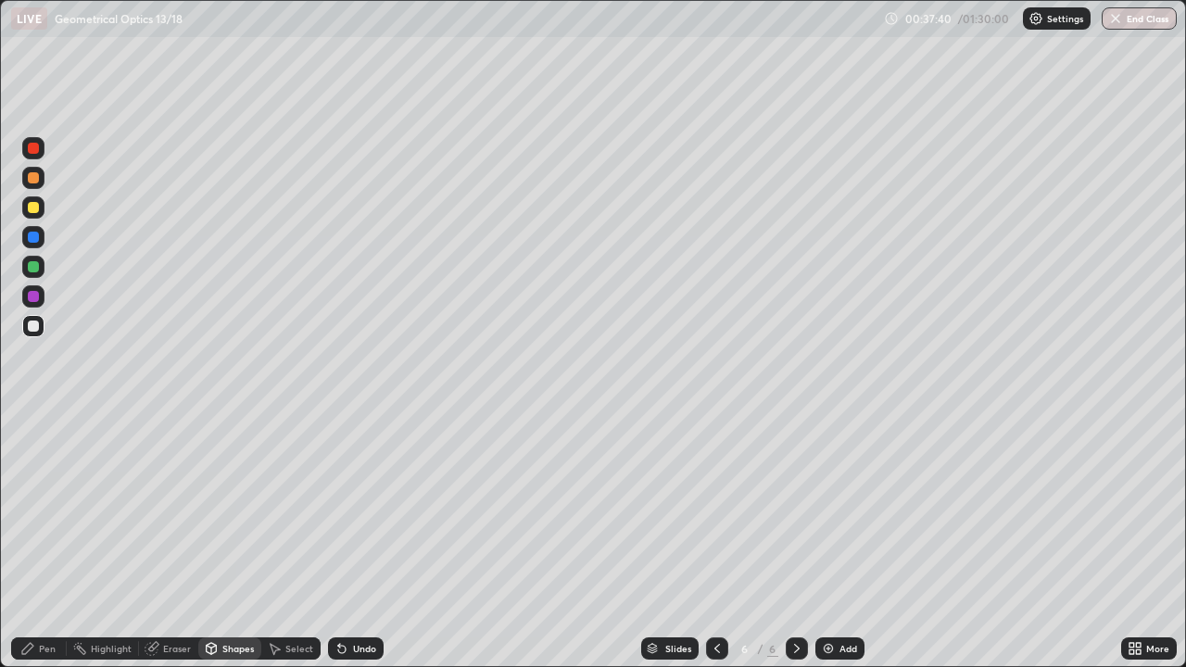
click at [48, 541] on div "Pen" at bounding box center [39, 649] width 56 height 22
click at [59, 541] on div "Pen" at bounding box center [39, 649] width 56 height 22
click at [231, 541] on div "Shapes" at bounding box center [238, 648] width 32 height 9
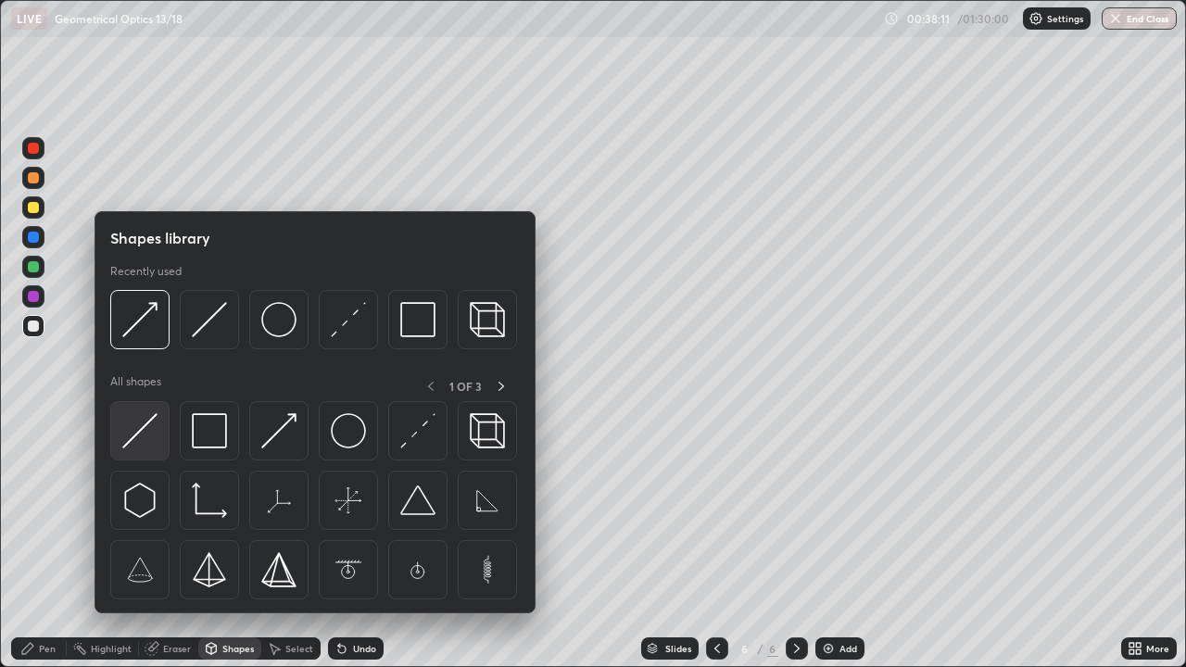
click at [153, 425] on img at bounding box center [139, 430] width 35 height 35
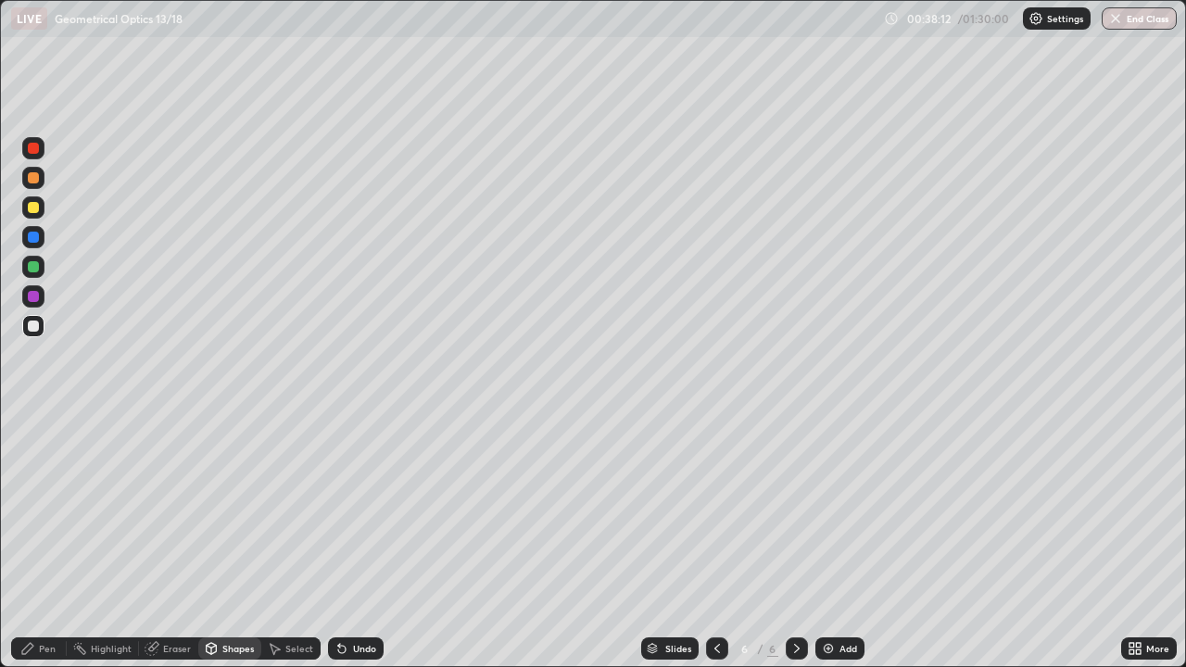
click at [38, 271] on div at bounding box center [33, 266] width 11 height 11
click at [44, 299] on div at bounding box center [33, 296] width 22 height 22
click at [45, 541] on div "Pen" at bounding box center [39, 649] width 56 height 22
click at [229, 541] on div "Shapes" at bounding box center [229, 649] width 63 height 22
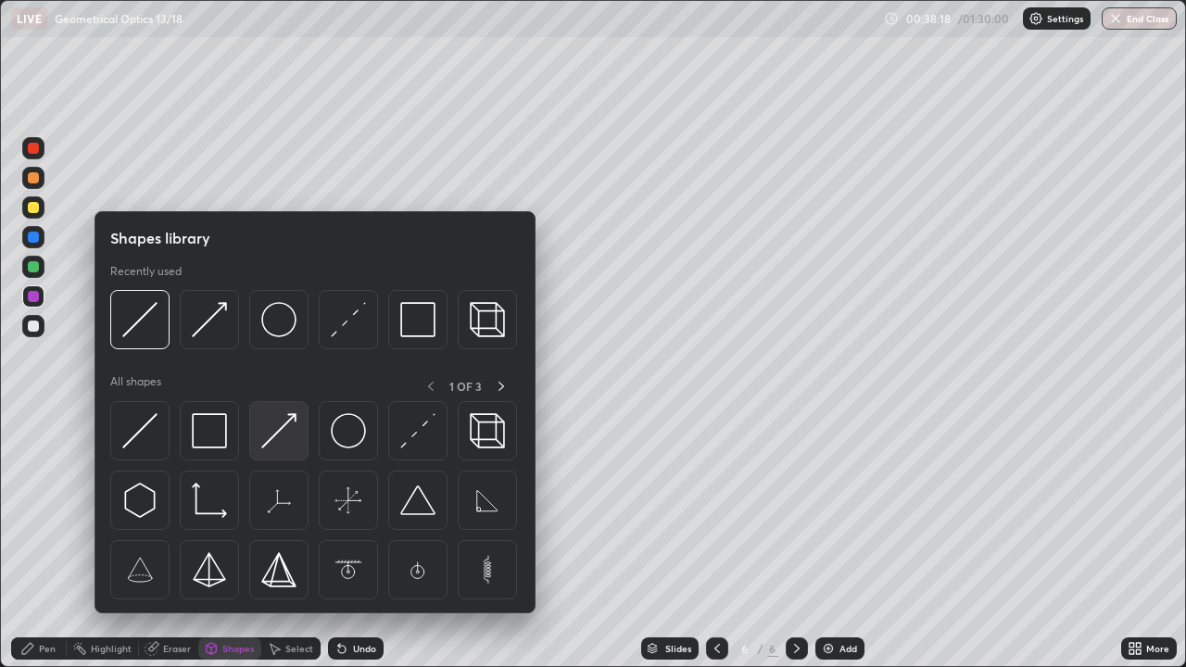
click at [270, 428] on img at bounding box center [278, 430] width 35 height 35
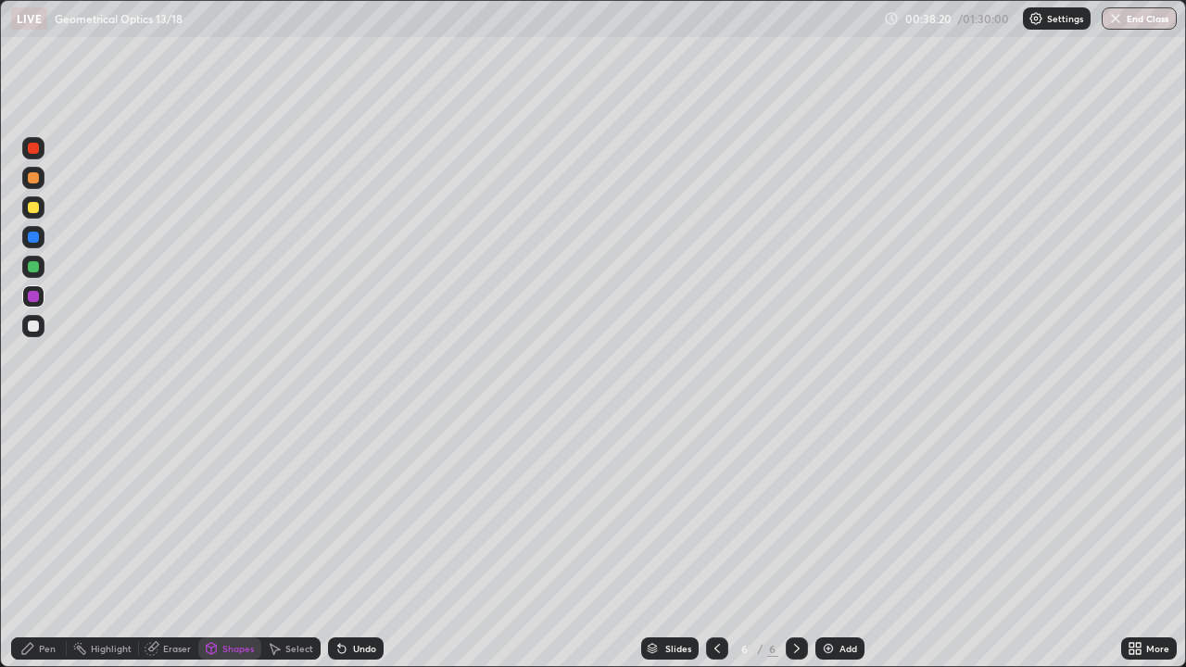
click at [353, 541] on div "Undo" at bounding box center [364, 648] width 23 height 9
click at [38, 324] on div at bounding box center [33, 326] width 11 height 11
click at [38, 541] on div "Pen" at bounding box center [39, 649] width 56 height 22
click at [34, 208] on div at bounding box center [33, 207] width 11 height 11
click at [222, 541] on div "Shapes" at bounding box center [238, 648] width 32 height 9
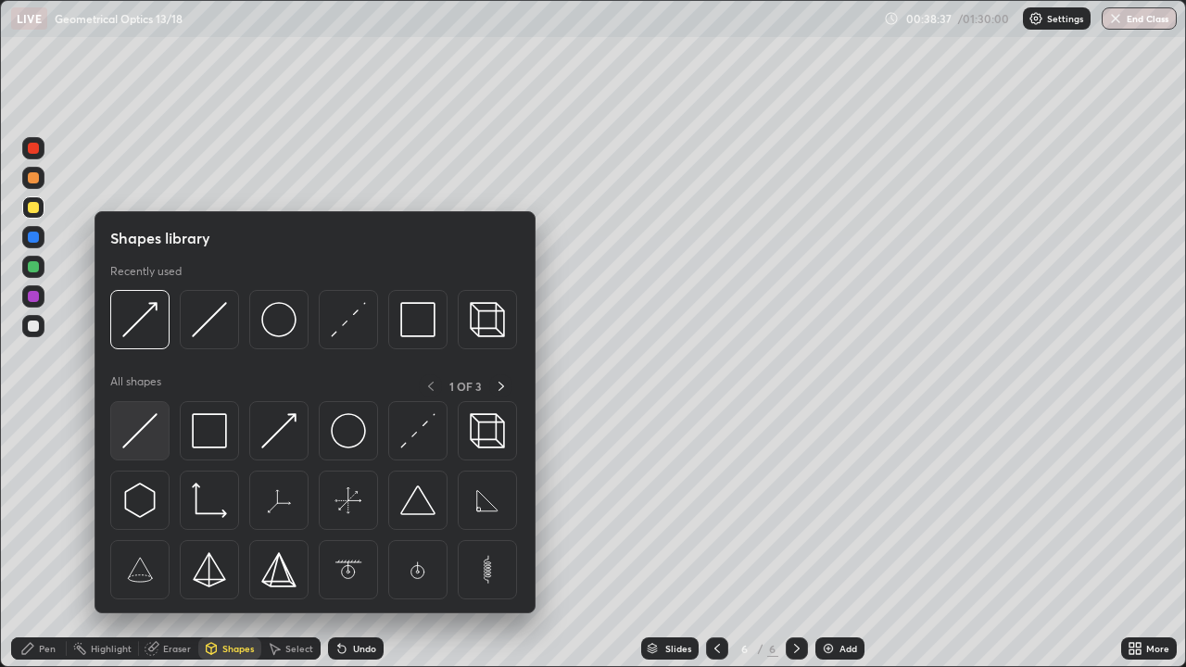
click at [146, 415] on img at bounding box center [139, 430] width 35 height 35
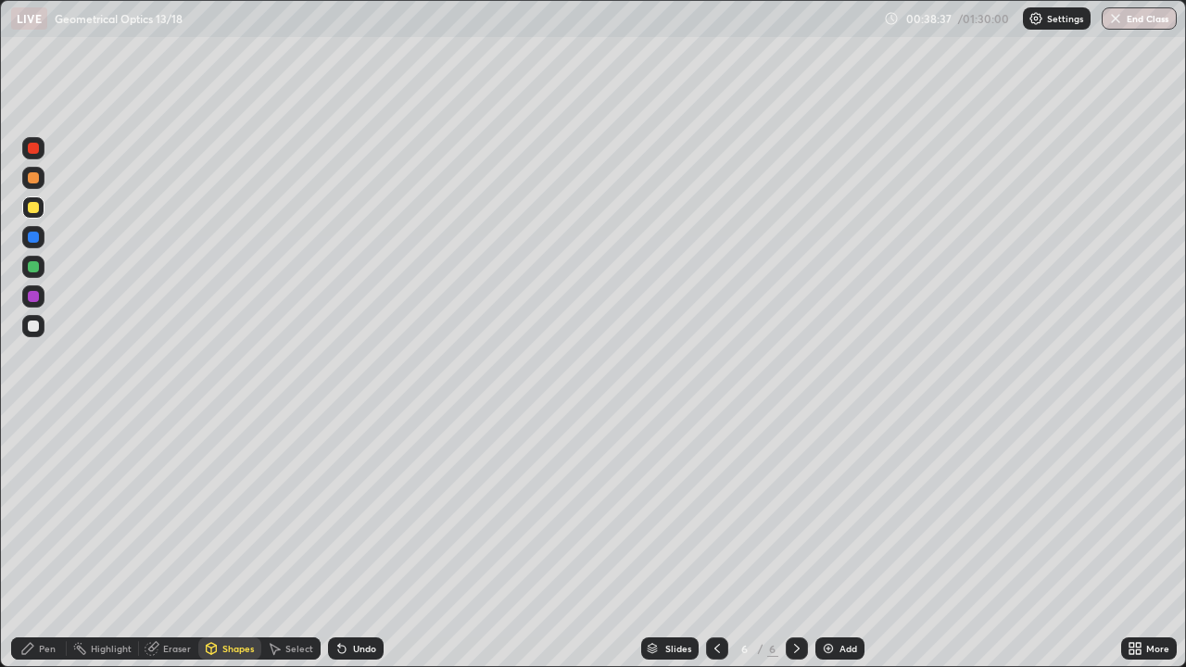
click at [34, 297] on div at bounding box center [33, 296] width 11 height 11
click at [45, 541] on div "Pen" at bounding box center [39, 649] width 56 height 22
click at [34, 326] on div at bounding box center [33, 326] width 11 height 11
click at [35, 324] on div at bounding box center [33, 326] width 11 height 11
click at [234, 541] on div "Shapes" at bounding box center [238, 648] width 32 height 9
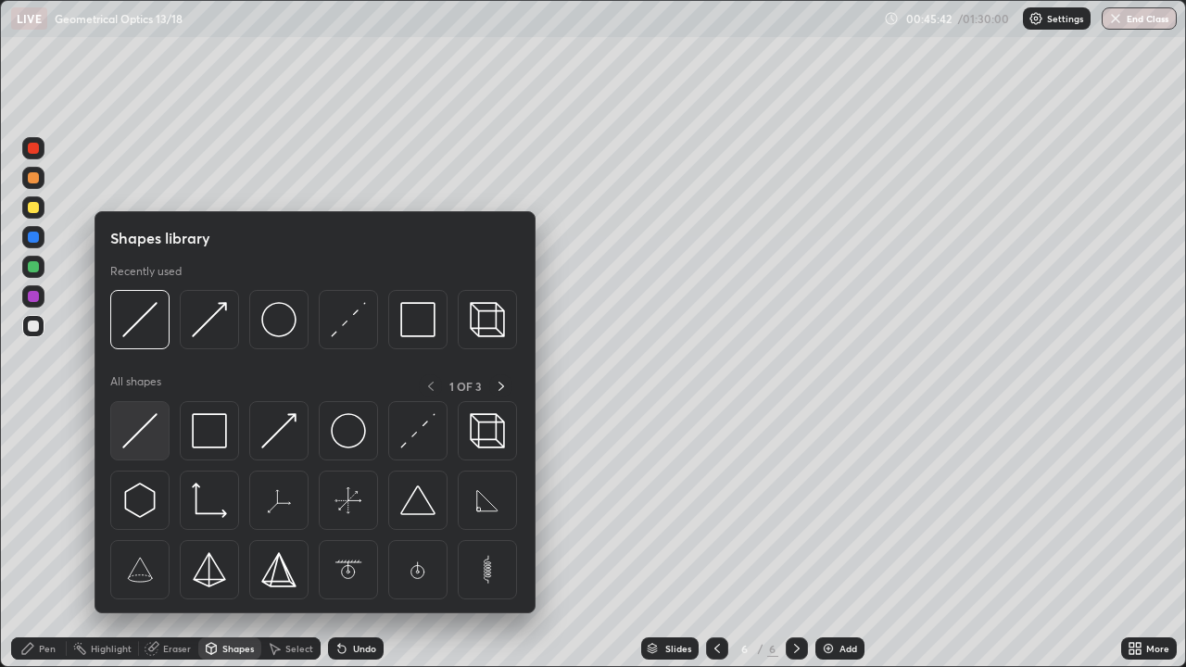
click at [148, 425] on img at bounding box center [139, 430] width 35 height 35
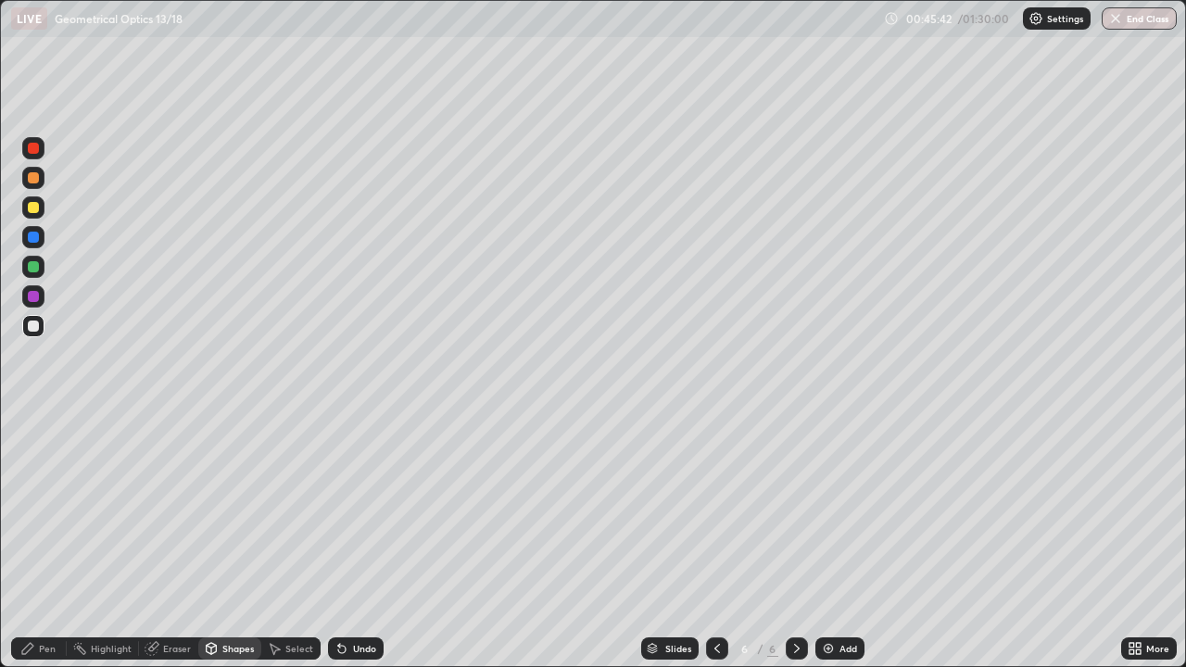
click at [40, 294] on div at bounding box center [33, 296] width 22 height 22
click at [347, 541] on div "Undo" at bounding box center [356, 649] width 56 height 22
click at [220, 541] on div "Shapes" at bounding box center [229, 649] width 63 height 22
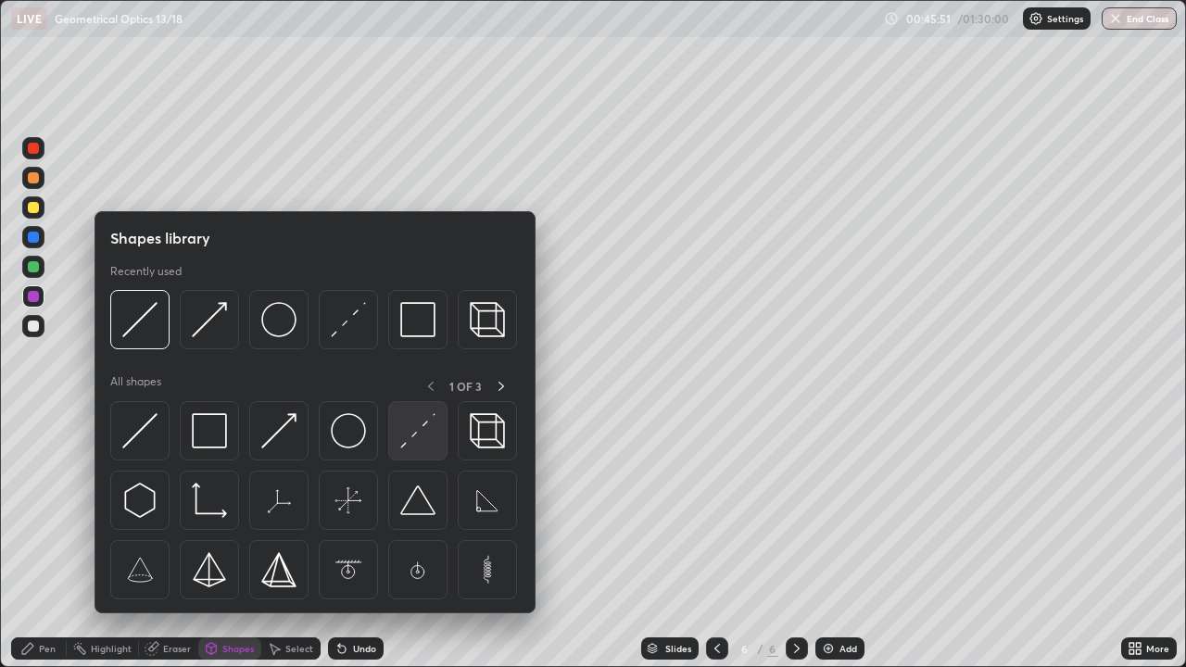
click at [412, 443] on img at bounding box center [417, 430] width 35 height 35
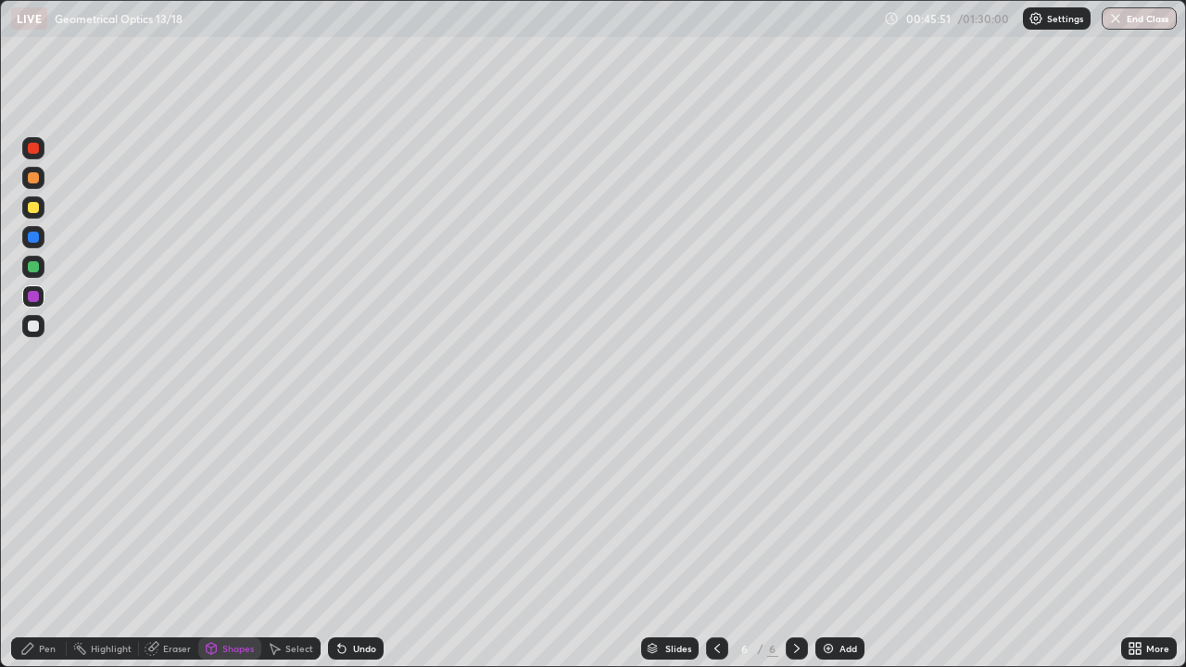
click at [37, 296] on div at bounding box center [33, 296] width 11 height 11
click at [234, 541] on div "Shapes" at bounding box center [238, 648] width 32 height 9
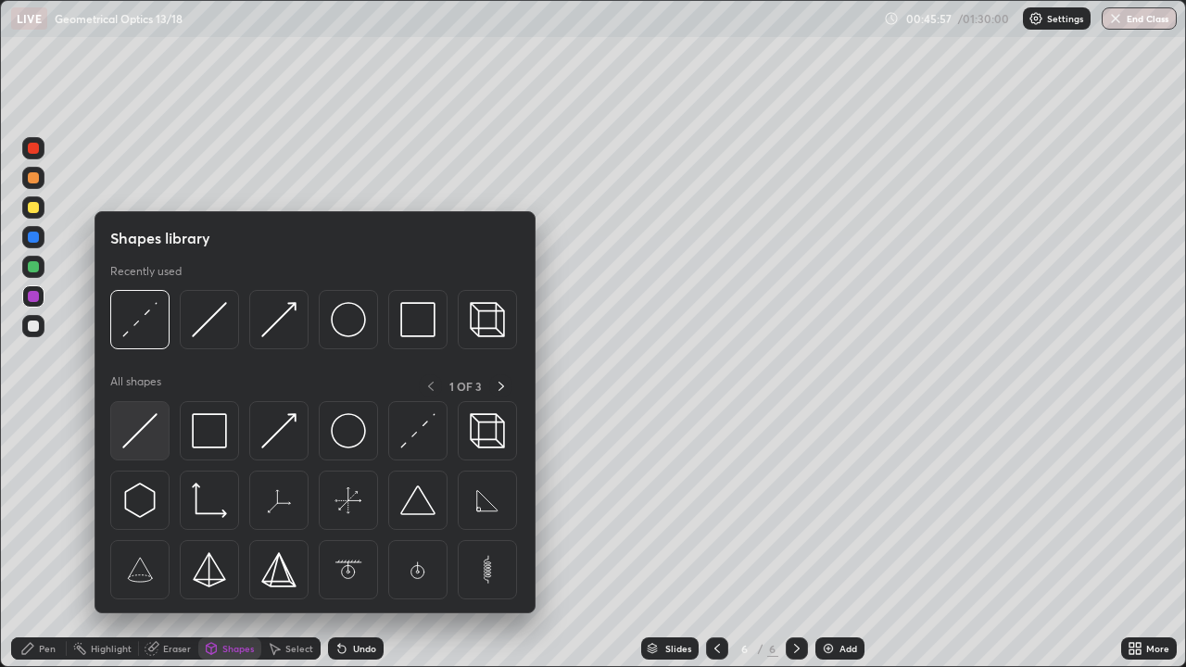
click at [148, 426] on img at bounding box center [139, 430] width 35 height 35
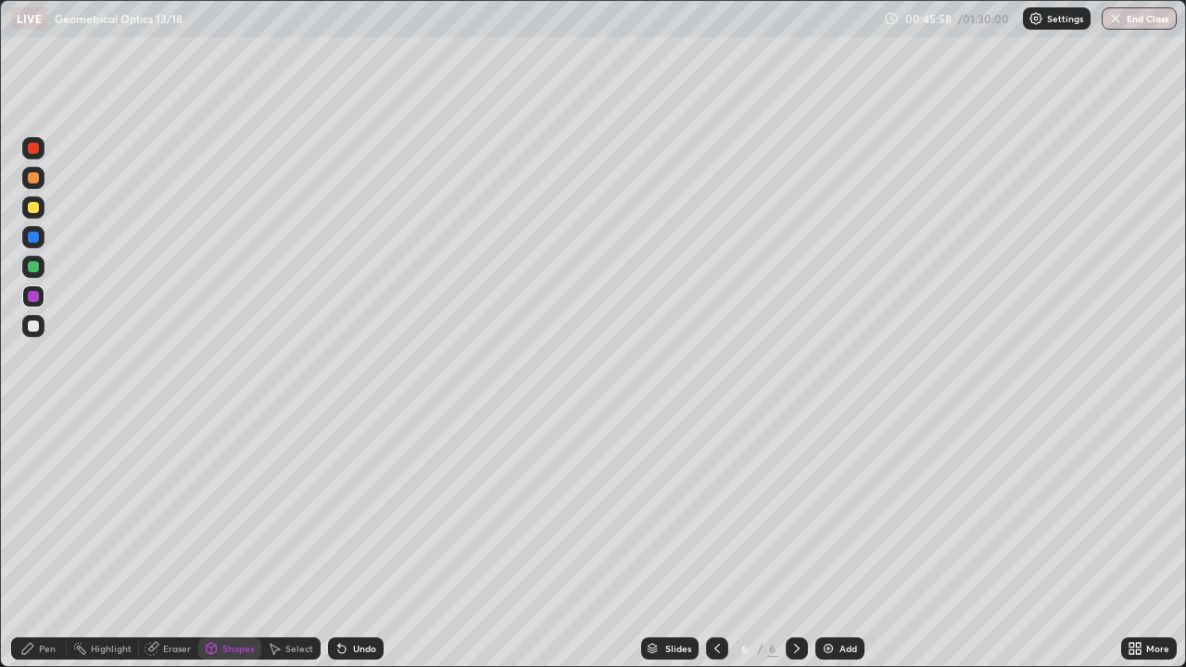
click at [44, 287] on div at bounding box center [33, 297] width 22 height 30
click at [168, 541] on div "Eraser" at bounding box center [168, 649] width 59 height 22
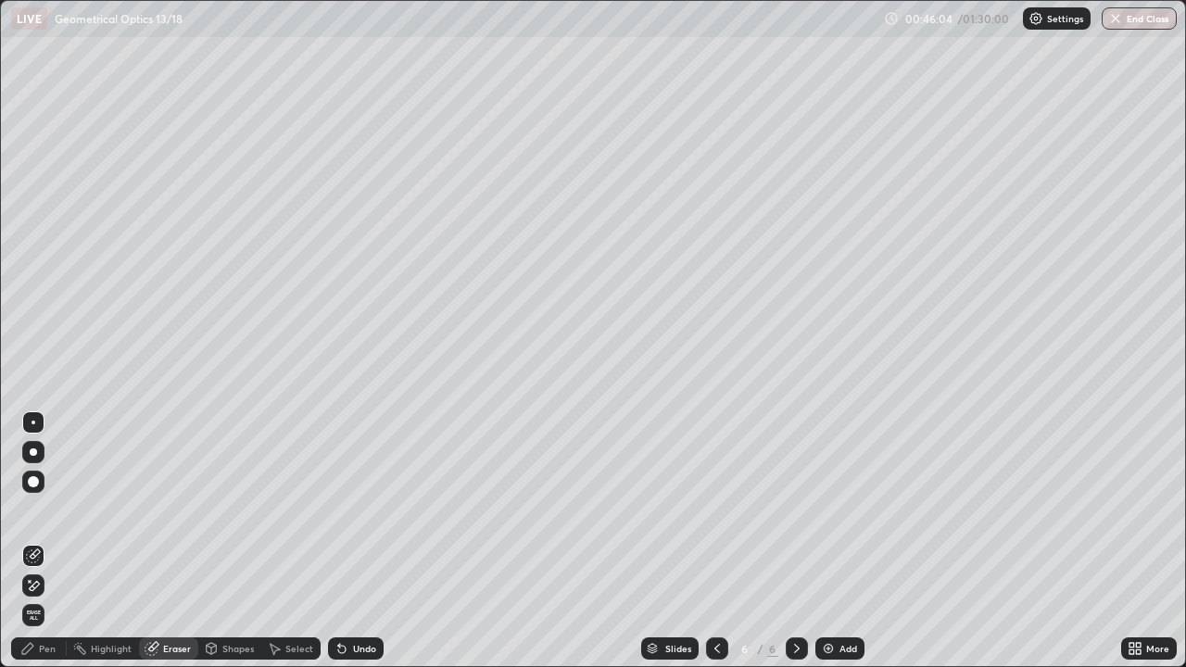
click at [33, 423] on div at bounding box center [34, 423] width 4 height 4
click at [223, 541] on div "Shapes" at bounding box center [229, 649] width 63 height 22
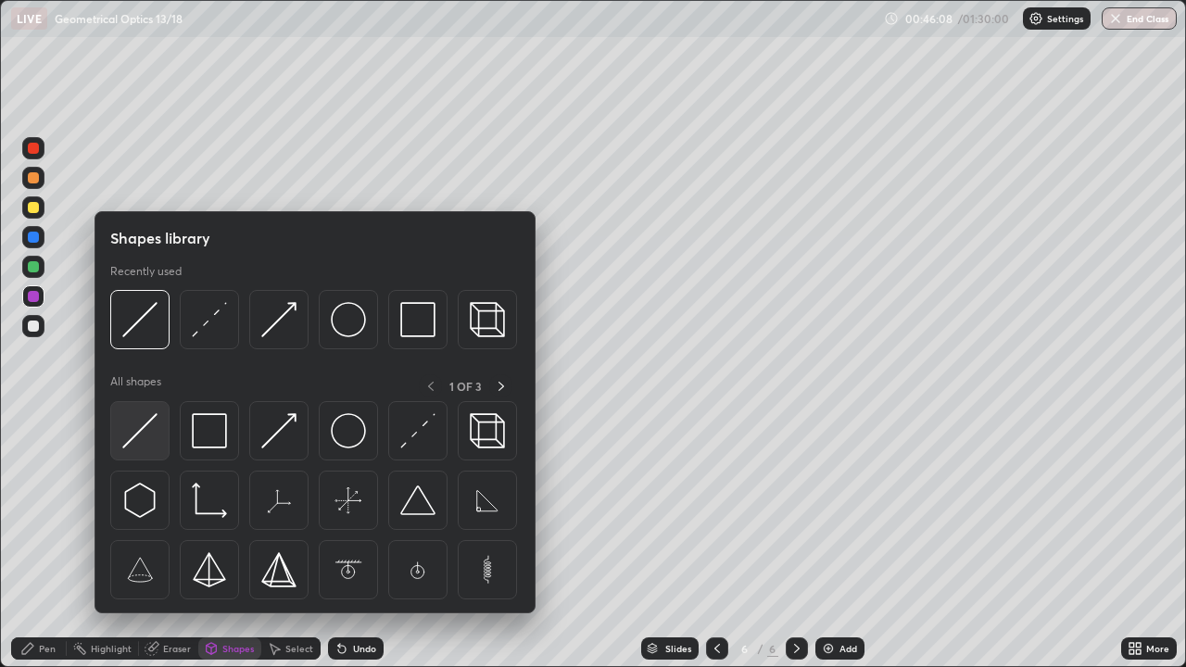
click at [145, 429] on img at bounding box center [139, 430] width 35 height 35
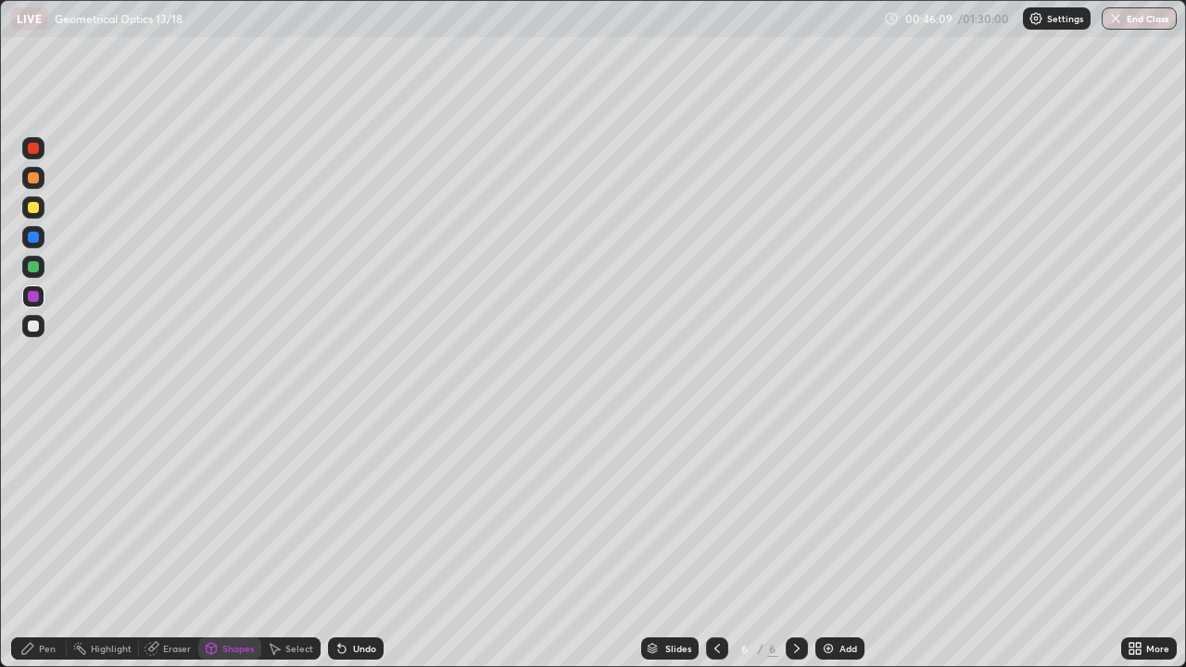
click at [34, 296] on div at bounding box center [33, 296] width 11 height 11
click at [33, 203] on div at bounding box center [33, 207] width 11 height 11
click at [361, 541] on div "Undo" at bounding box center [356, 649] width 56 height 22
click at [50, 541] on div "Pen" at bounding box center [39, 649] width 56 height 22
click at [34, 180] on div at bounding box center [33, 177] width 11 height 11
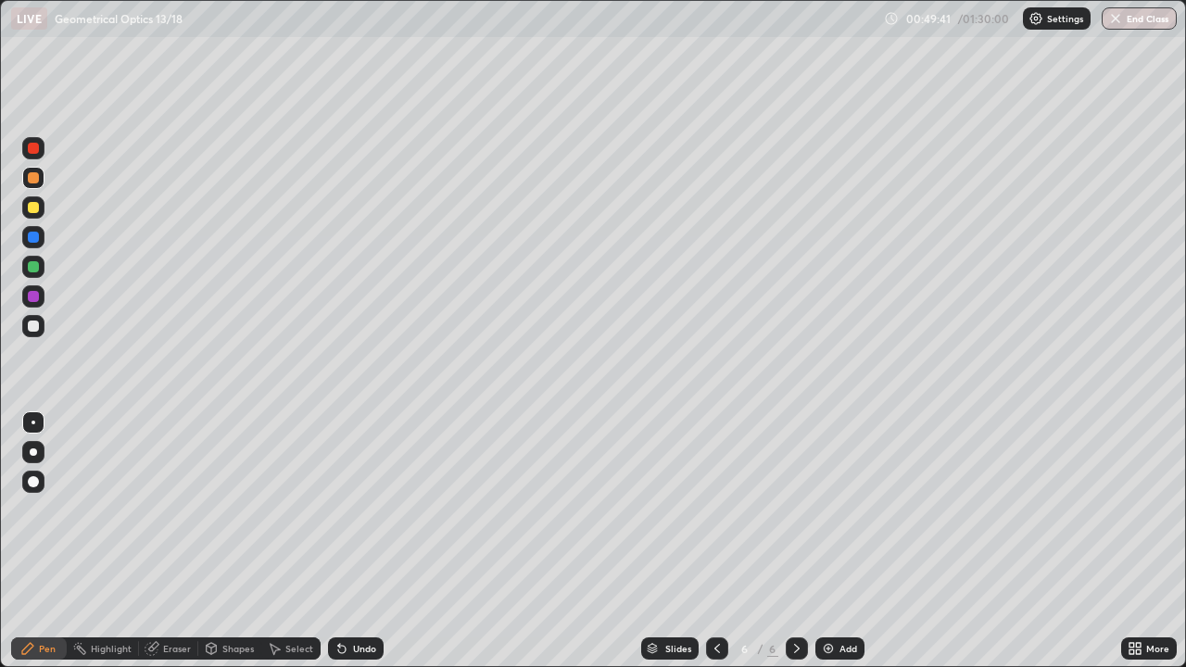
click at [840, 541] on div "Add" at bounding box center [849, 648] width 18 height 9
click at [236, 541] on div "Shapes" at bounding box center [229, 649] width 63 height 22
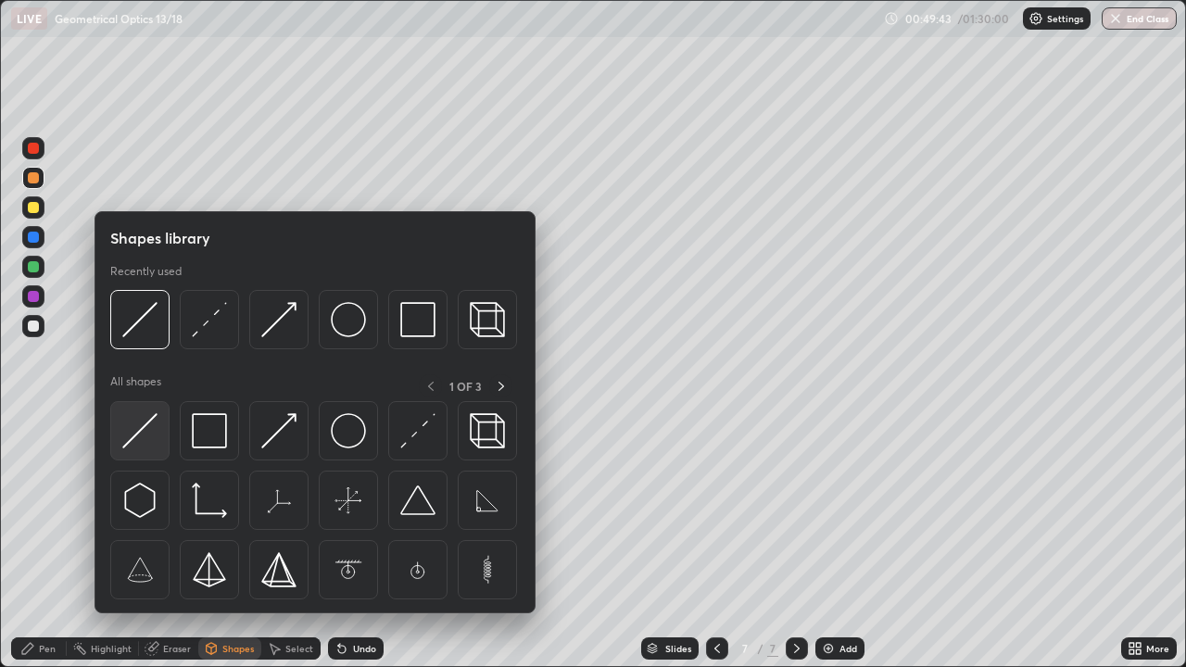
click at [153, 425] on img at bounding box center [139, 430] width 35 height 35
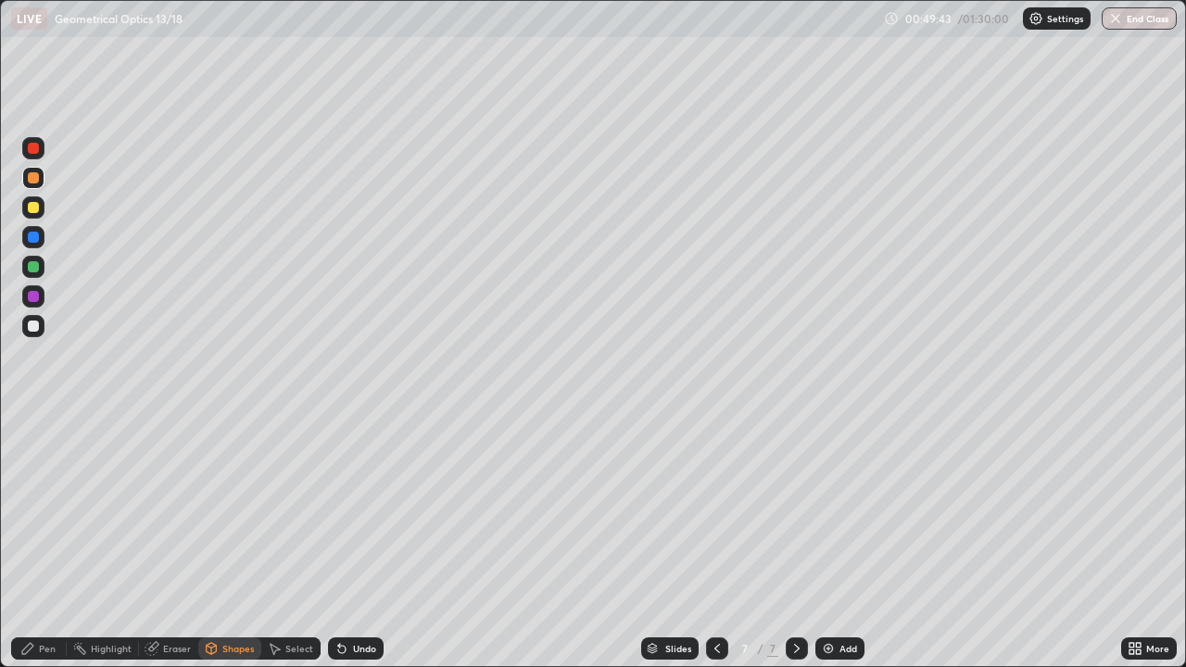
click at [40, 319] on div at bounding box center [33, 326] width 22 height 22
click at [243, 541] on div "Shapes" at bounding box center [238, 648] width 32 height 9
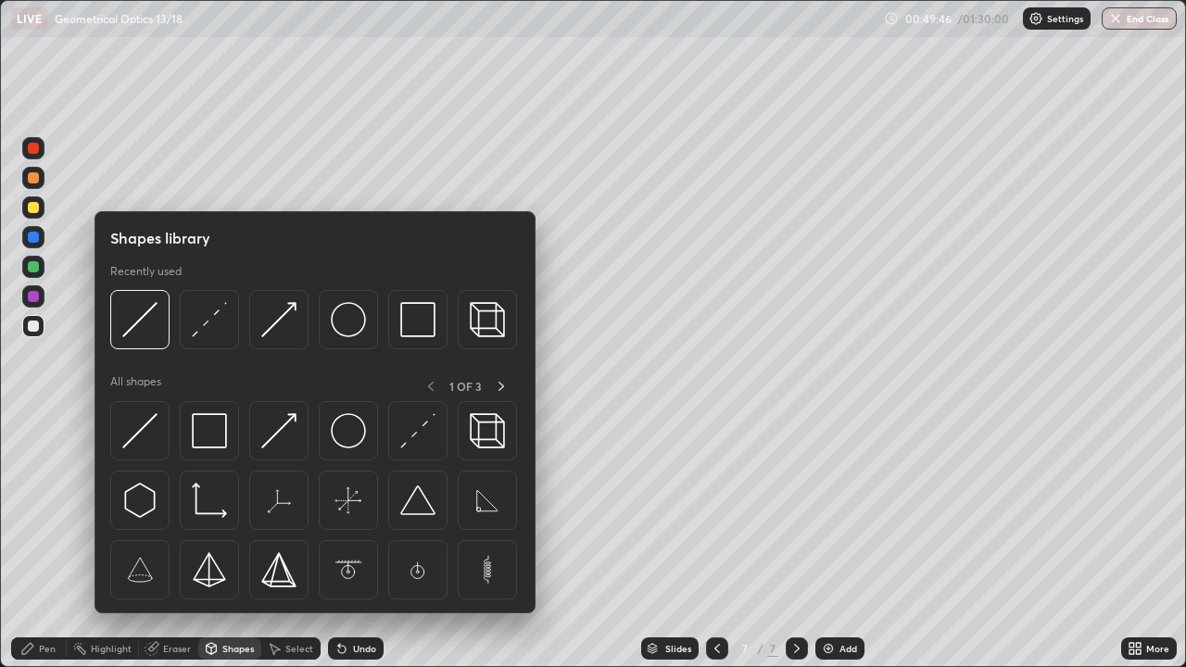
click at [48, 541] on div "Pen" at bounding box center [39, 649] width 56 height 22
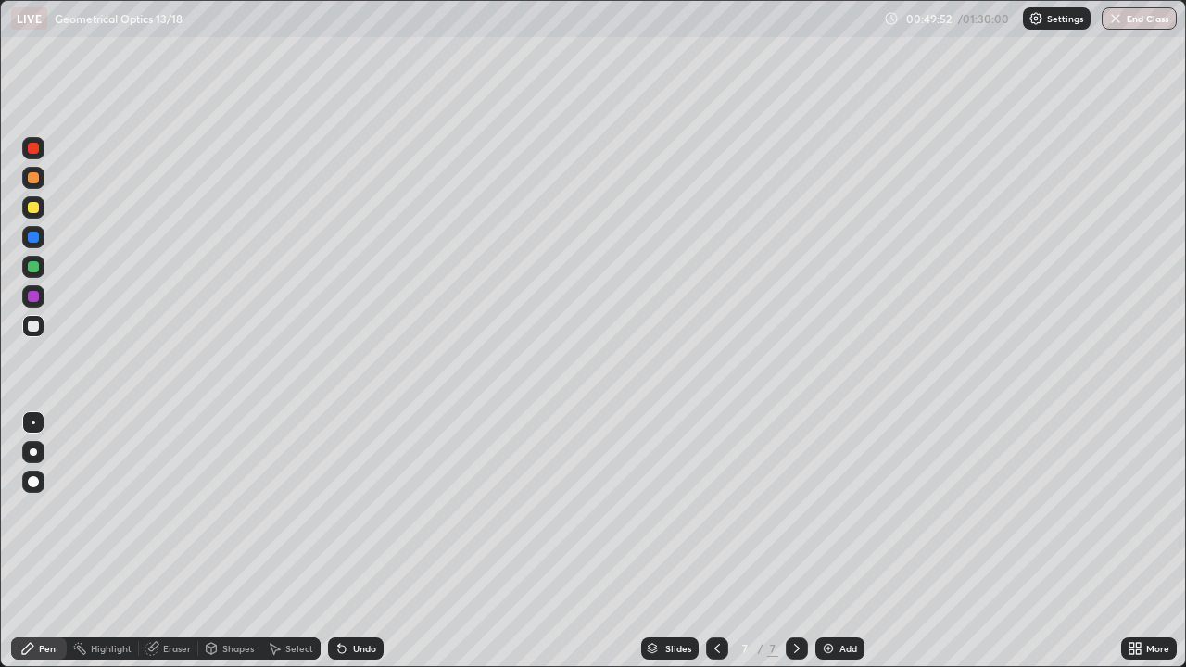
click at [230, 541] on div "Shapes" at bounding box center [238, 648] width 32 height 9
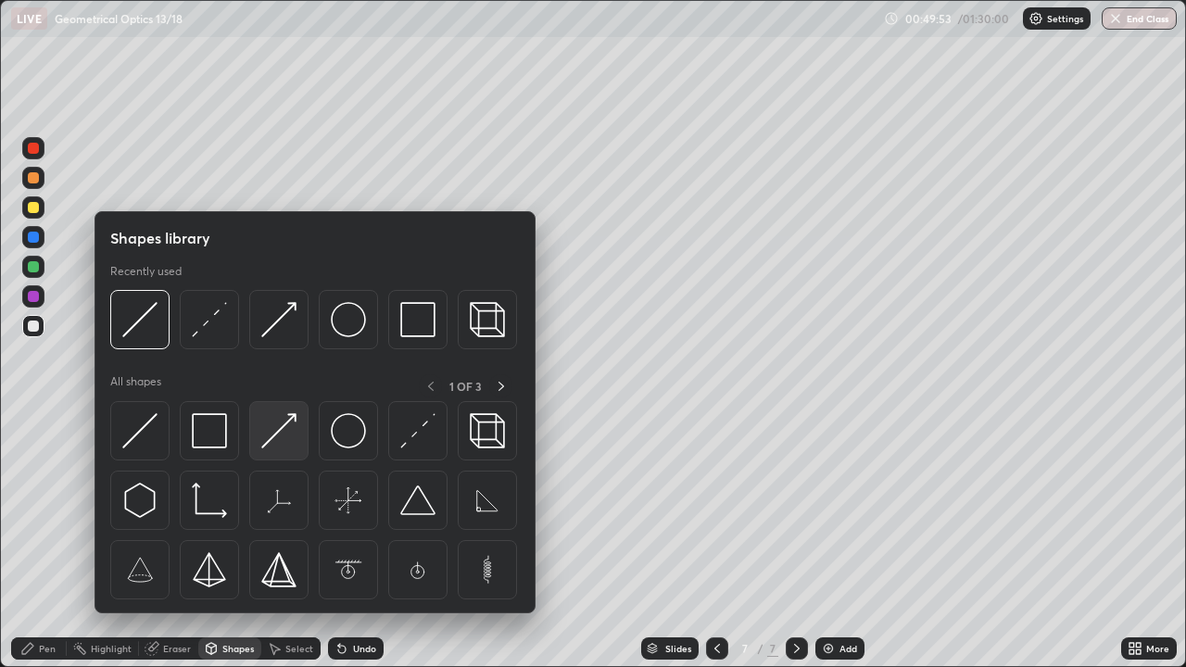
click at [284, 428] on img at bounding box center [278, 430] width 35 height 35
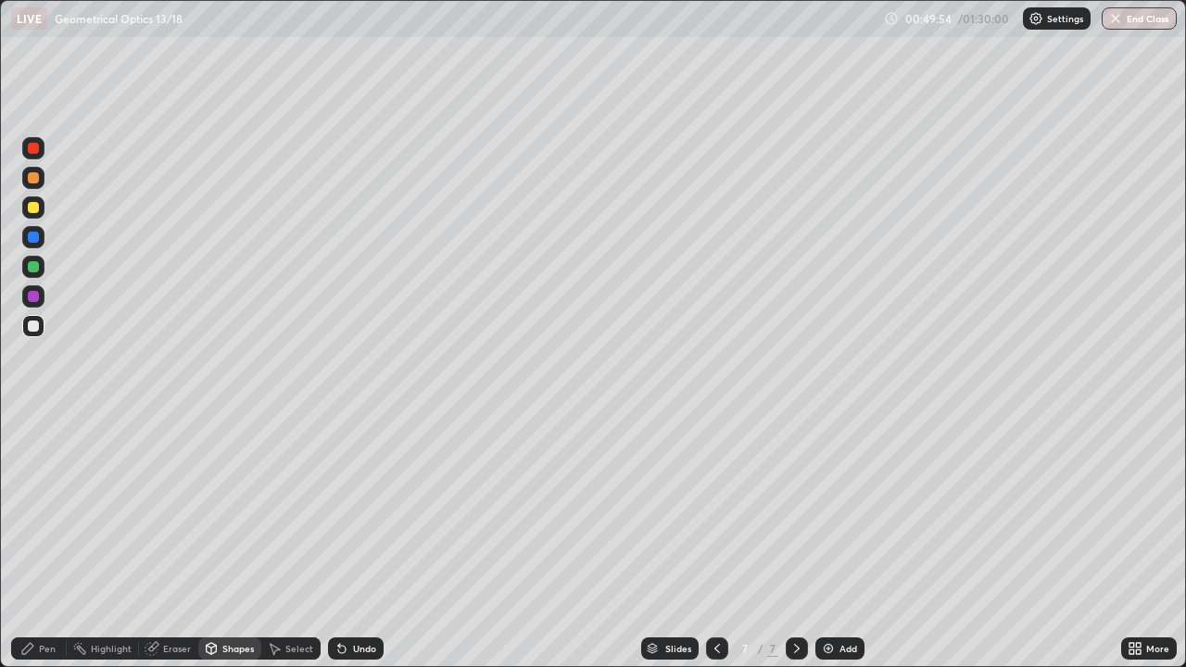
click at [37, 205] on div at bounding box center [33, 207] width 11 height 11
click at [50, 541] on div "Pen" at bounding box center [39, 649] width 56 height 22
click at [362, 541] on div "Undo" at bounding box center [364, 648] width 23 height 9
click at [835, 541] on div "Add" at bounding box center [839, 649] width 49 height 22
click at [229, 541] on div "Shapes" at bounding box center [238, 648] width 32 height 9
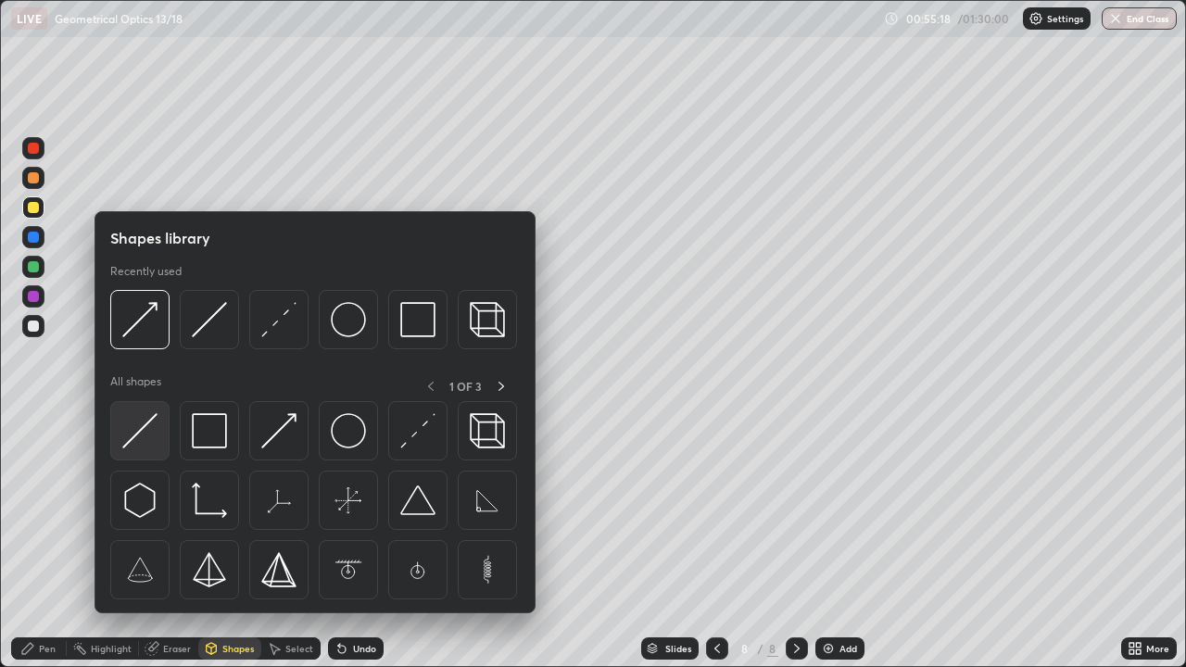
click at [145, 436] on img at bounding box center [139, 430] width 35 height 35
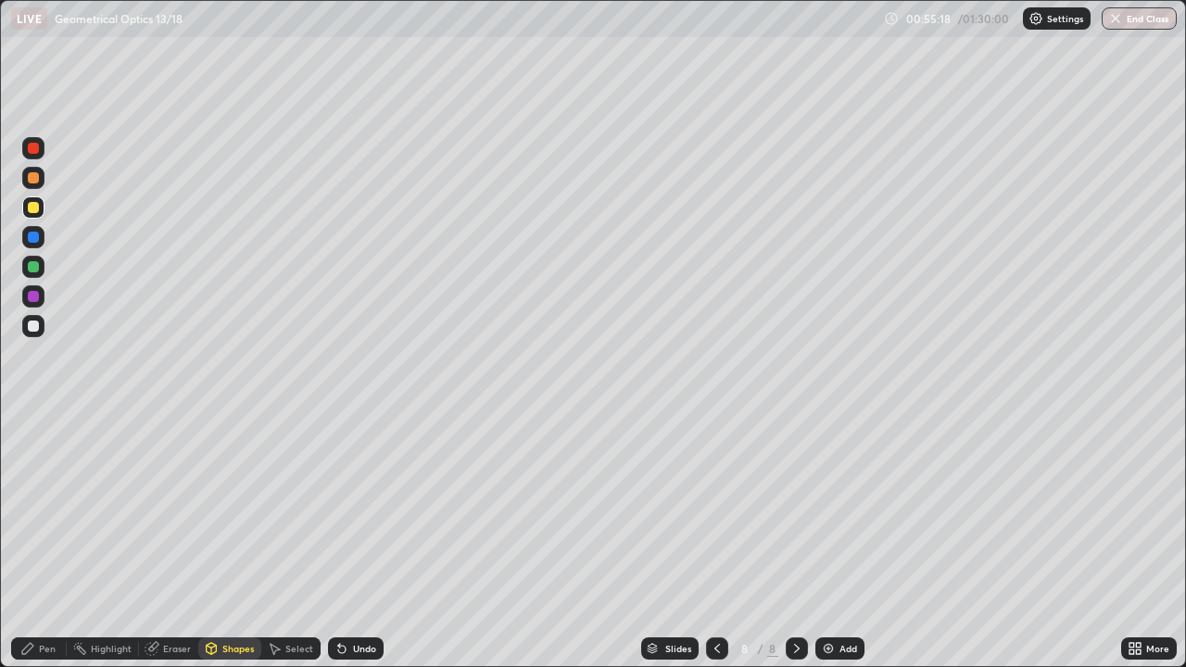
click at [36, 325] on div at bounding box center [33, 326] width 11 height 11
click at [44, 541] on div "Pen" at bounding box center [47, 648] width 17 height 9
click at [224, 541] on div "Shapes" at bounding box center [229, 649] width 63 height 22
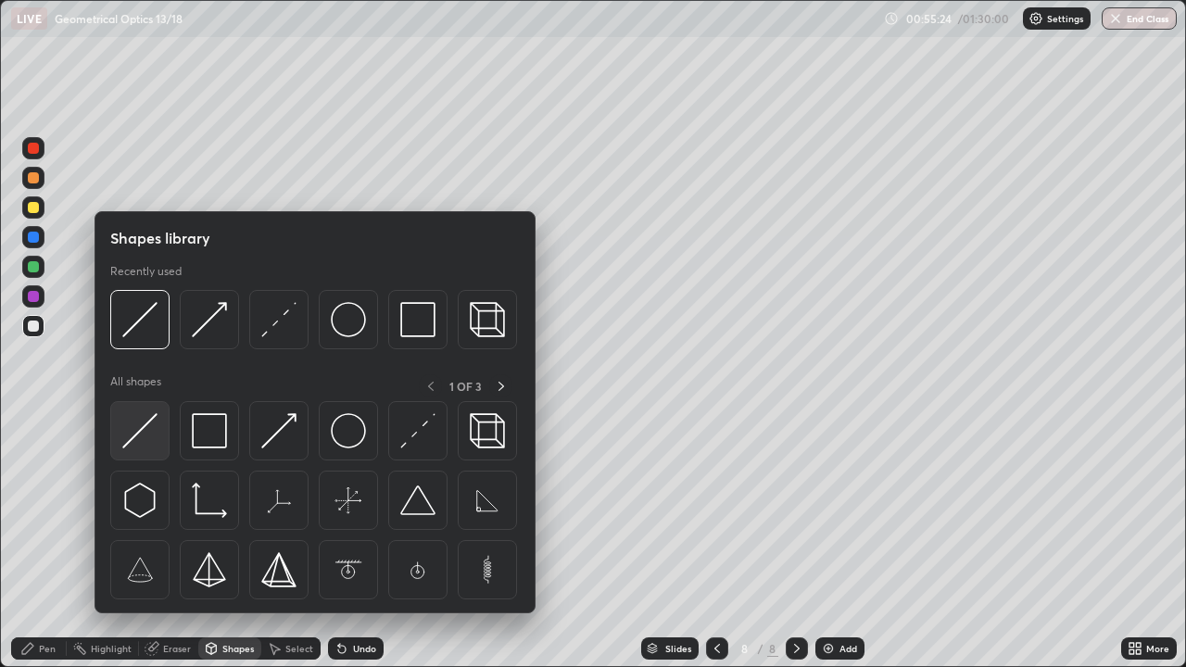
click at [154, 422] on img at bounding box center [139, 430] width 35 height 35
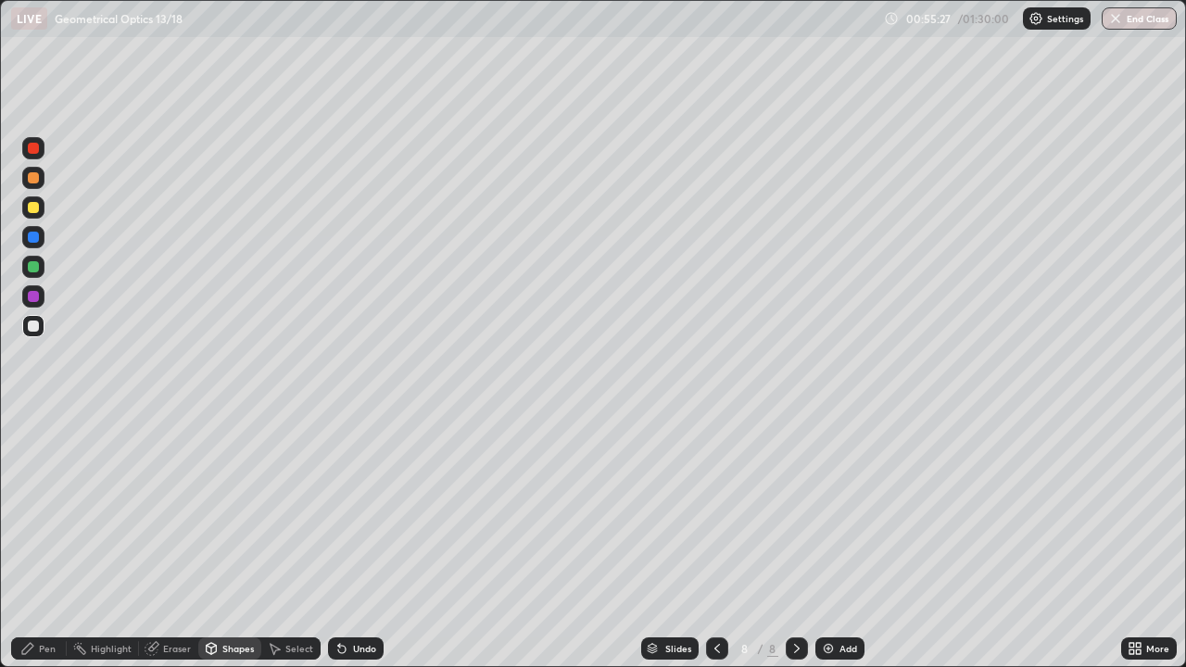
click at [221, 541] on div "Shapes" at bounding box center [229, 649] width 63 height 22
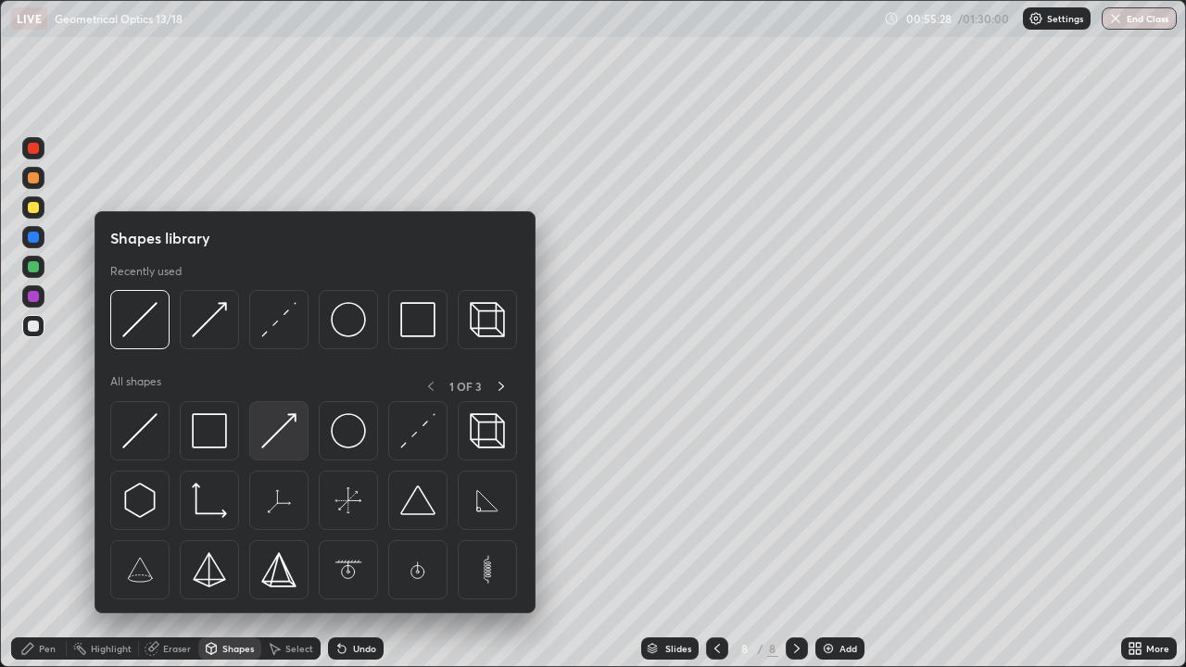
click at [280, 434] on img at bounding box center [278, 430] width 35 height 35
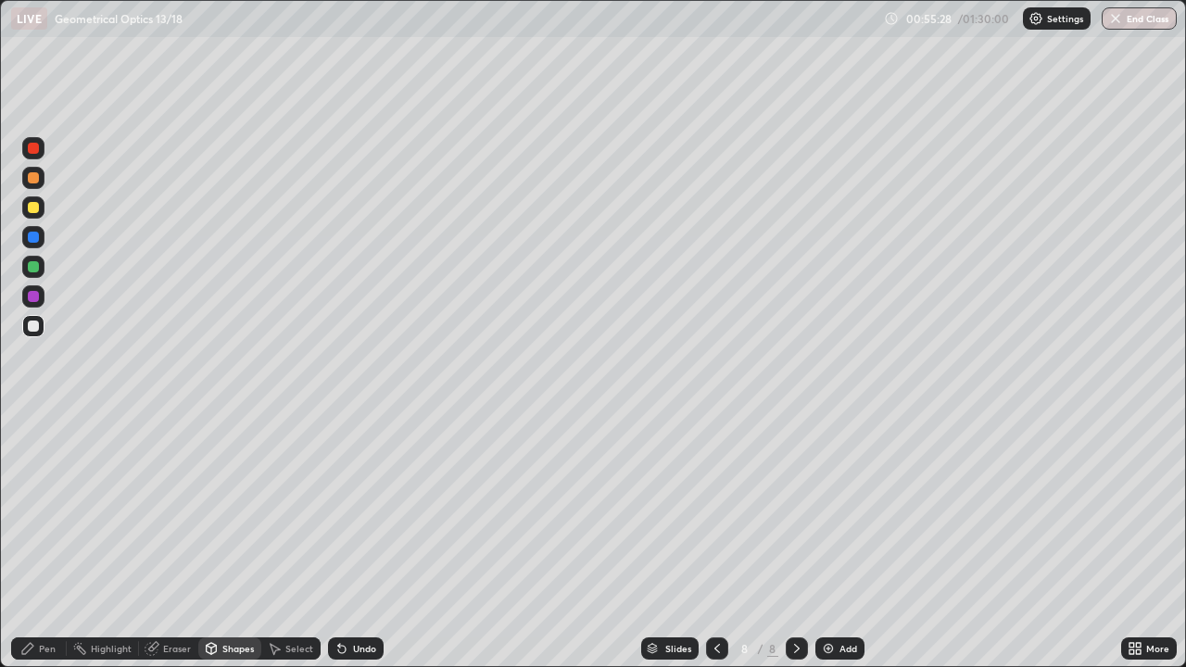
click at [43, 207] on div at bounding box center [33, 207] width 22 height 22
click at [46, 541] on div "Pen" at bounding box center [47, 648] width 17 height 9
click at [822, 541] on img at bounding box center [828, 648] width 15 height 15
click at [238, 541] on div "Shapes" at bounding box center [238, 648] width 32 height 9
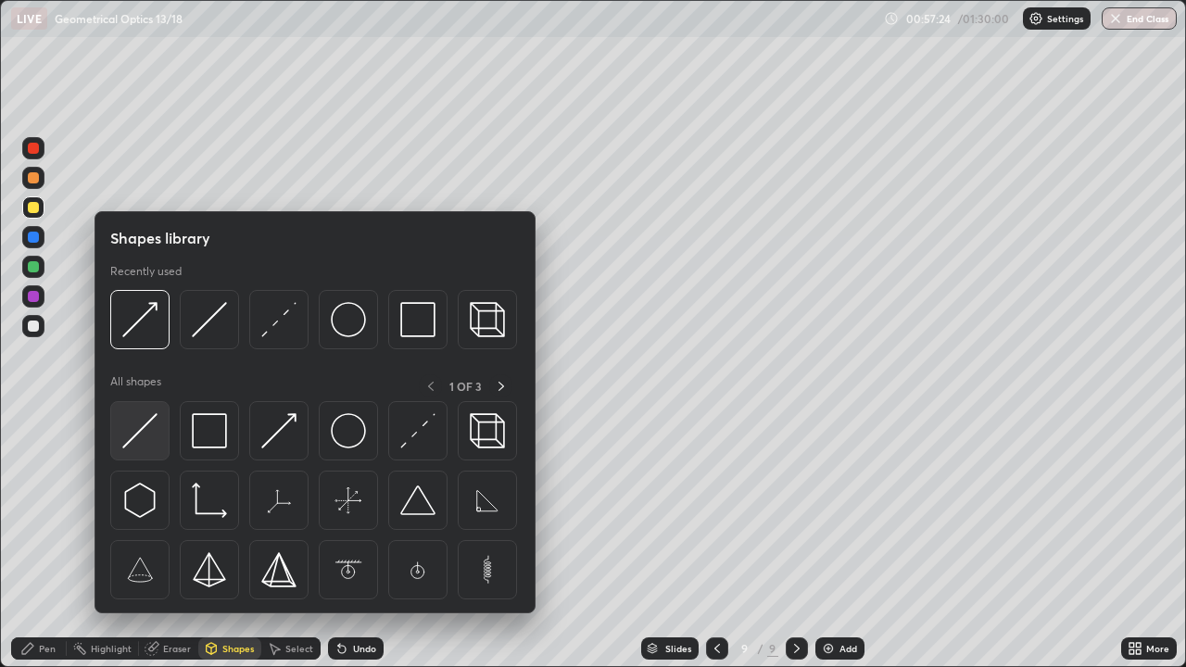
click at [153, 430] on img at bounding box center [139, 430] width 35 height 35
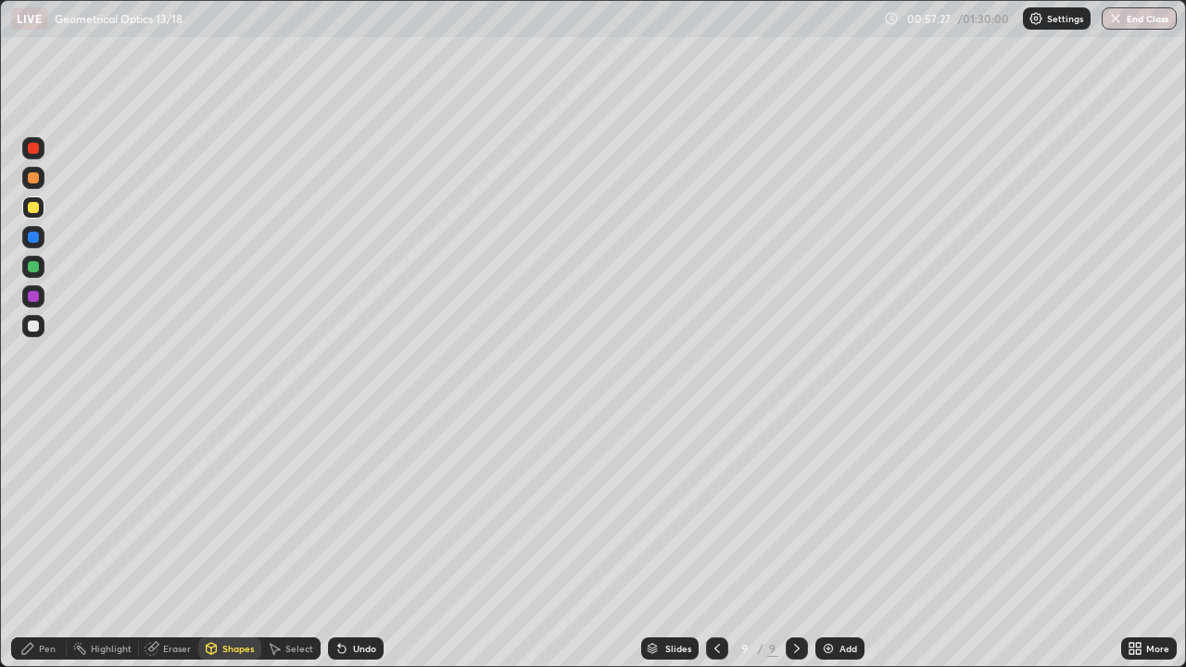
click at [31, 541] on div "Pen" at bounding box center [39, 649] width 56 height 22
click at [37, 266] on div at bounding box center [33, 266] width 11 height 11
click at [288, 541] on div "Select" at bounding box center [299, 648] width 28 height 9
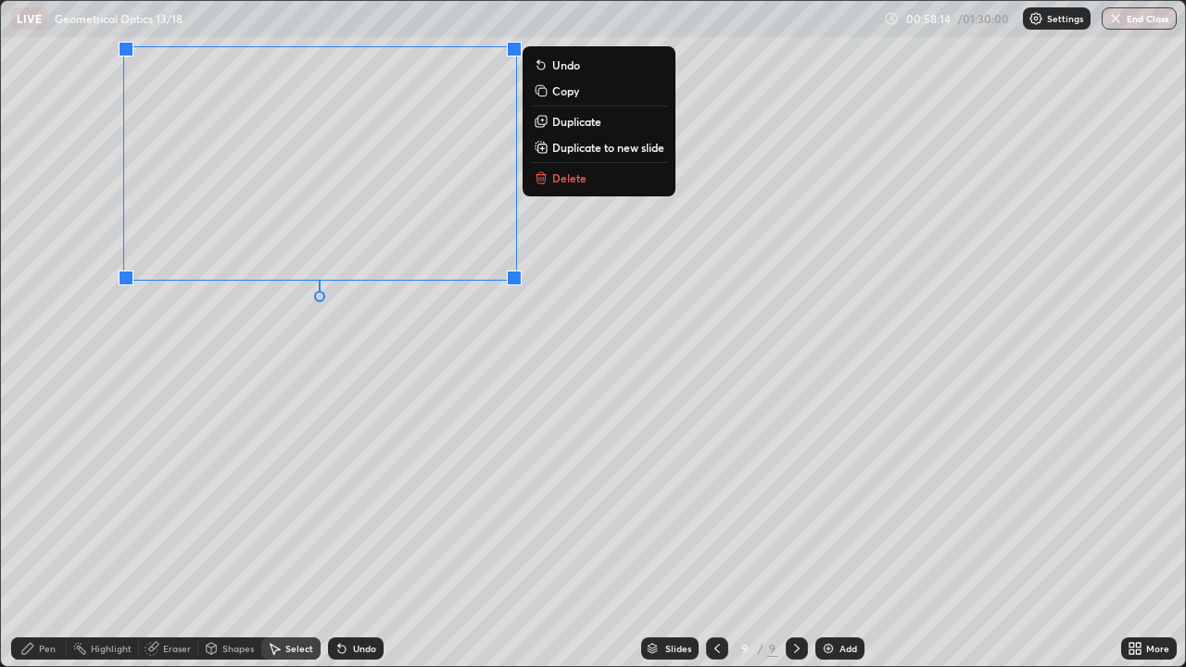
click at [52, 541] on div "Pen" at bounding box center [39, 649] width 56 height 22
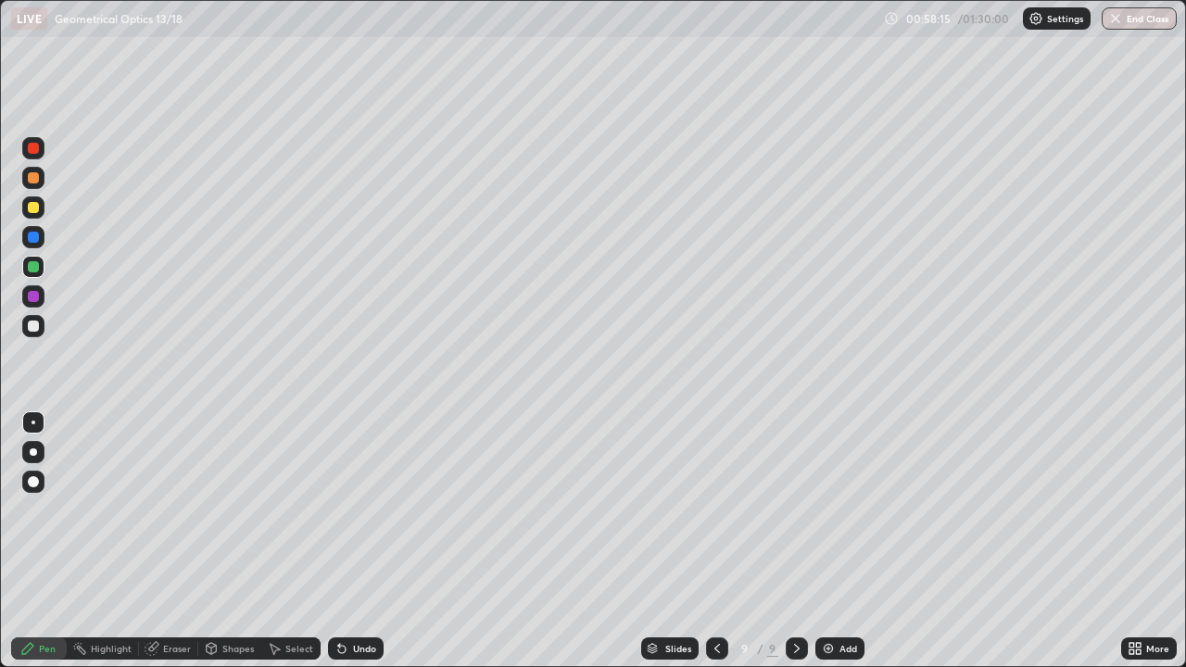
click at [214, 541] on icon at bounding box center [212, 647] width 10 height 3
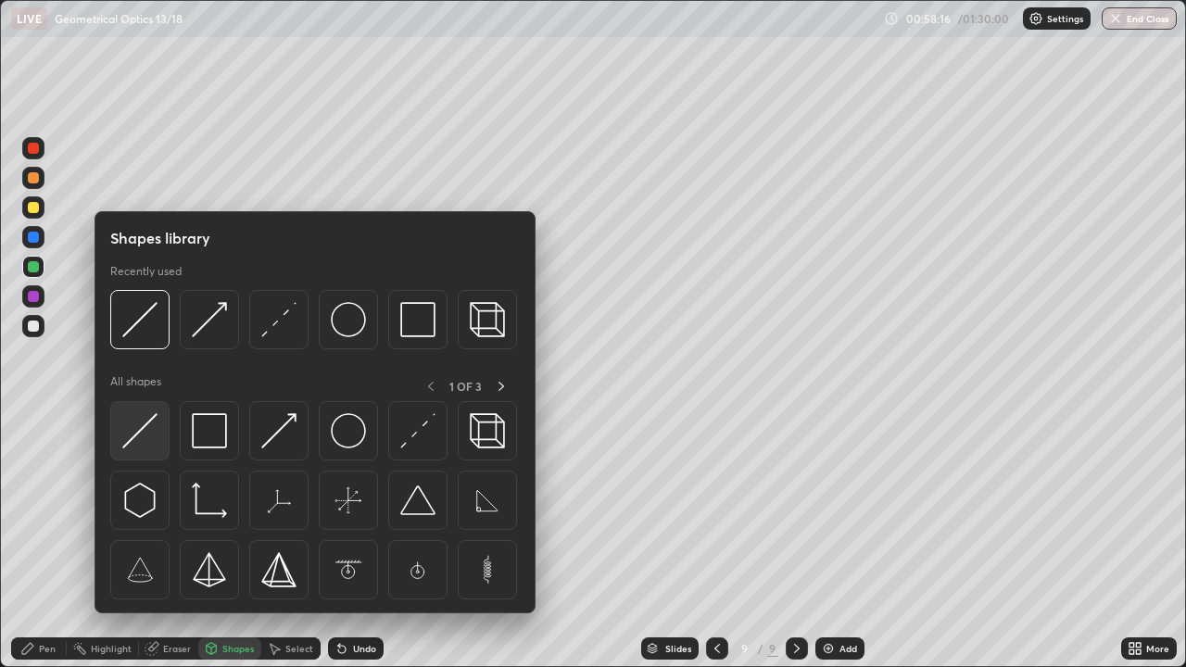
click at [148, 430] on img at bounding box center [139, 430] width 35 height 35
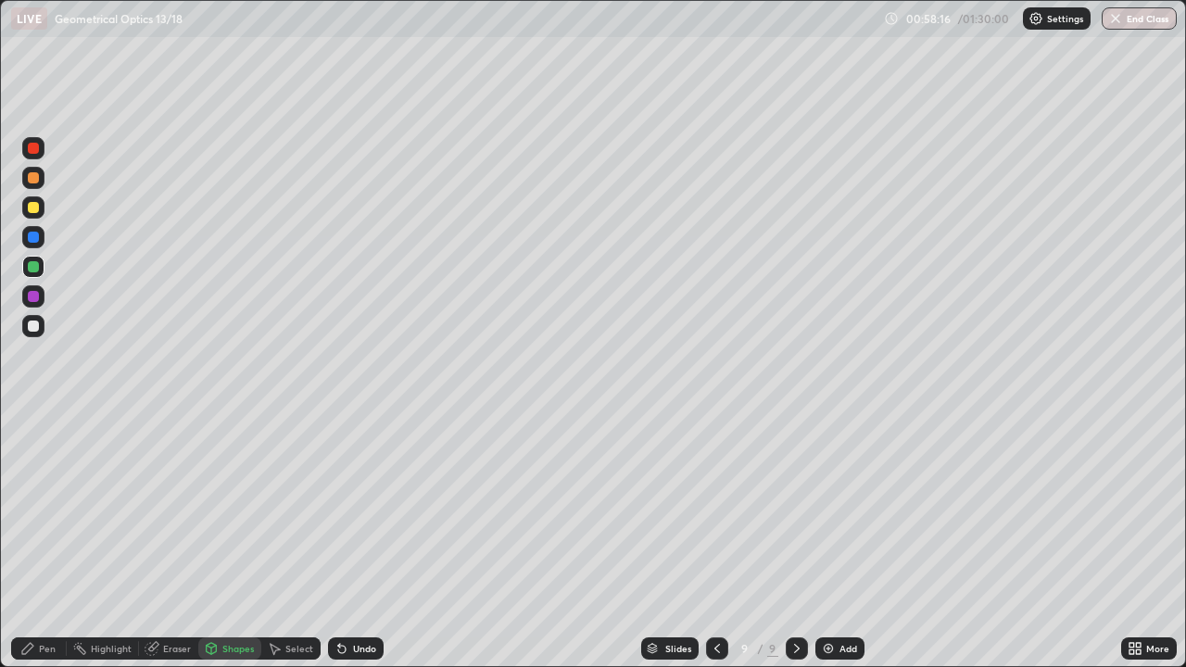
click at [35, 329] on div at bounding box center [33, 326] width 11 height 11
click at [43, 541] on div "Pen" at bounding box center [47, 648] width 17 height 9
click at [37, 270] on div at bounding box center [33, 266] width 11 height 11
click at [216, 541] on icon at bounding box center [211, 648] width 15 height 15
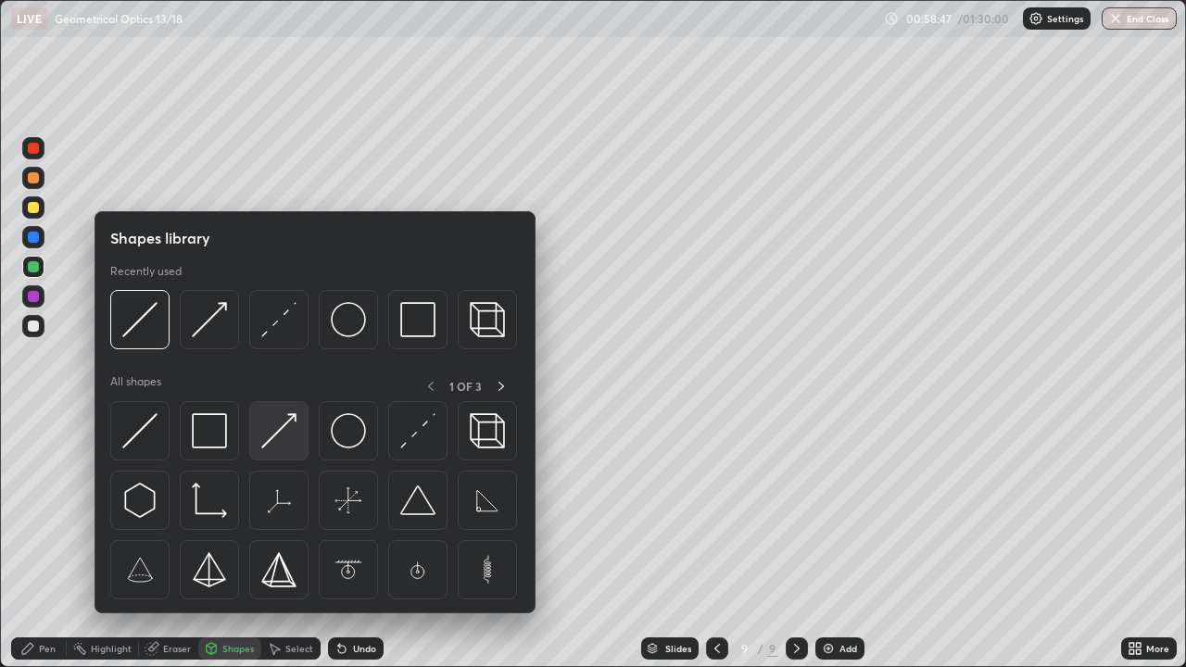
click at [273, 436] on img at bounding box center [278, 430] width 35 height 35
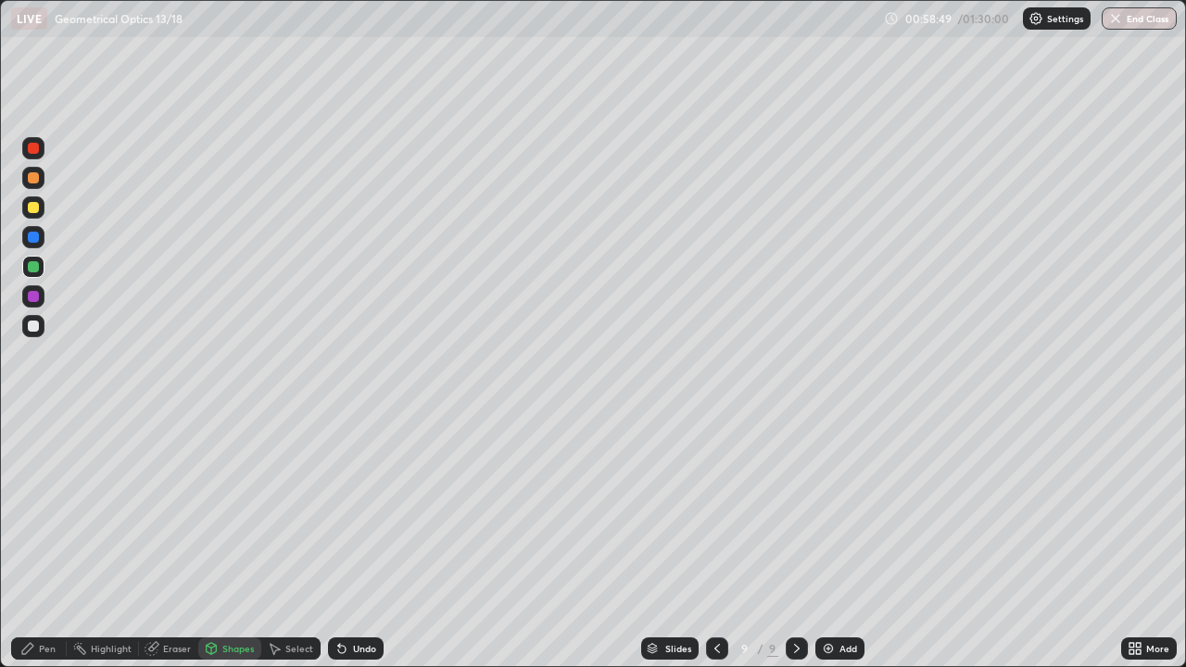
click at [47, 541] on div "Pen" at bounding box center [47, 648] width 17 height 9
click at [40, 180] on div at bounding box center [33, 178] width 22 height 22
click at [830, 541] on div "Add" at bounding box center [839, 649] width 49 height 22
click at [31, 208] on div at bounding box center [33, 207] width 11 height 11
click at [289, 541] on div "Select" at bounding box center [290, 649] width 59 height 22
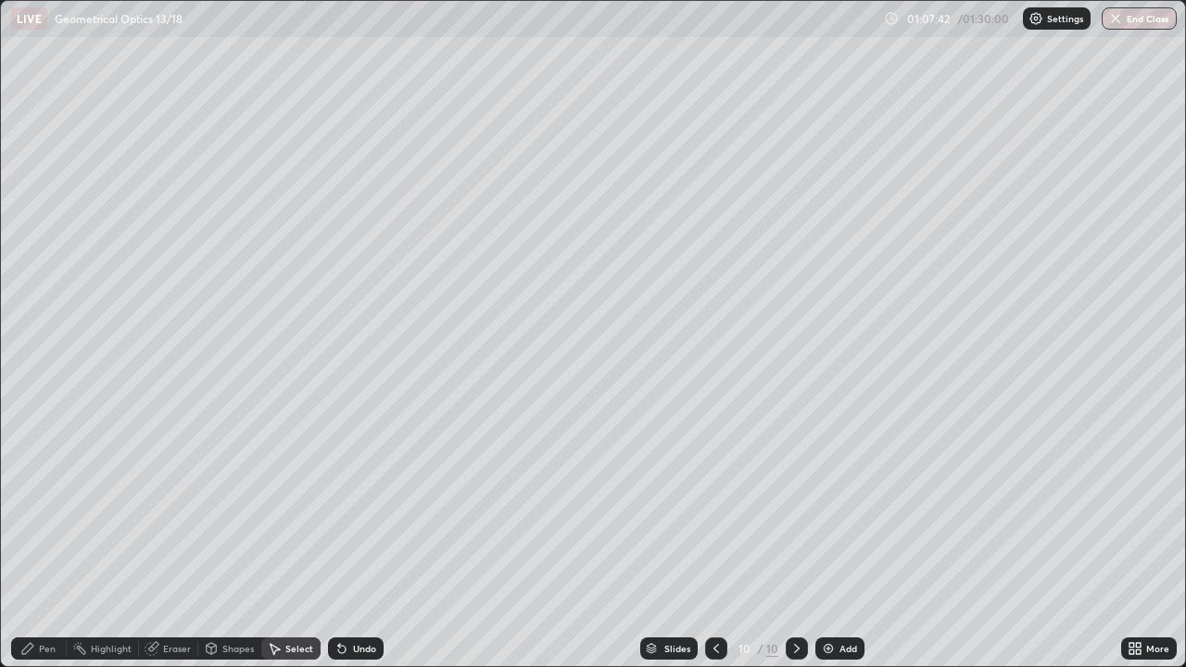
click at [223, 541] on div "Shapes" at bounding box center [229, 649] width 63 height 22
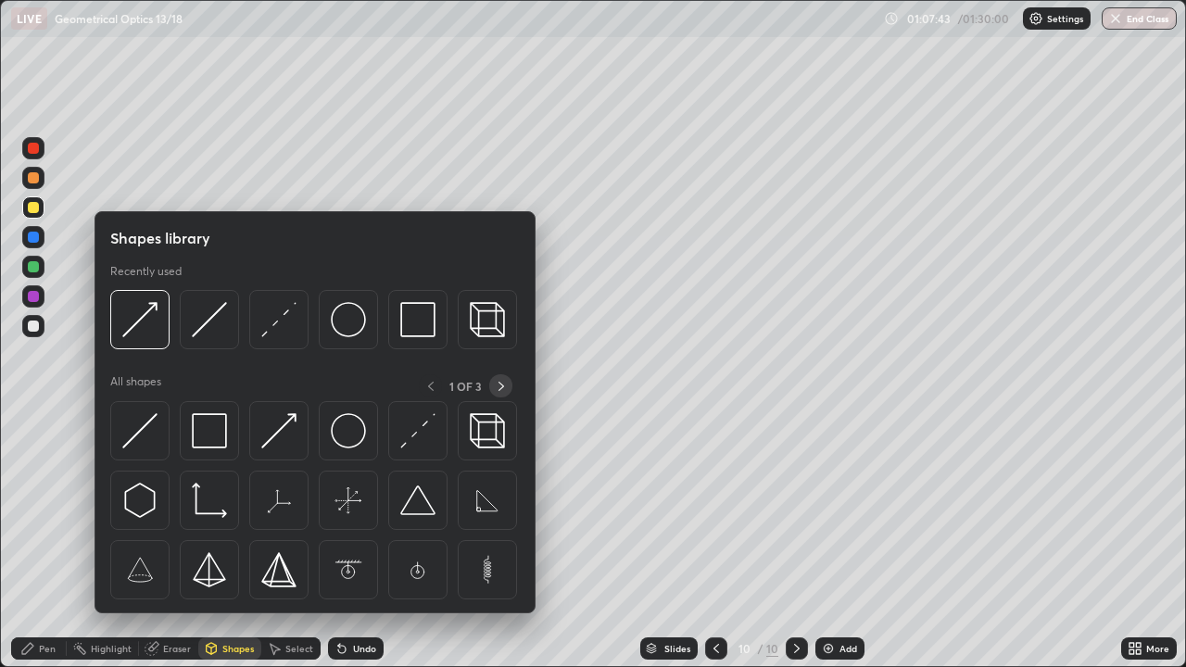
click at [500, 385] on icon at bounding box center [501, 386] width 15 height 15
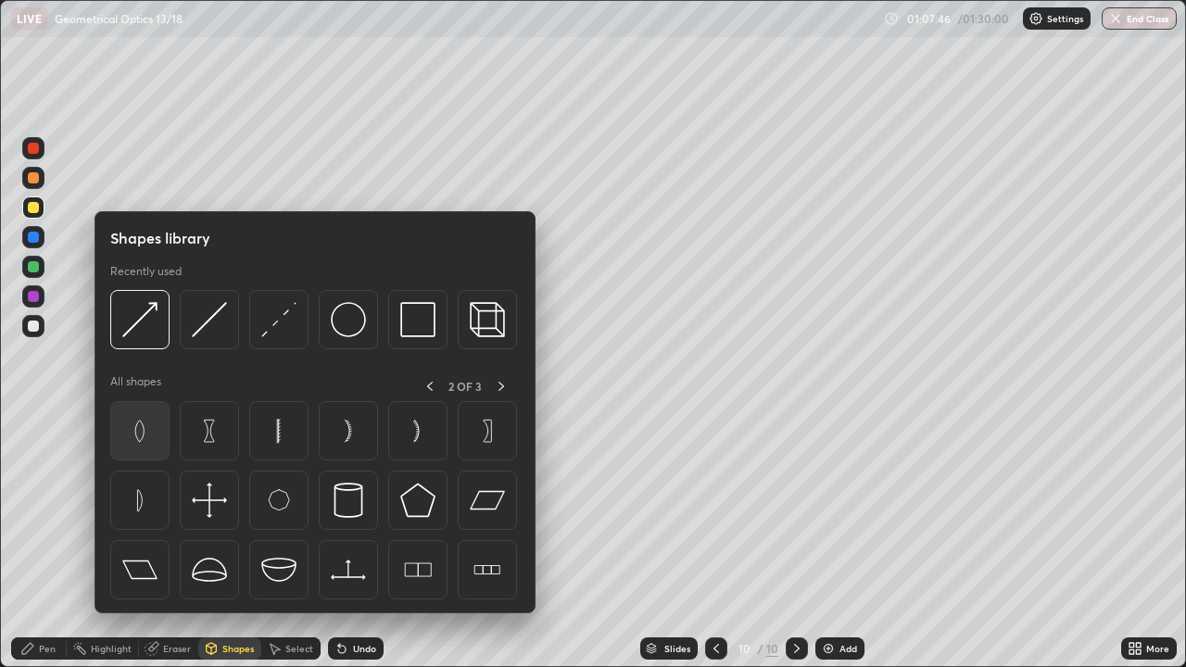
click at [160, 439] on div at bounding box center [139, 430] width 59 height 59
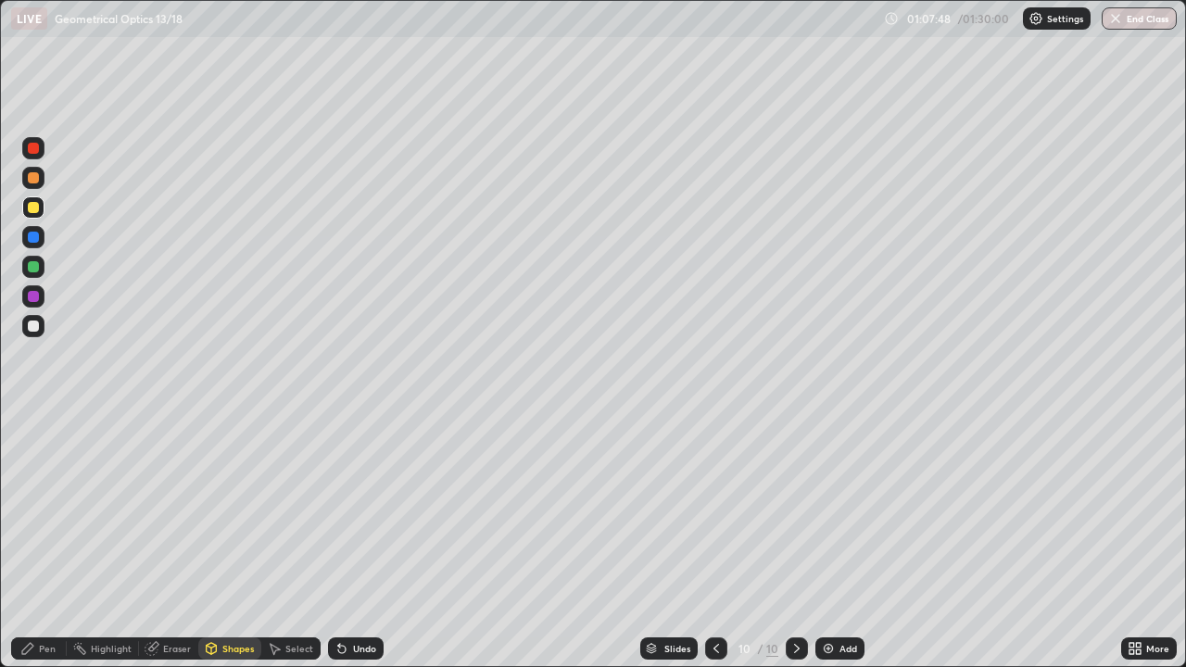
click at [249, 541] on div "Shapes" at bounding box center [229, 649] width 63 height 22
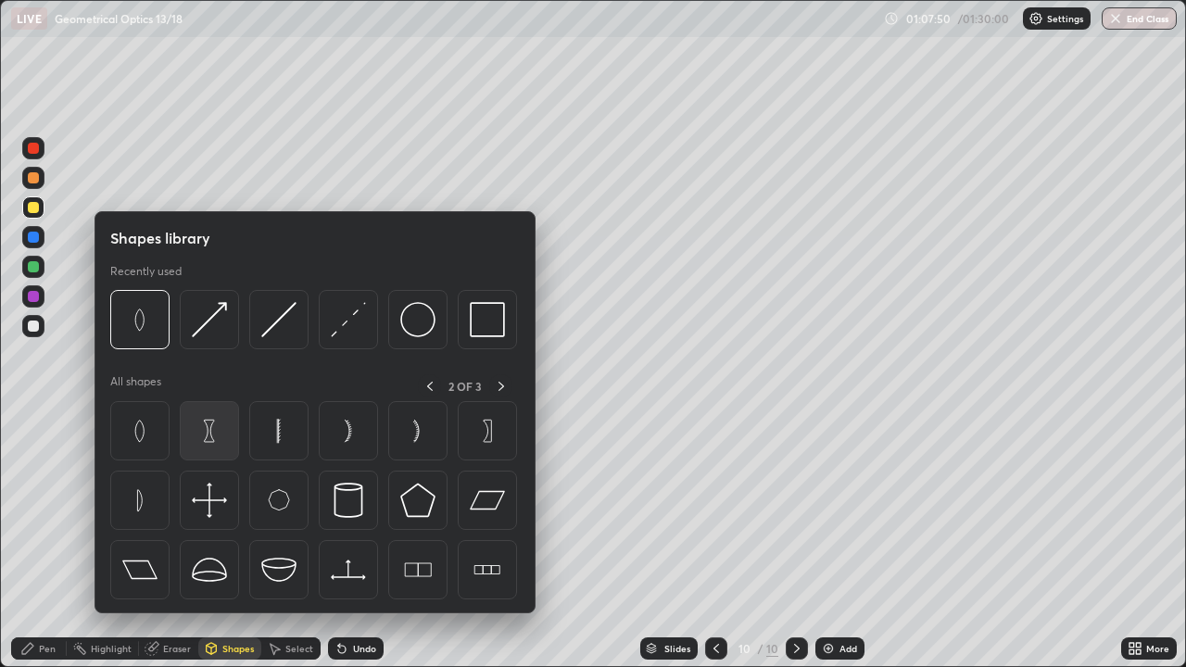
click at [225, 440] on img at bounding box center [209, 430] width 35 height 35
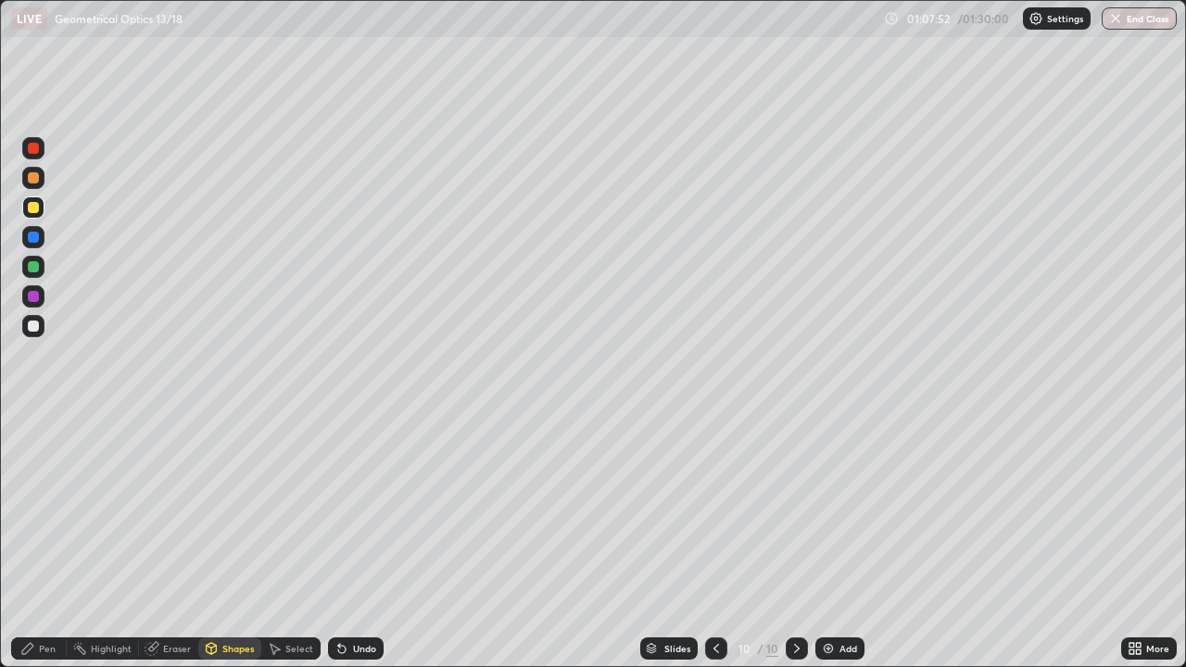
click at [232, 541] on div "Shapes" at bounding box center [229, 649] width 63 height 22
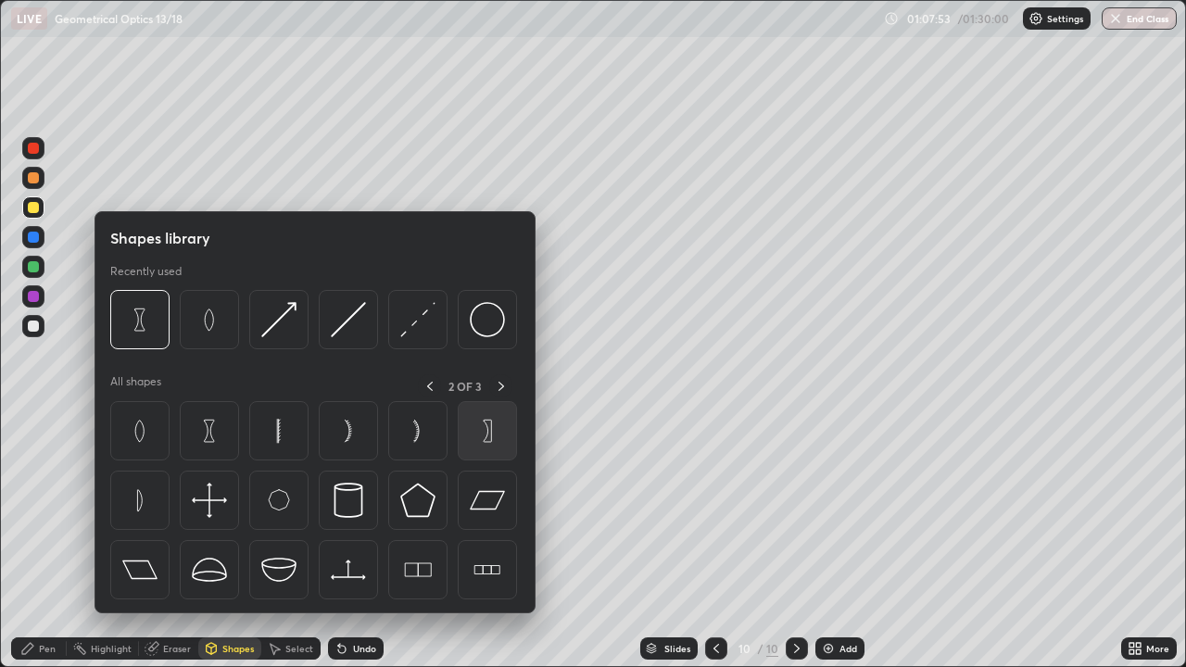
click at [474, 437] on img at bounding box center [487, 430] width 35 height 35
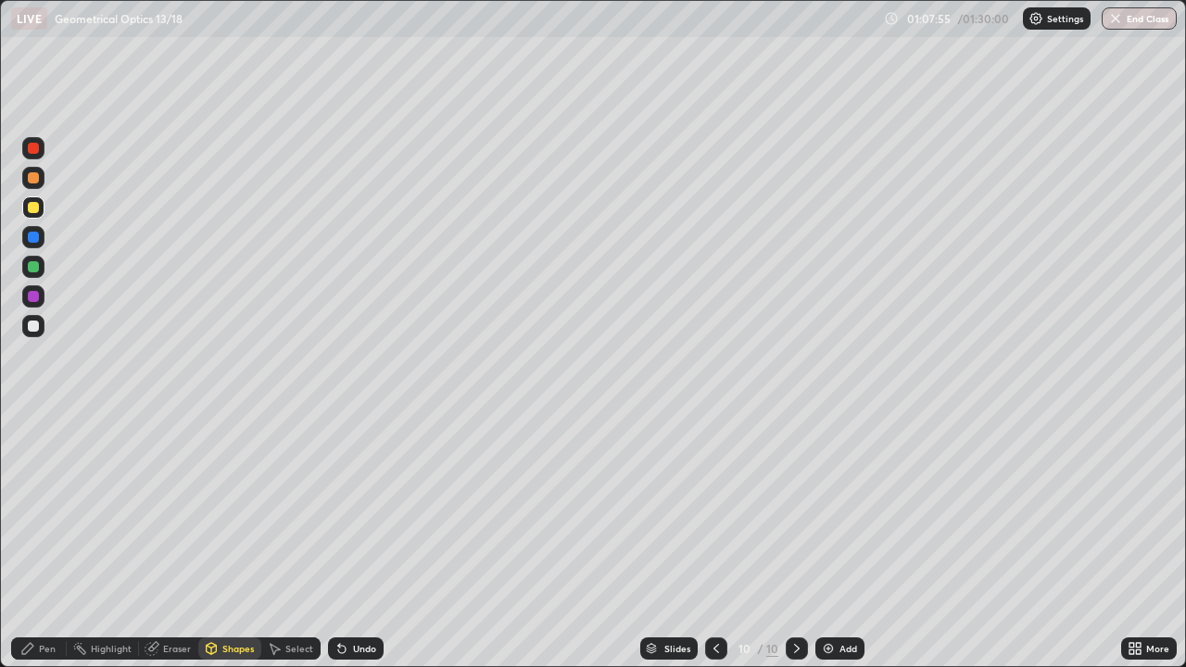
click at [234, 541] on div "Shapes" at bounding box center [229, 649] width 63 height 22
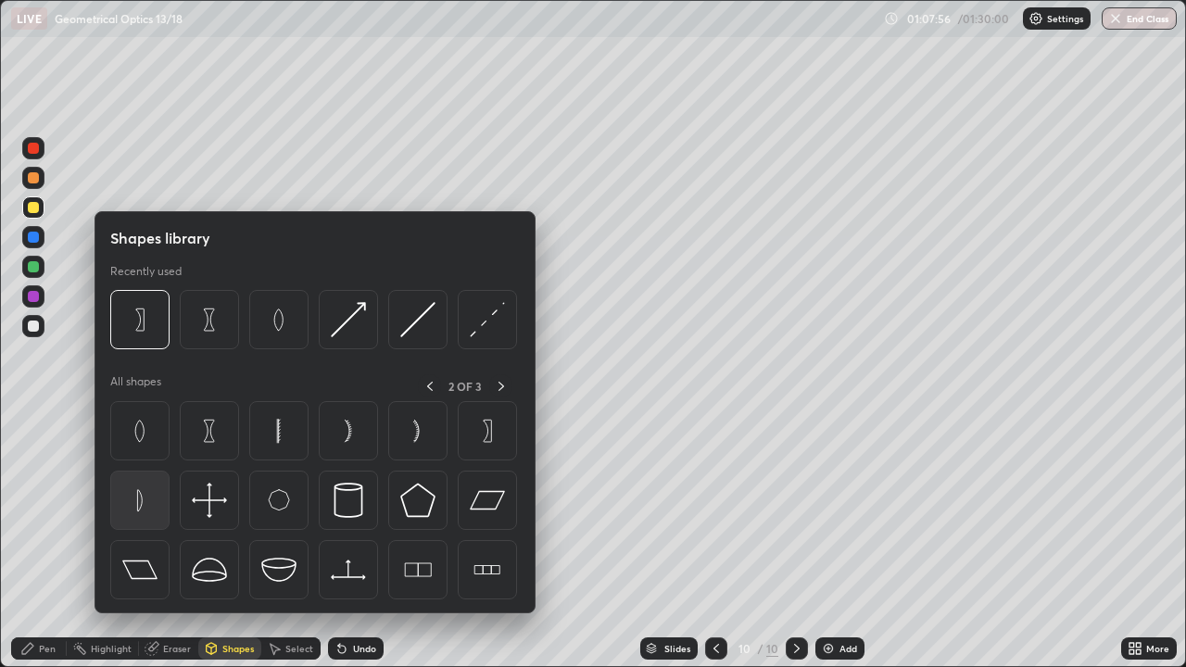
click at [153, 495] on img at bounding box center [139, 500] width 35 height 35
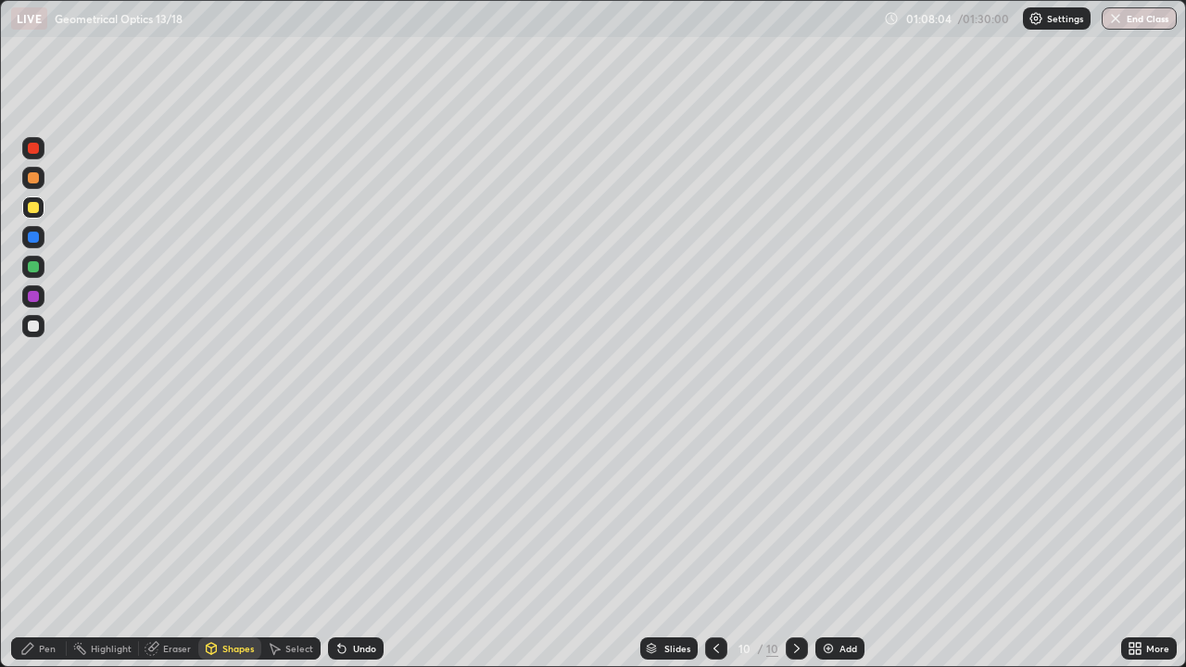
click at [42, 541] on div "Pen" at bounding box center [47, 648] width 17 height 9
click at [830, 541] on img at bounding box center [828, 648] width 15 height 15
click at [220, 541] on div "Shapes" at bounding box center [229, 649] width 63 height 22
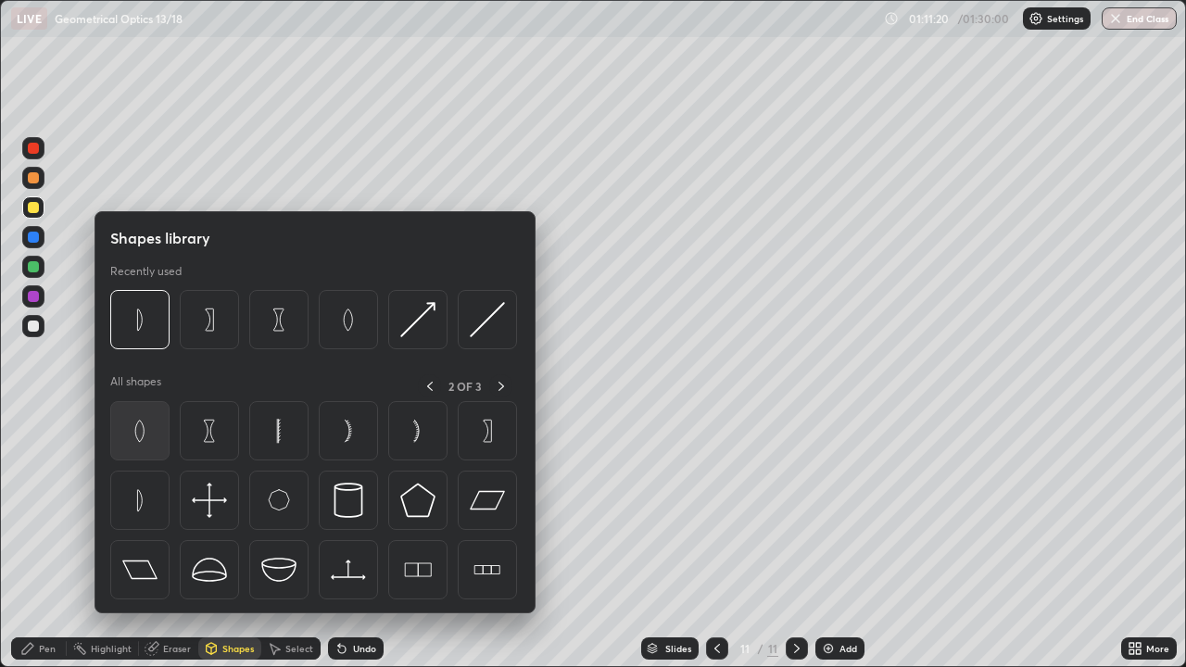
click at [155, 428] on img at bounding box center [139, 430] width 35 height 35
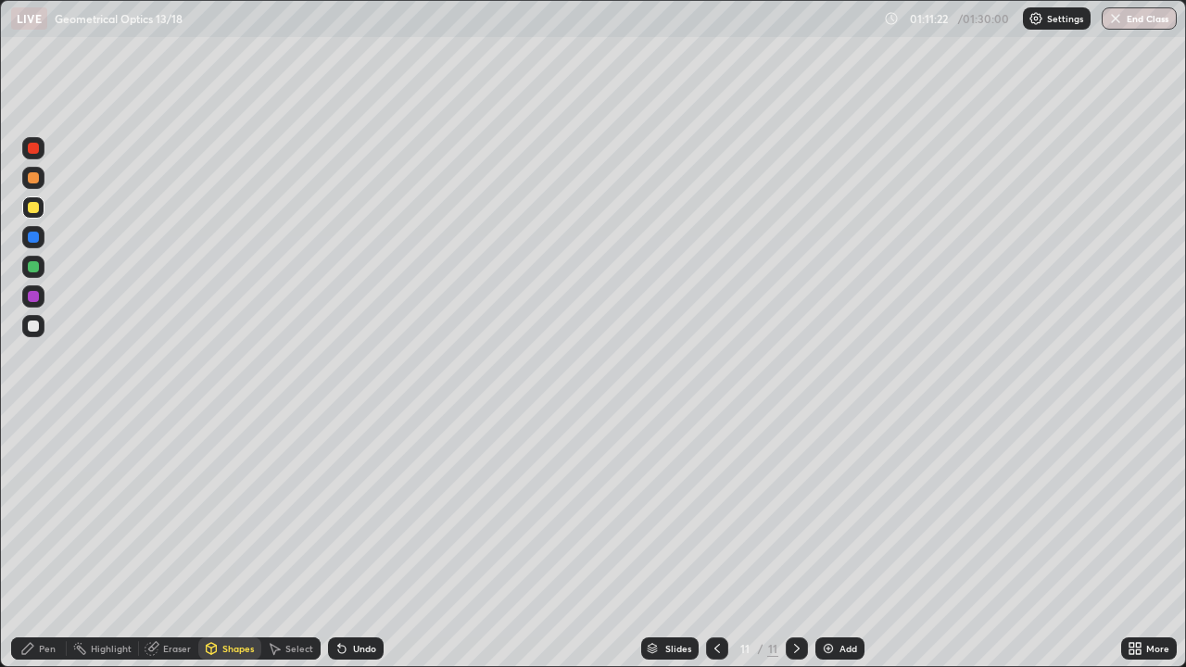
click at [229, 541] on div "Shapes" at bounding box center [229, 649] width 63 height 22
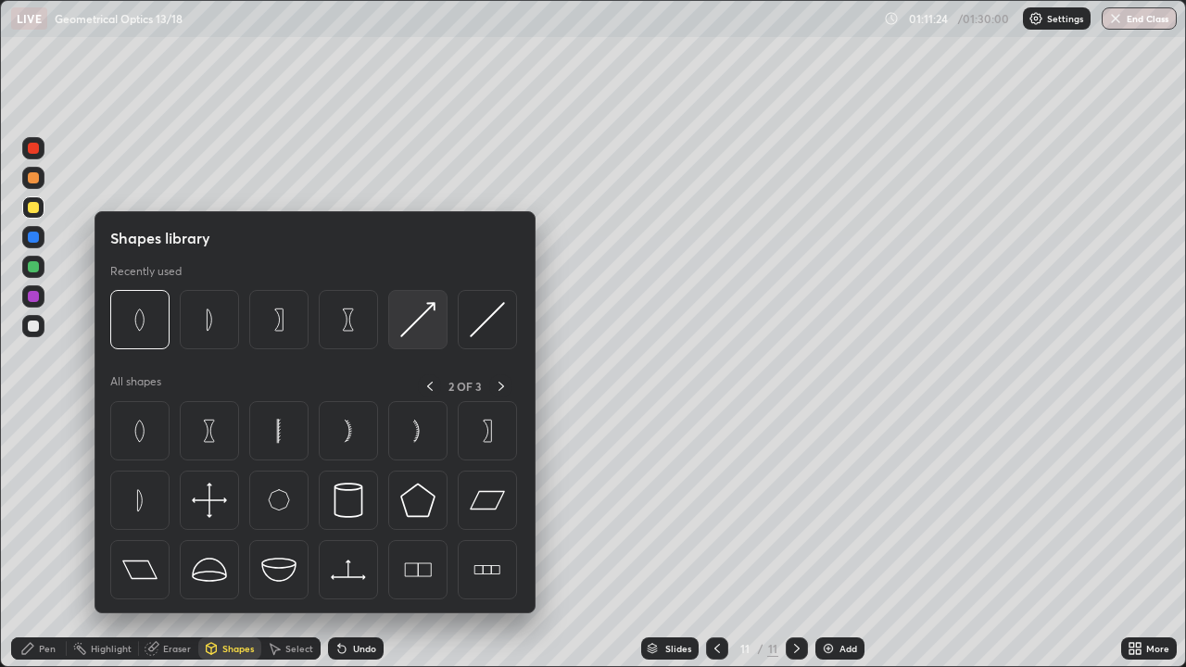
click at [420, 324] on img at bounding box center [417, 319] width 35 height 35
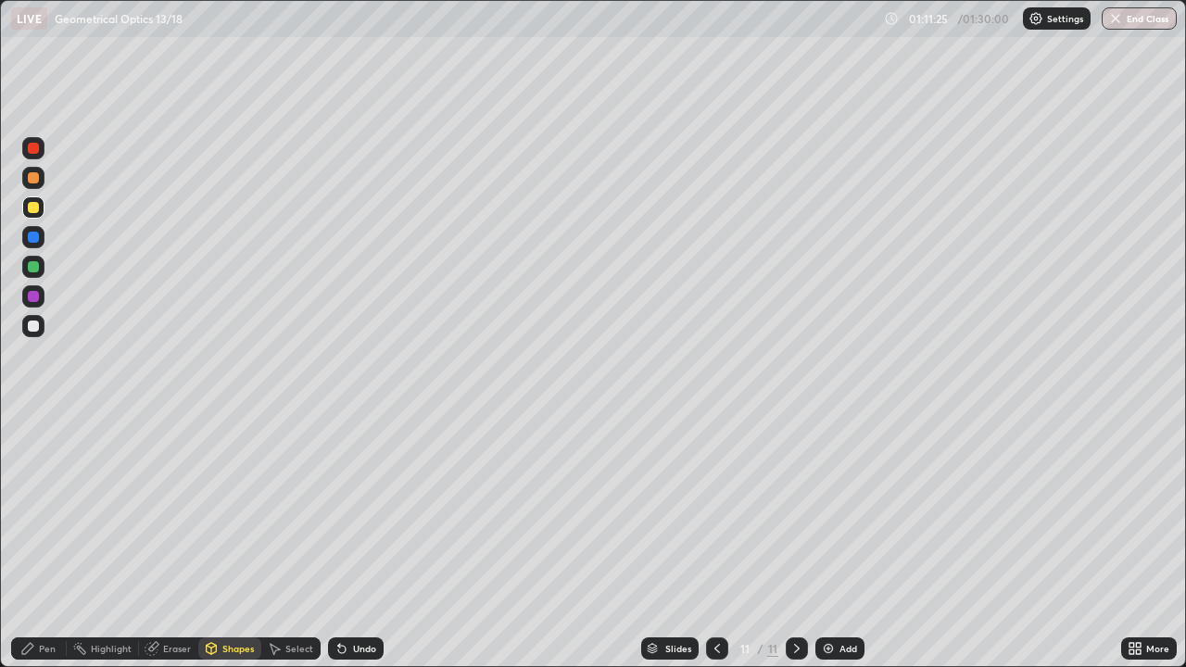
click at [34, 208] on div at bounding box center [33, 207] width 11 height 11
click at [48, 541] on div "Pen" at bounding box center [39, 649] width 56 height 22
click at [240, 541] on div "Shapes" at bounding box center [229, 649] width 63 height 22
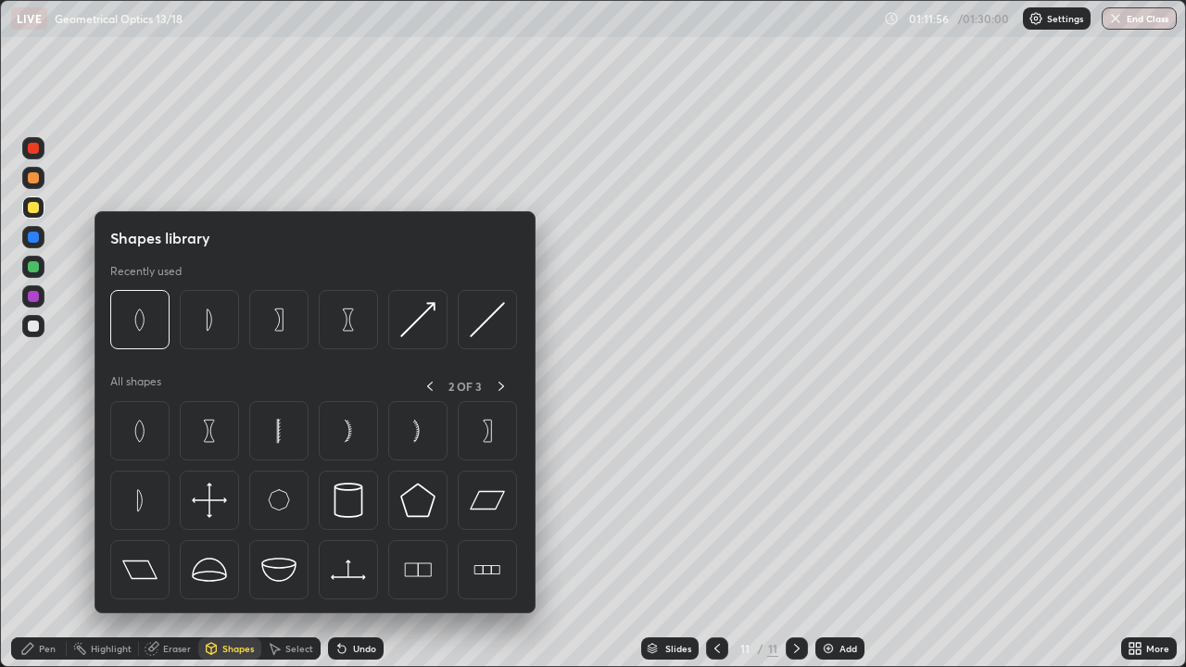
click at [34, 296] on div at bounding box center [33, 296] width 11 height 11
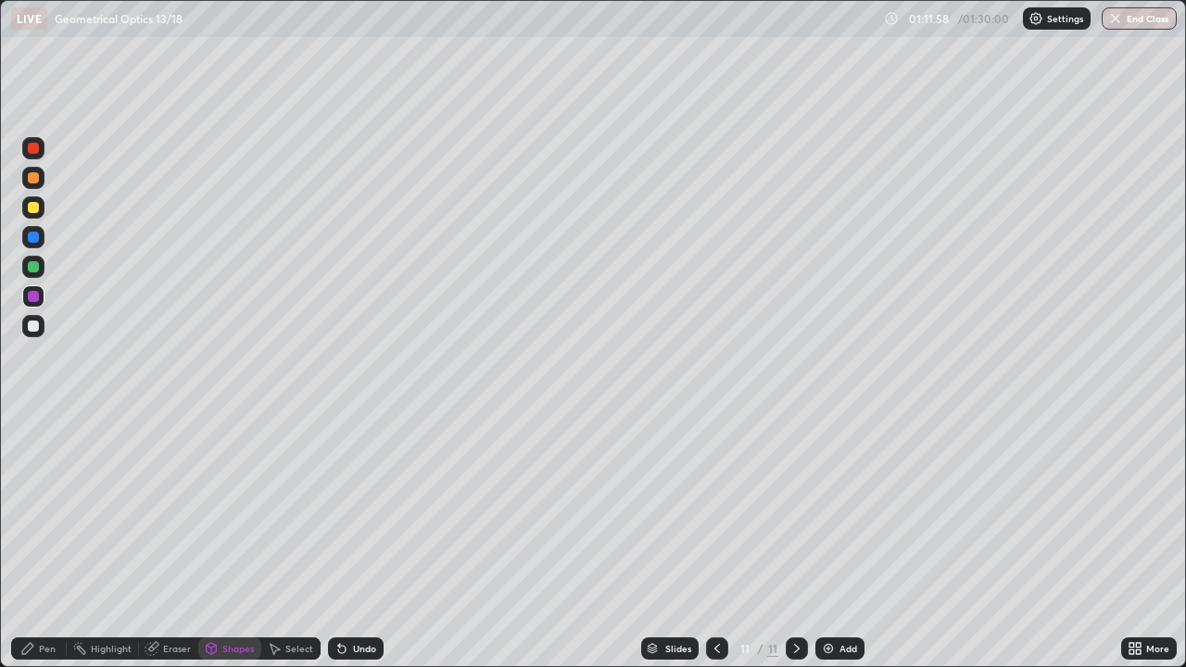
click at [363, 541] on div "Undo" at bounding box center [364, 648] width 23 height 9
click at [233, 541] on div "Shapes" at bounding box center [238, 648] width 32 height 9
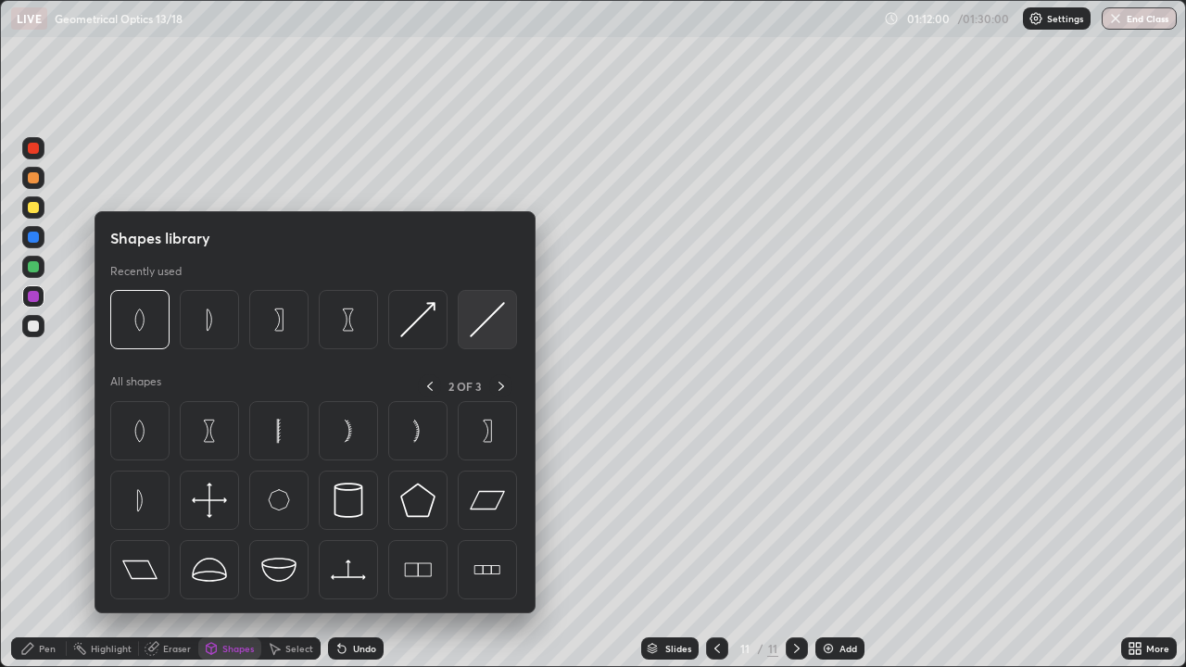
click at [480, 334] on img at bounding box center [487, 319] width 35 height 35
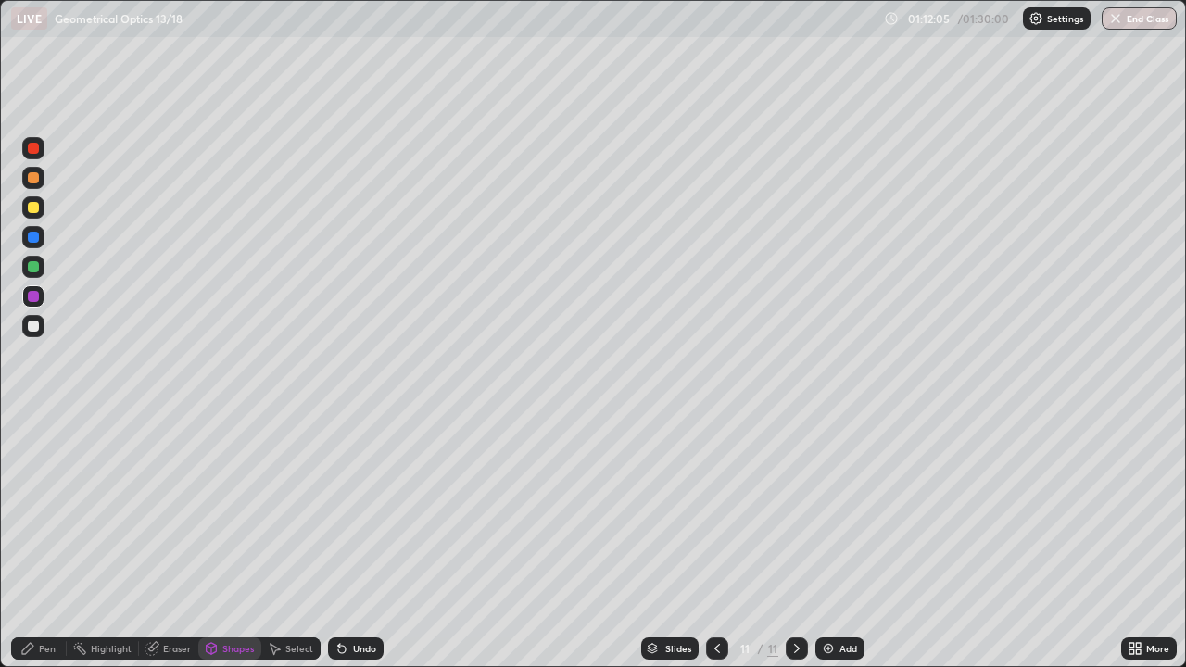
click at [59, 541] on div "Pen" at bounding box center [39, 649] width 56 height 22
click at [41, 204] on div at bounding box center [33, 207] width 22 height 22
click at [233, 541] on div "Shapes" at bounding box center [238, 648] width 32 height 9
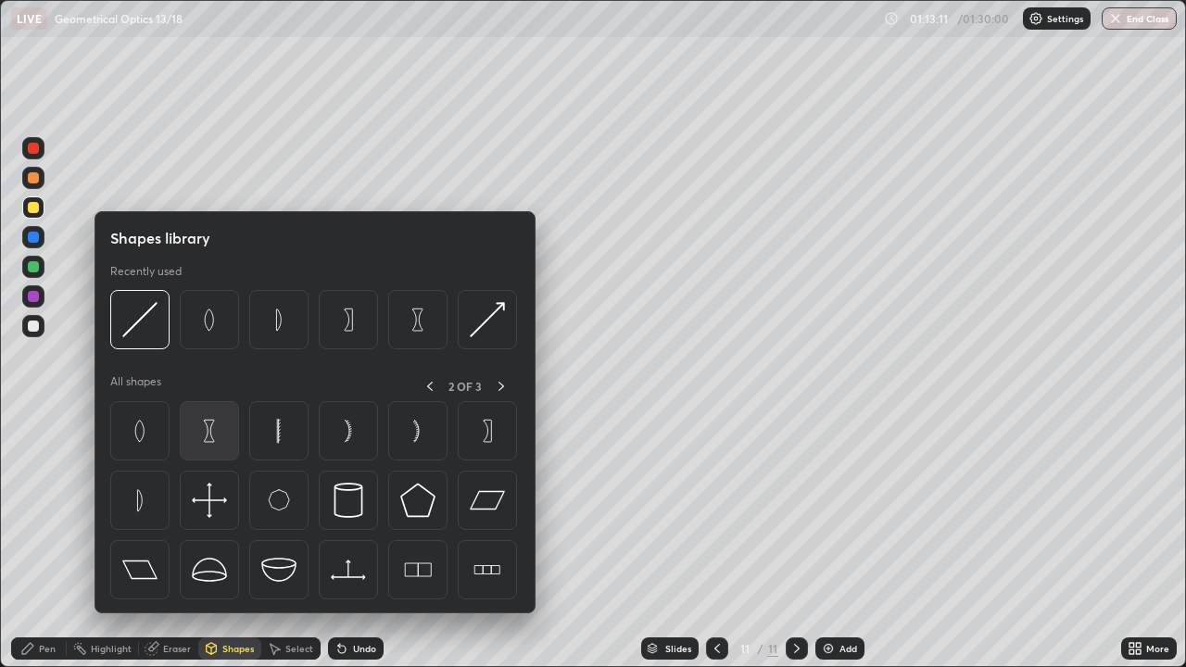
click at [215, 441] on img at bounding box center [209, 430] width 35 height 35
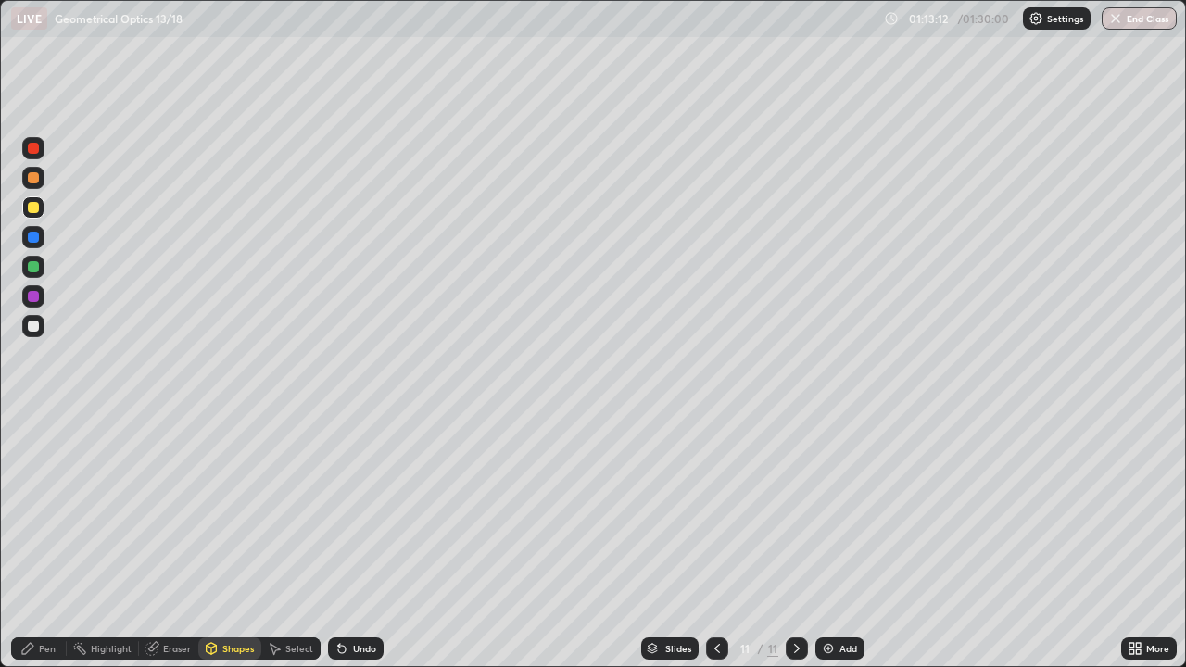
click at [35, 212] on div at bounding box center [33, 207] width 11 height 11
click at [232, 541] on div "Shapes" at bounding box center [229, 649] width 63 height 22
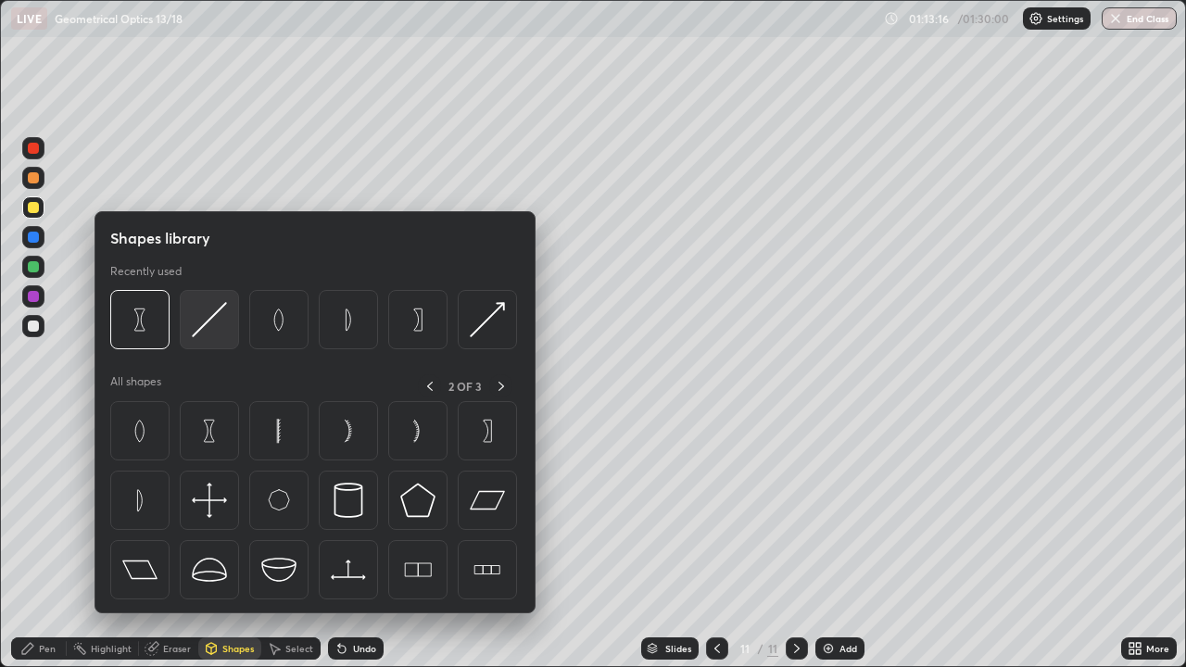
click at [207, 329] on img at bounding box center [209, 319] width 35 height 35
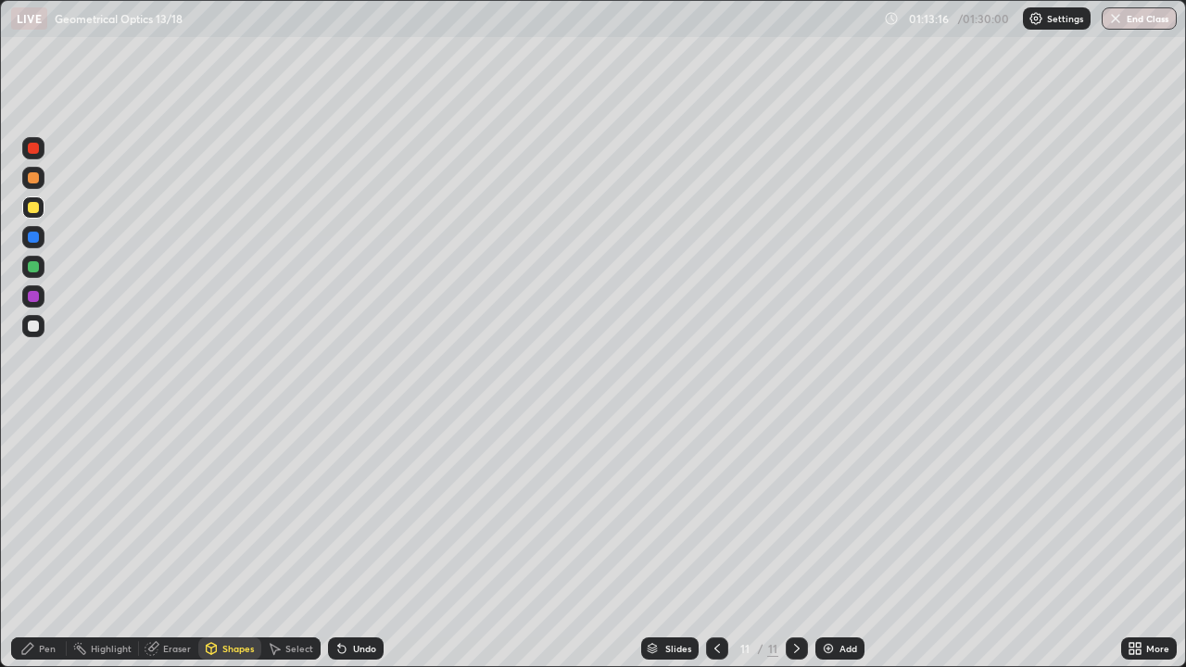
click at [34, 208] on div at bounding box center [33, 207] width 11 height 11
click at [39, 541] on div "Pen" at bounding box center [47, 648] width 17 height 9
click at [38, 541] on div "Pen" at bounding box center [39, 649] width 56 height 22
click at [217, 541] on div "Shapes" at bounding box center [229, 649] width 63 height 22
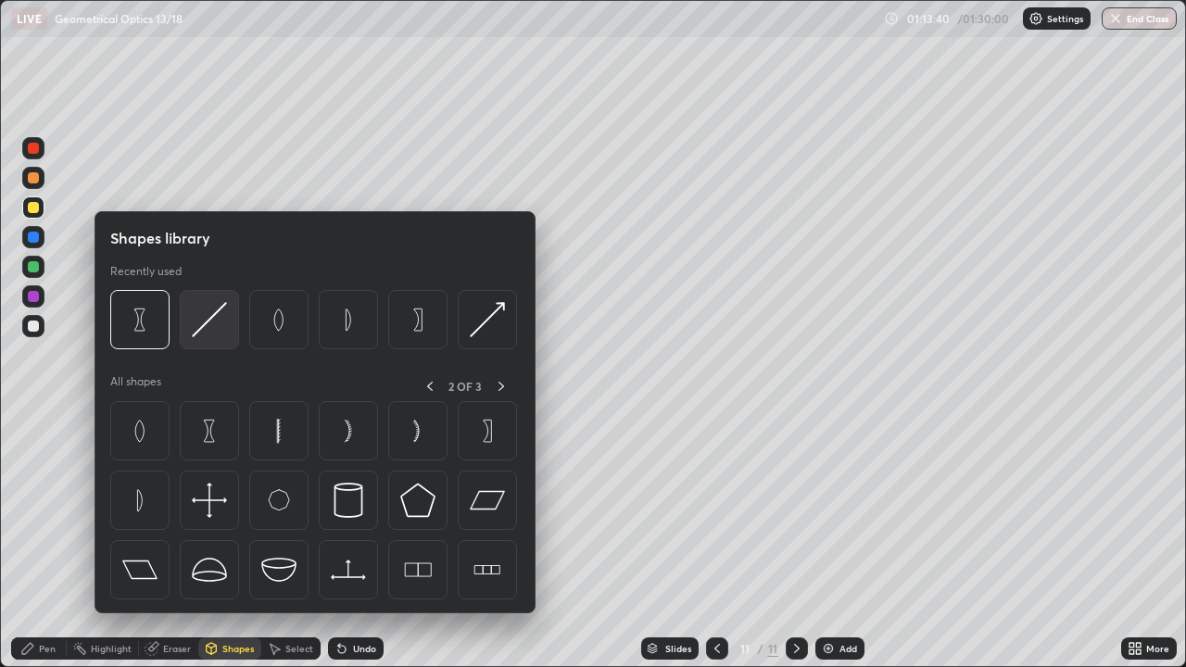
click at [206, 322] on img at bounding box center [209, 319] width 35 height 35
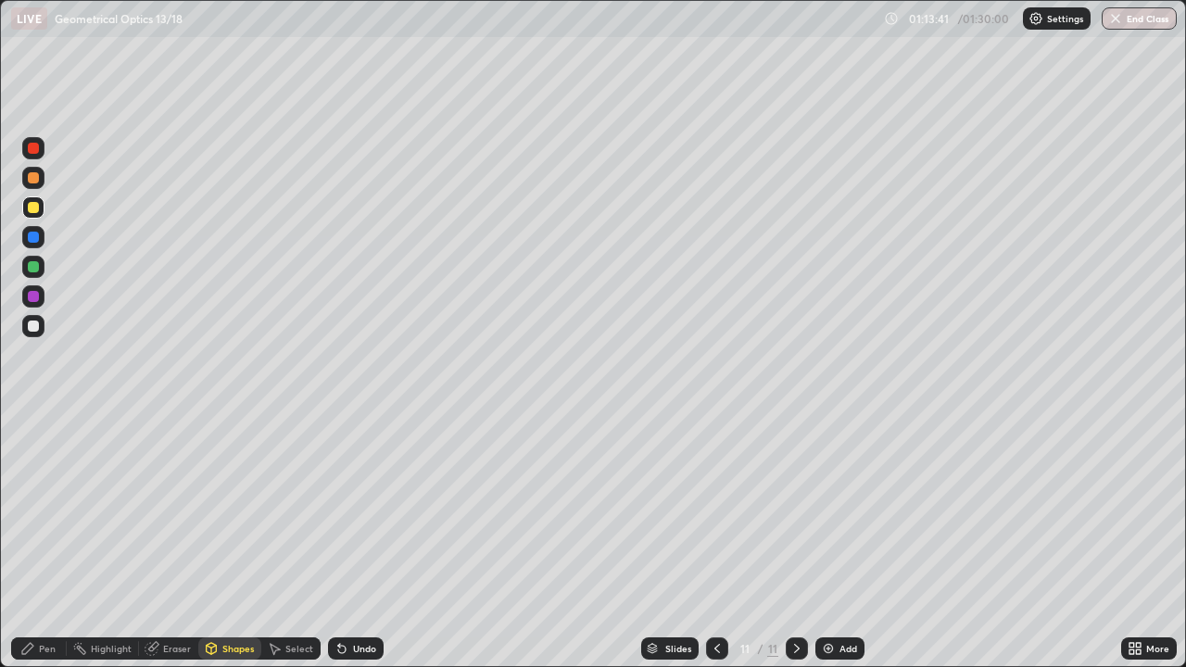
click at [32, 296] on div at bounding box center [33, 296] width 11 height 11
click at [31, 205] on div at bounding box center [33, 207] width 11 height 11
click at [353, 541] on div "Undo" at bounding box center [364, 648] width 23 height 9
click at [37, 541] on div "Pen" at bounding box center [39, 649] width 56 height 22
click at [837, 541] on div "Add" at bounding box center [839, 649] width 49 height 22
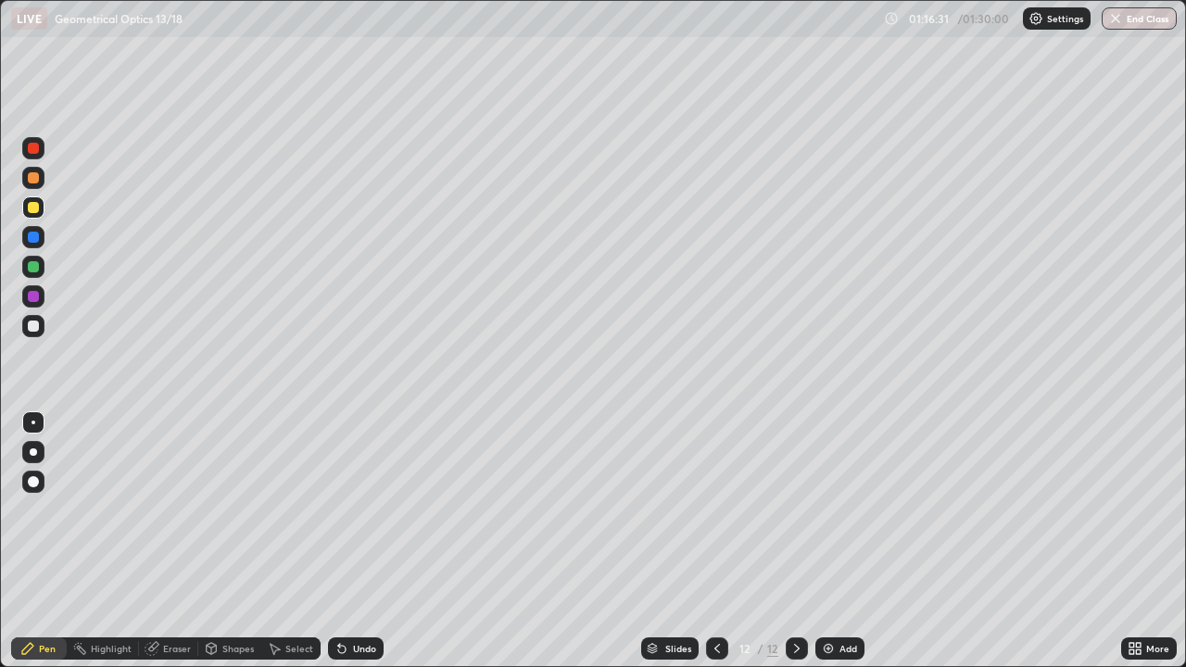
click at [245, 541] on div "Shapes" at bounding box center [229, 649] width 63 height 22
click at [53, 541] on div "Pen" at bounding box center [47, 648] width 17 height 9
click at [46, 541] on div "Pen" at bounding box center [39, 649] width 56 height 22
click at [232, 541] on div "Shapes" at bounding box center [238, 648] width 32 height 9
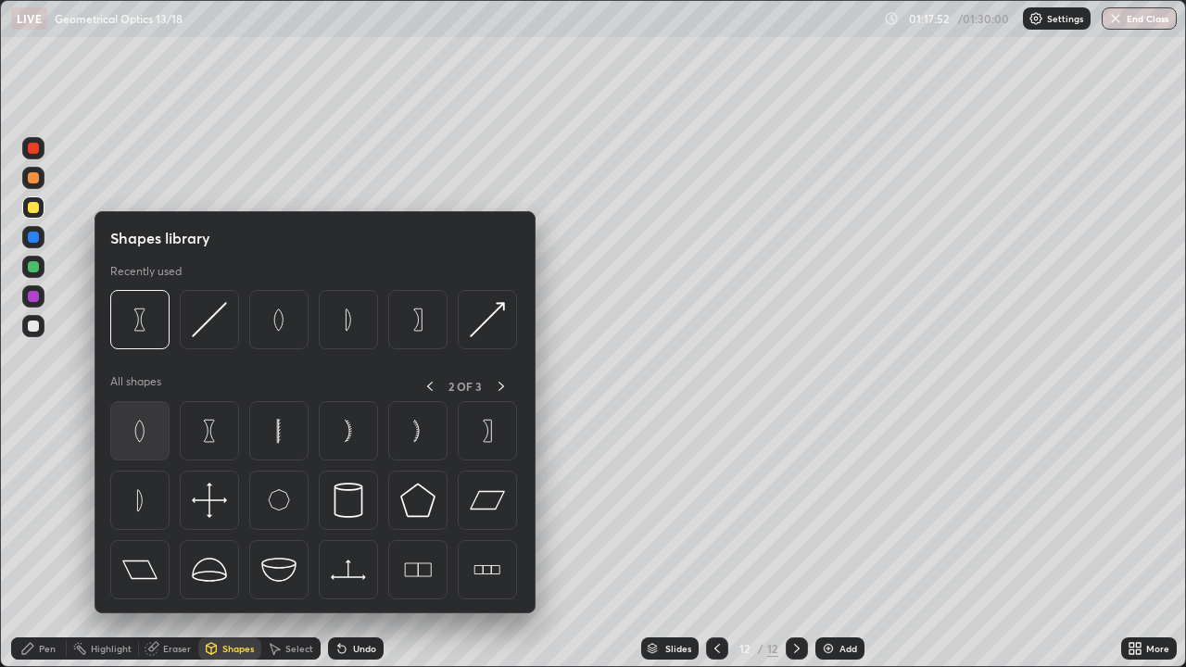
click at [155, 427] on img at bounding box center [139, 430] width 35 height 35
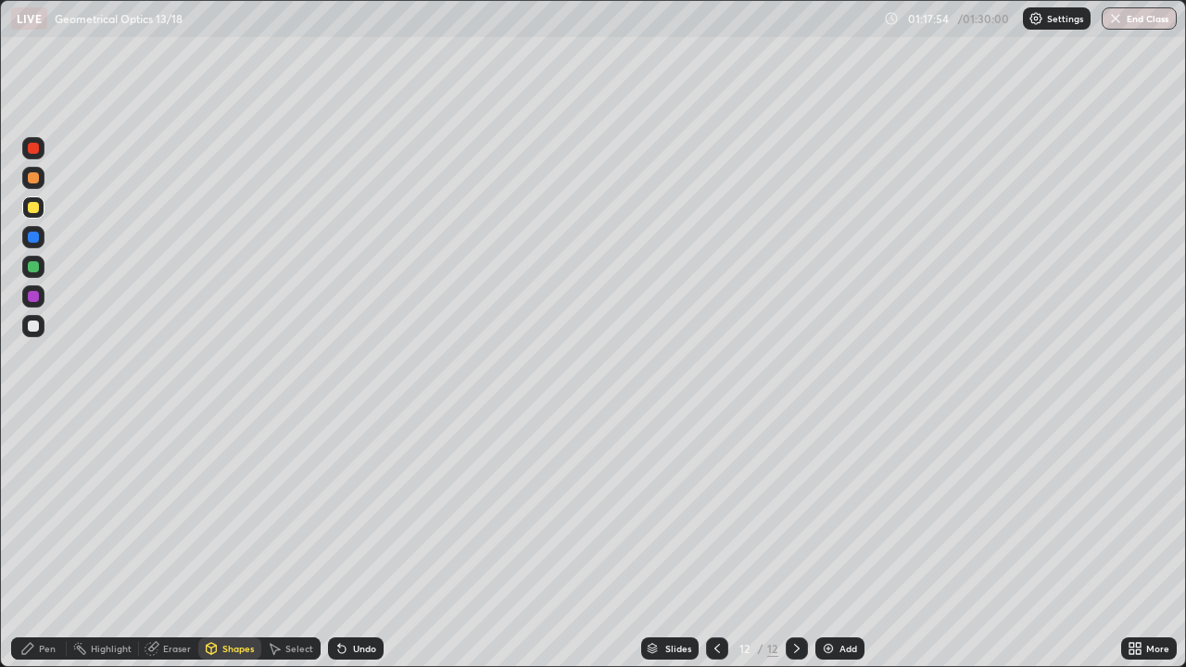
click at [41, 541] on div "Pen" at bounding box center [39, 649] width 56 height 22
click at [225, 541] on div "Shapes" at bounding box center [238, 648] width 32 height 9
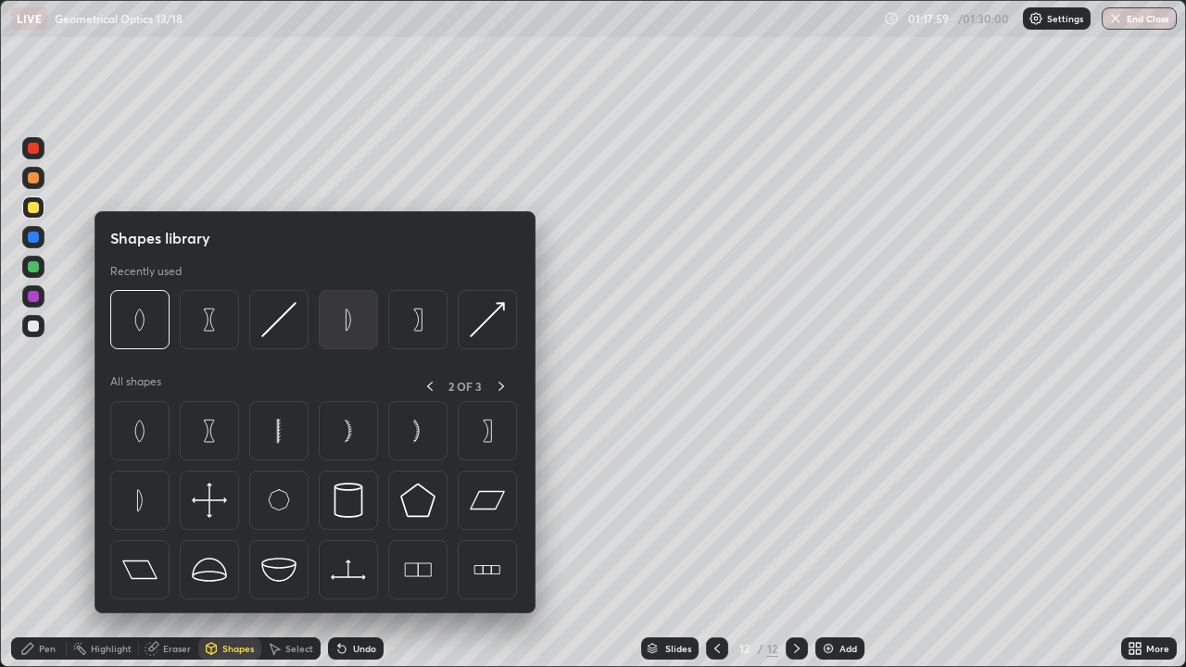
click at [350, 334] on img at bounding box center [348, 319] width 35 height 35
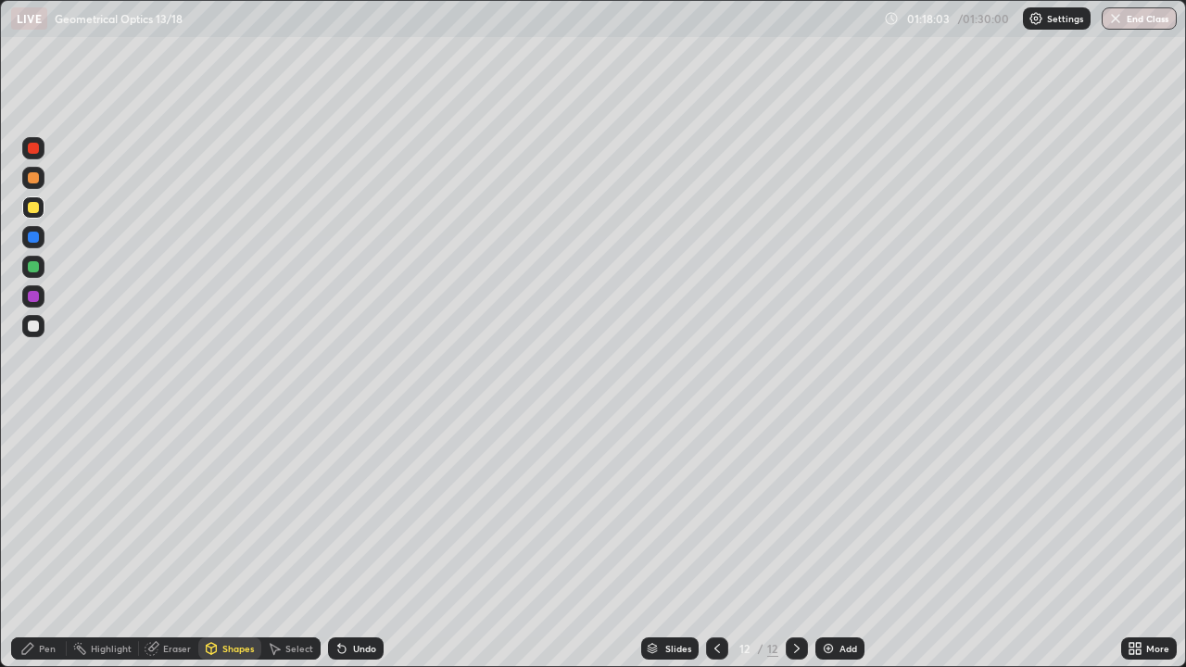
click at [209, 541] on icon at bounding box center [212, 647] width 10 height 3
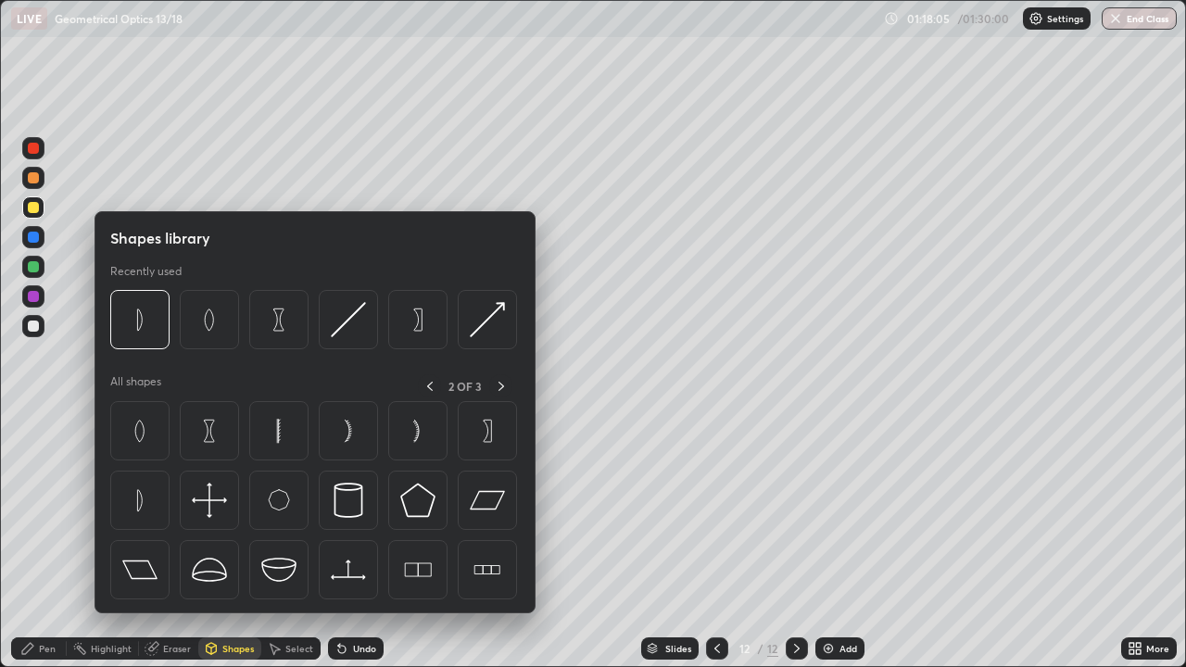
click at [45, 541] on div "Pen" at bounding box center [39, 649] width 56 height 22
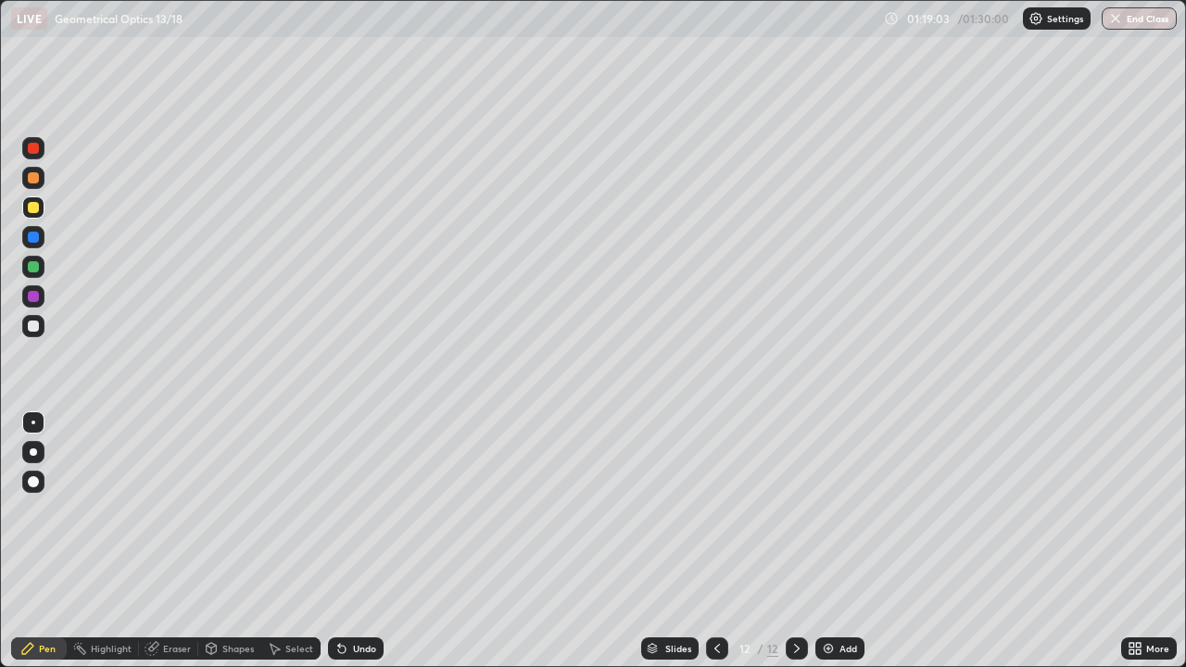
click at [240, 541] on div "Shapes" at bounding box center [229, 649] width 63 height 22
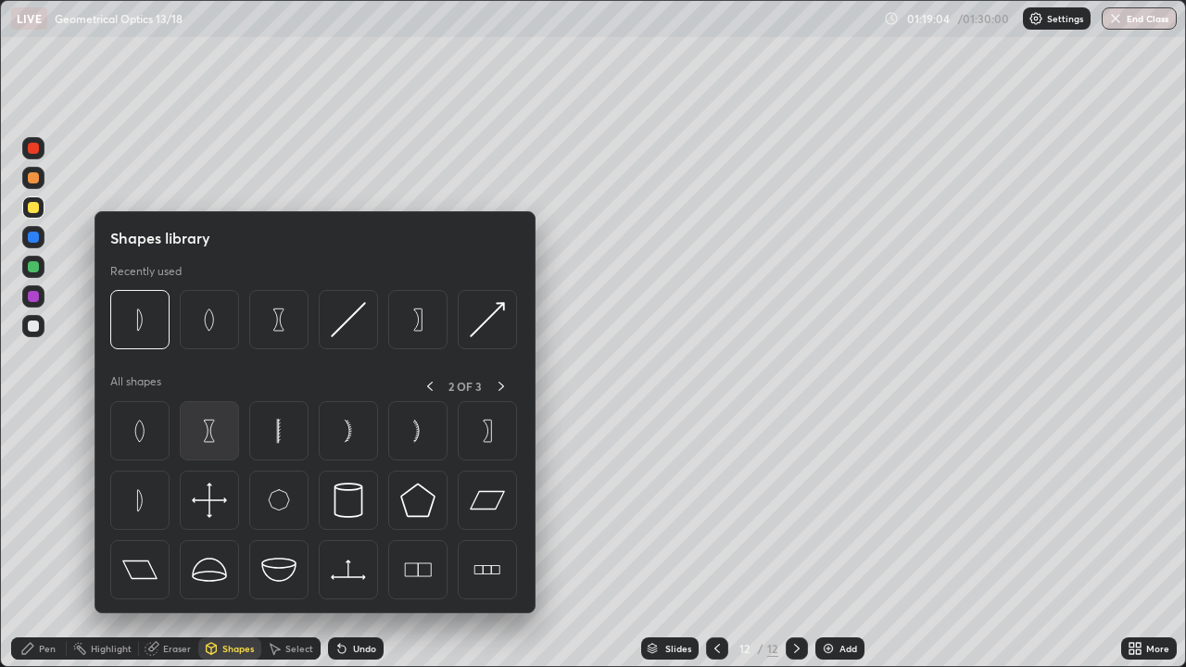
click at [225, 434] on img at bounding box center [209, 430] width 35 height 35
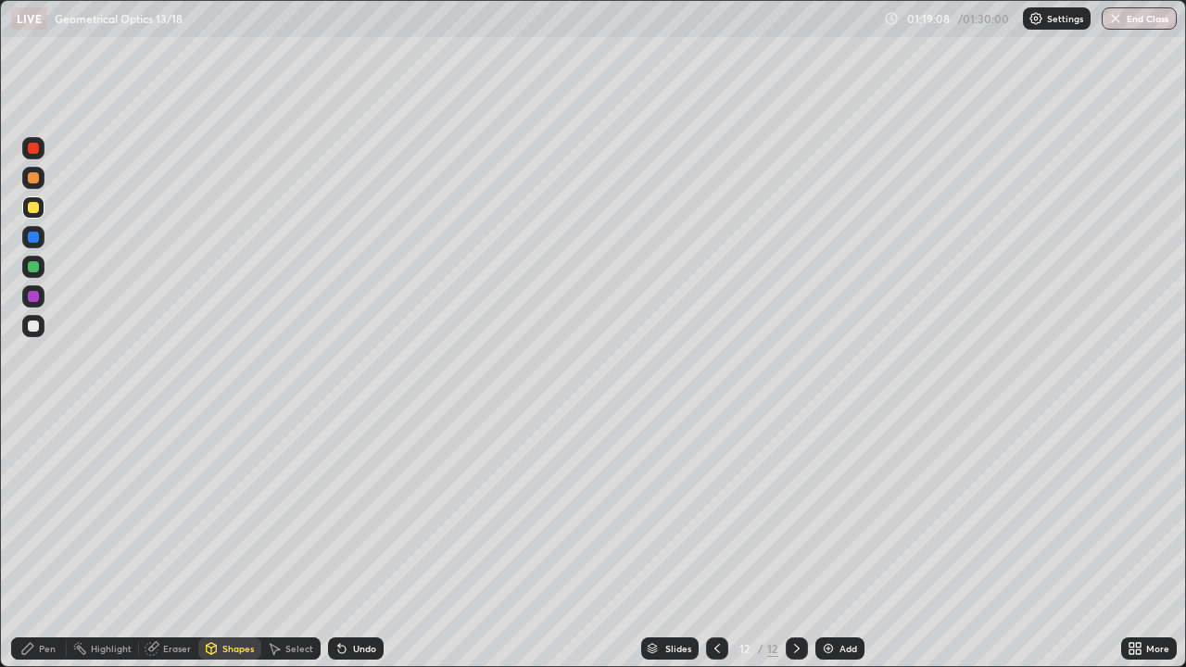
click at [234, 541] on div "Shapes" at bounding box center [238, 648] width 32 height 9
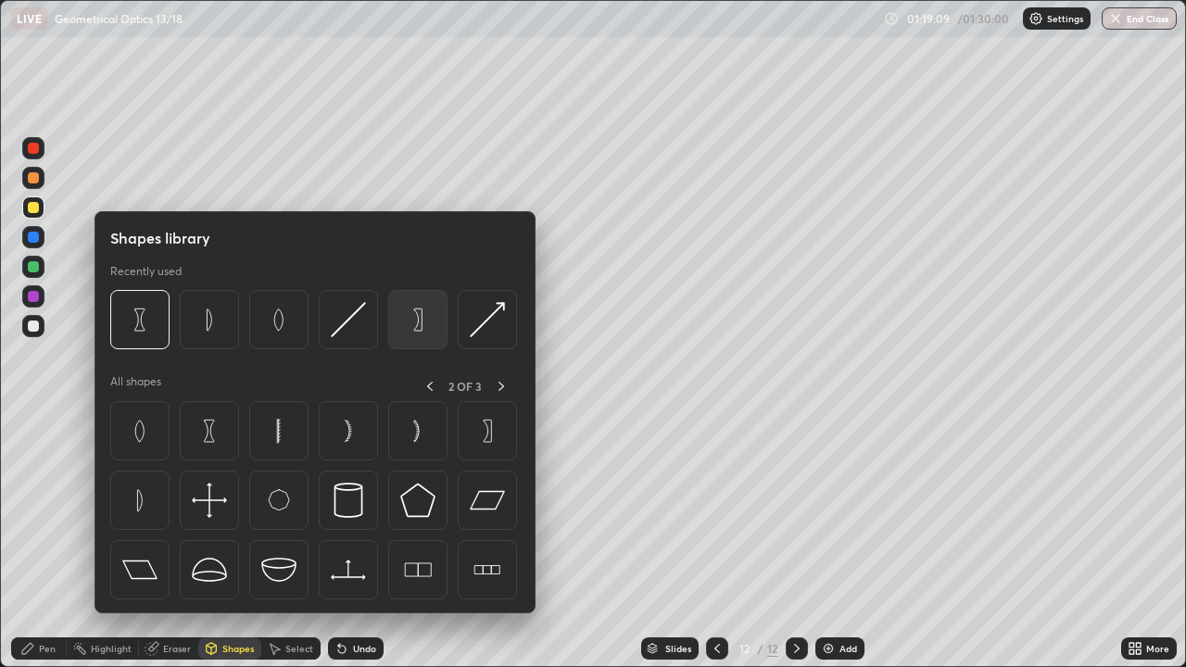
click at [422, 325] on img at bounding box center [417, 319] width 35 height 35
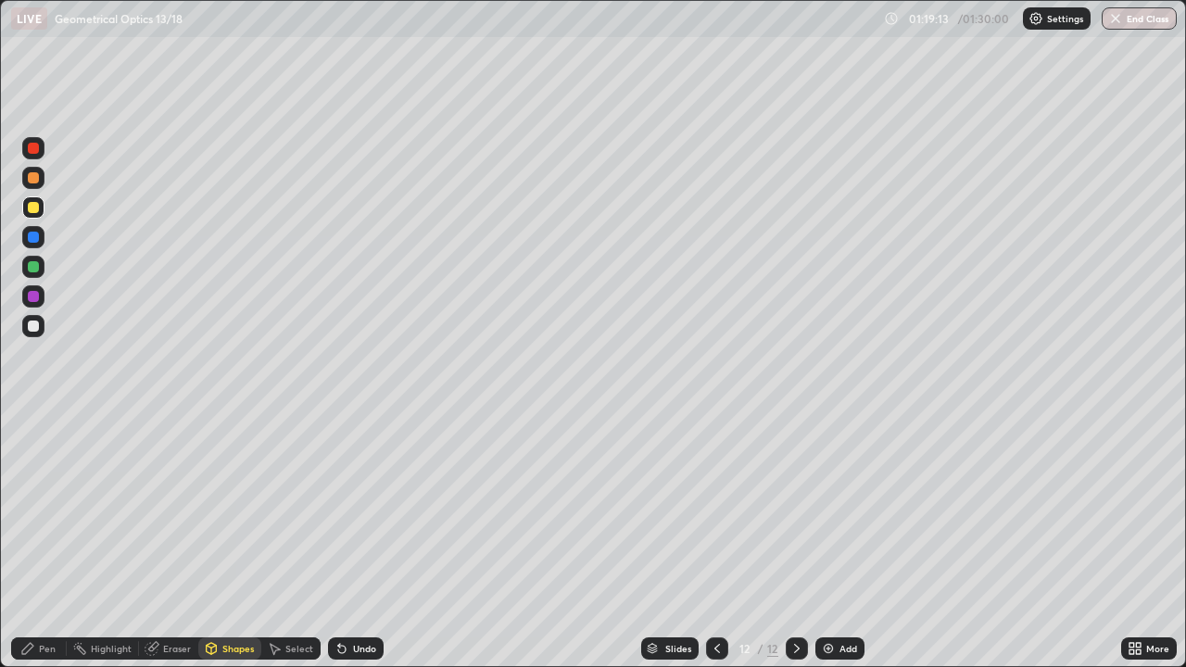
click at [55, 541] on div "Pen" at bounding box center [39, 649] width 56 height 22
click at [360, 541] on div "Undo" at bounding box center [364, 648] width 23 height 9
click at [358, 541] on div "Undo" at bounding box center [356, 649] width 56 height 22
click at [343, 541] on icon at bounding box center [342, 648] width 15 height 15
click at [353, 541] on div "Undo" at bounding box center [364, 648] width 23 height 9
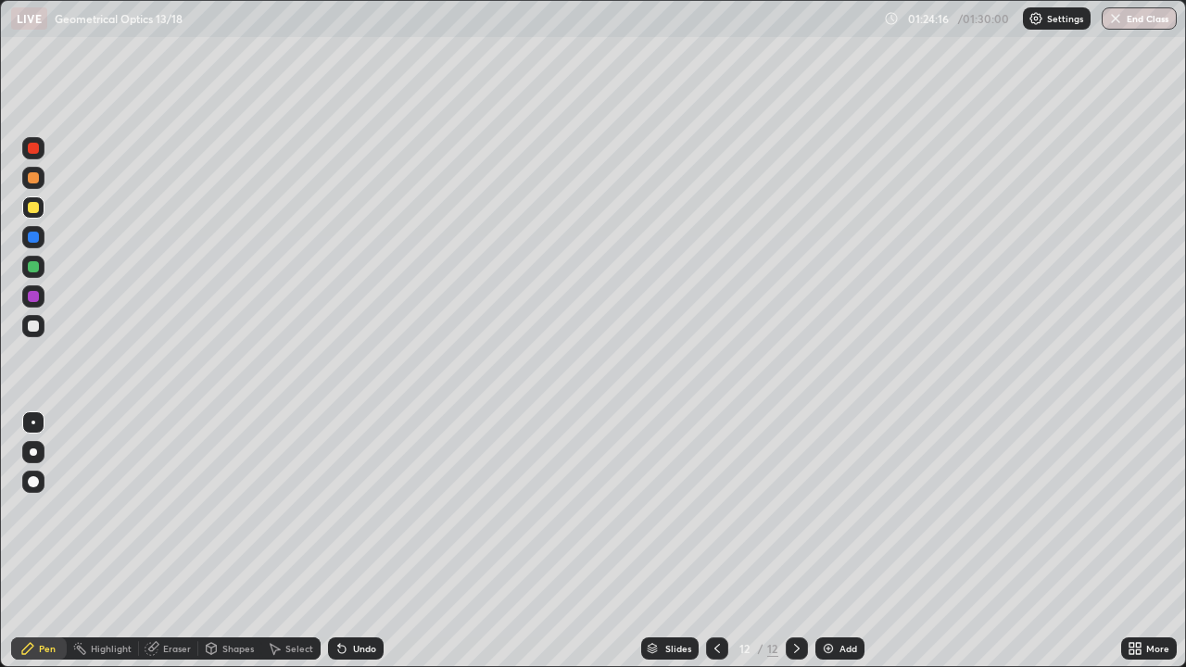
click at [1147, 24] on button "End Class" at bounding box center [1139, 18] width 75 height 22
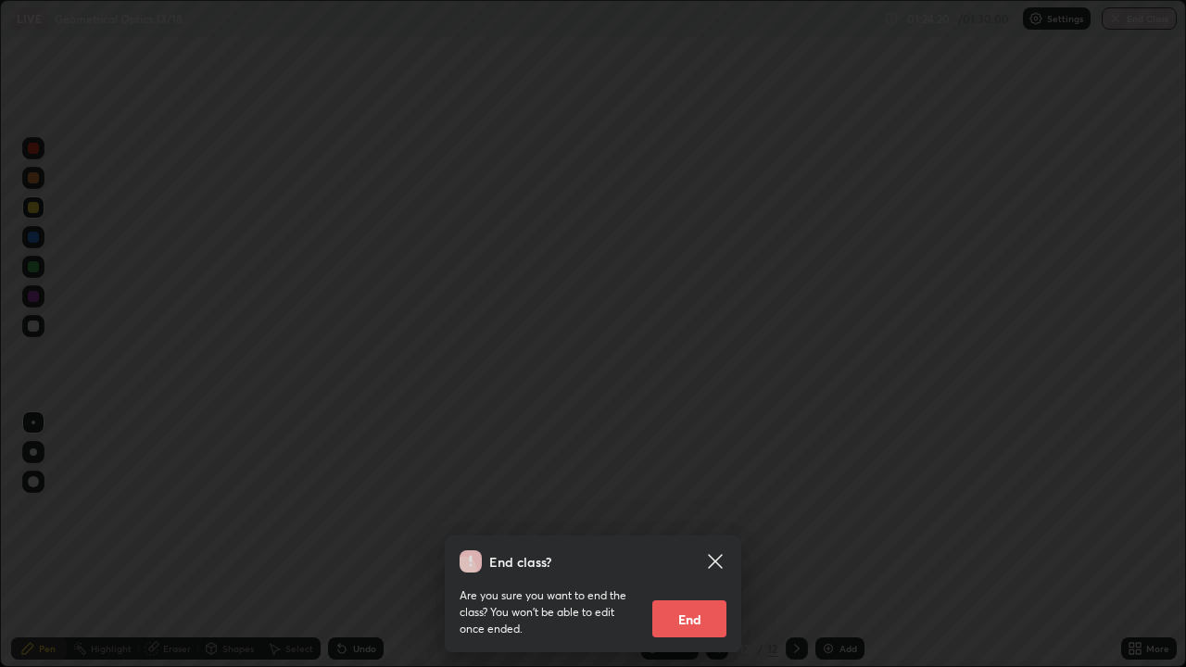
click at [701, 541] on button "End" at bounding box center [689, 618] width 74 height 37
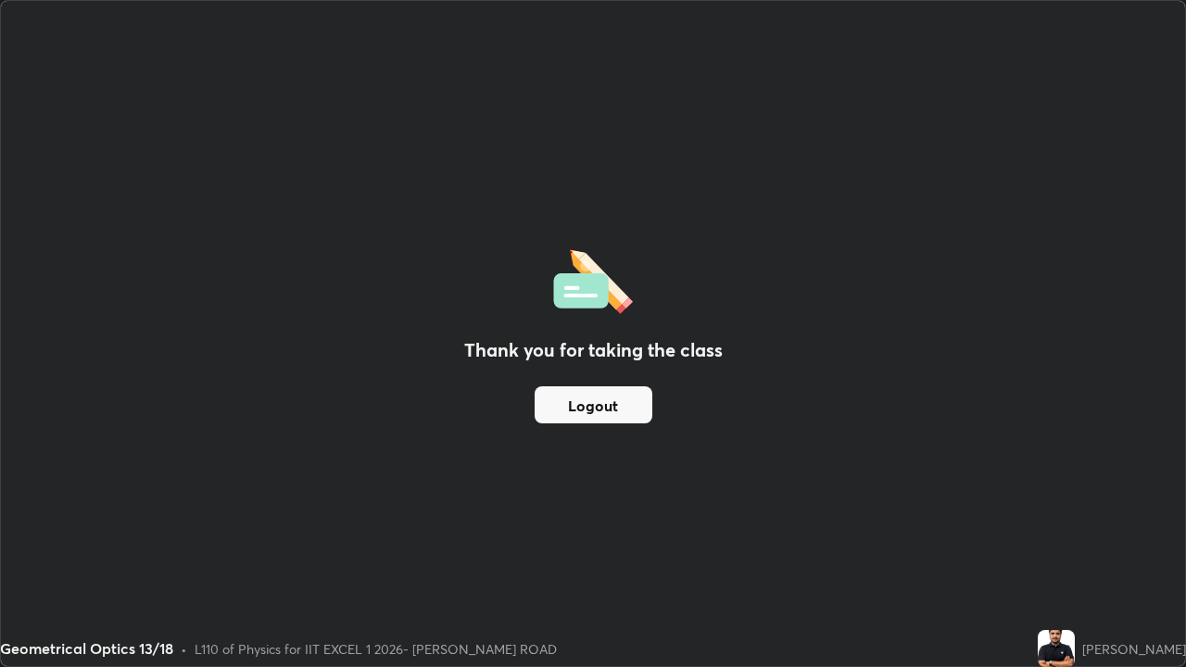
click at [612, 405] on button "Logout" at bounding box center [594, 404] width 118 height 37
